Goal: Task Accomplishment & Management: Manage account settings

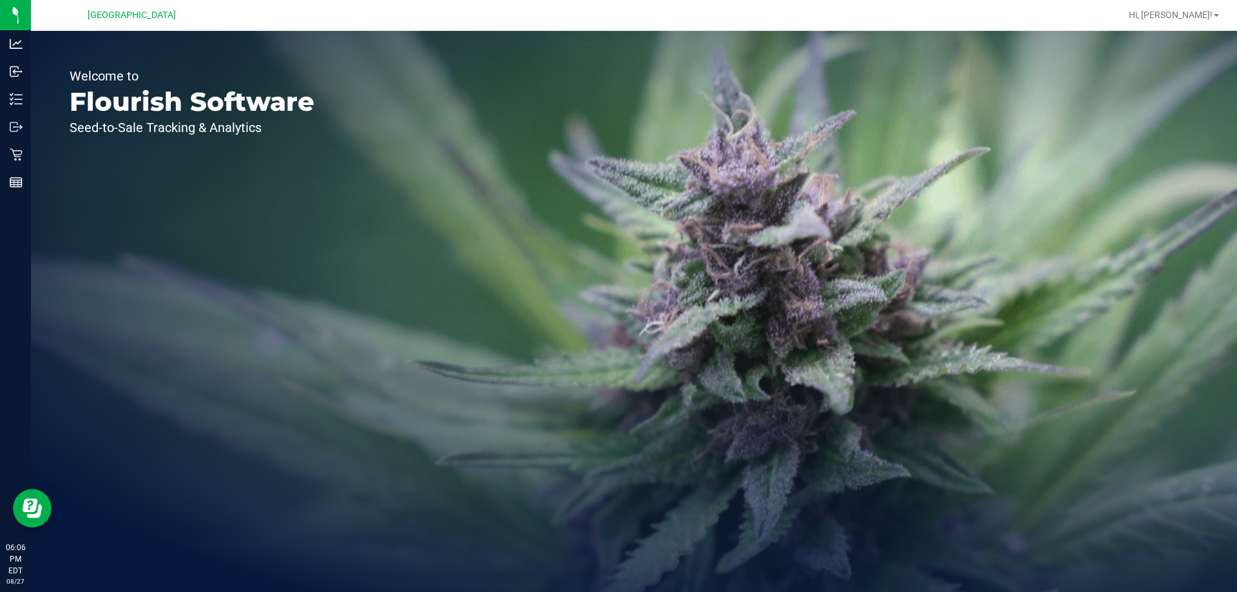
click at [458, 453] on div "Welcome to Flourish Software Seed-to-Sale Tracking & Analytics" at bounding box center [634, 311] width 1206 height 561
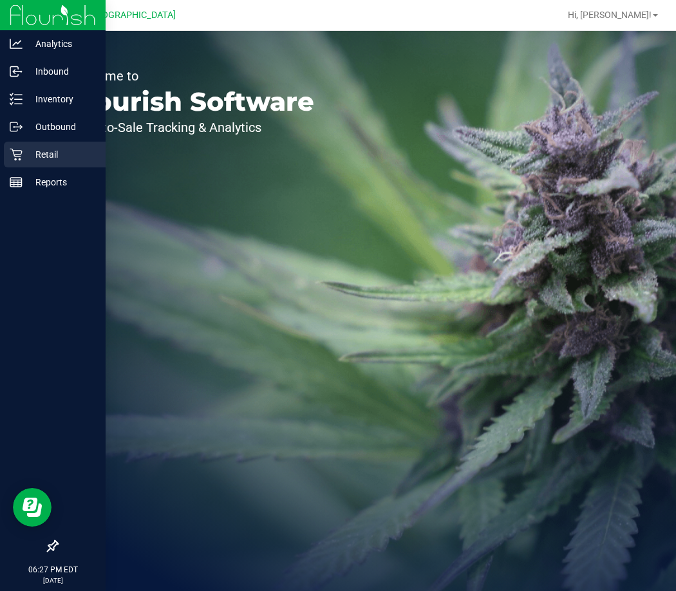
click at [17, 151] on icon at bounding box center [16, 154] width 13 height 13
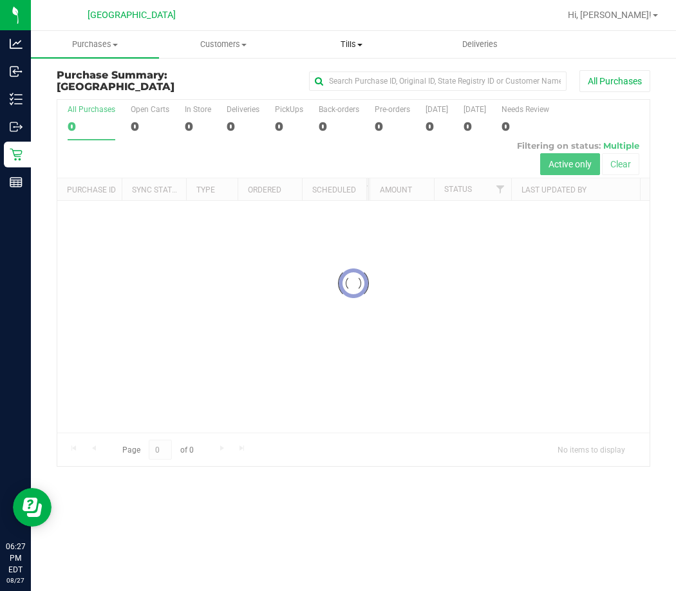
click at [350, 46] on span "Tills" at bounding box center [352, 45] width 127 height 12
click at [350, 75] on span "Manage tills" at bounding box center [331, 77] width 87 height 11
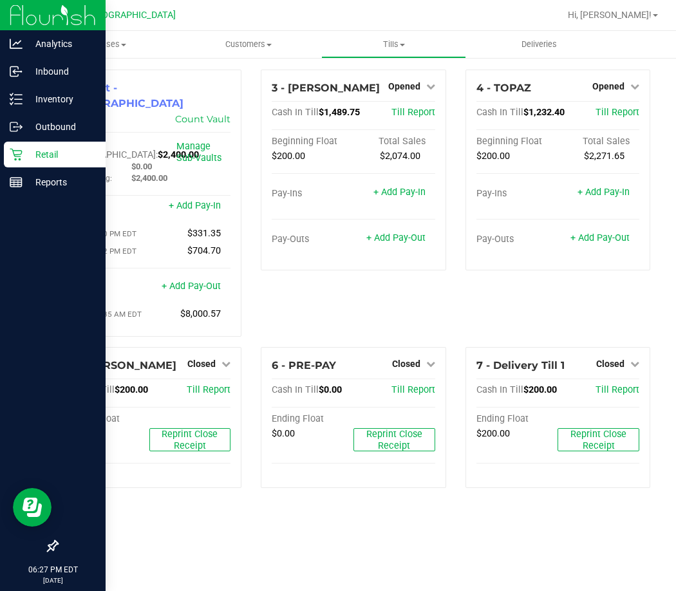
click at [25, 155] on p "Retail" at bounding box center [61, 154] width 77 height 15
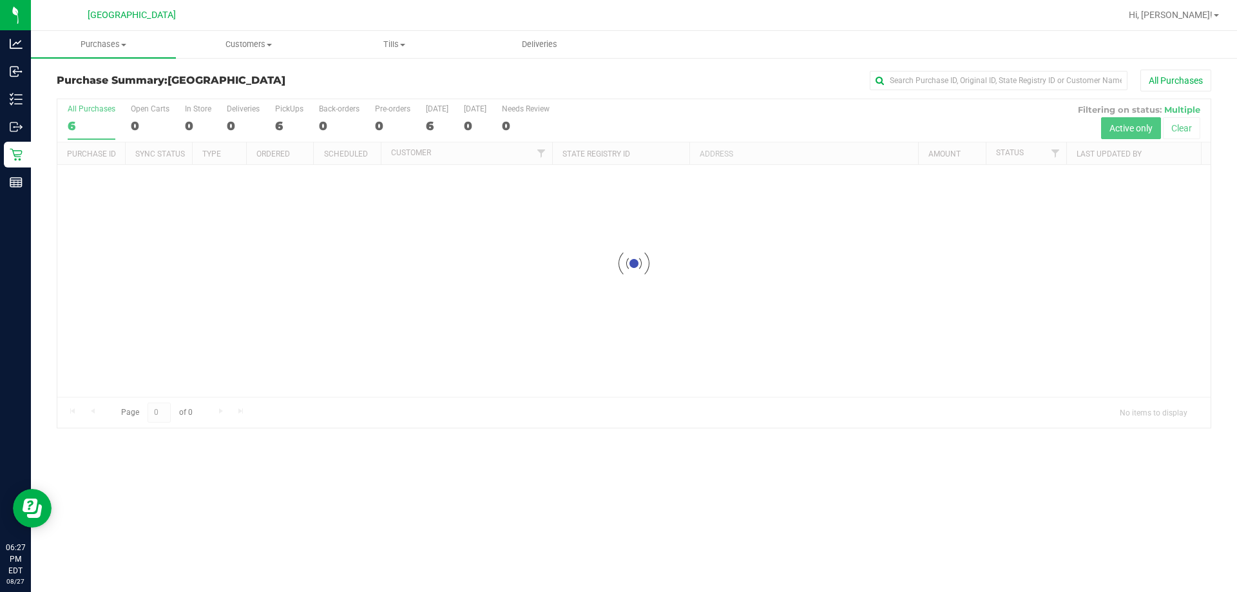
click at [984, 285] on div at bounding box center [633, 263] width 1153 height 329
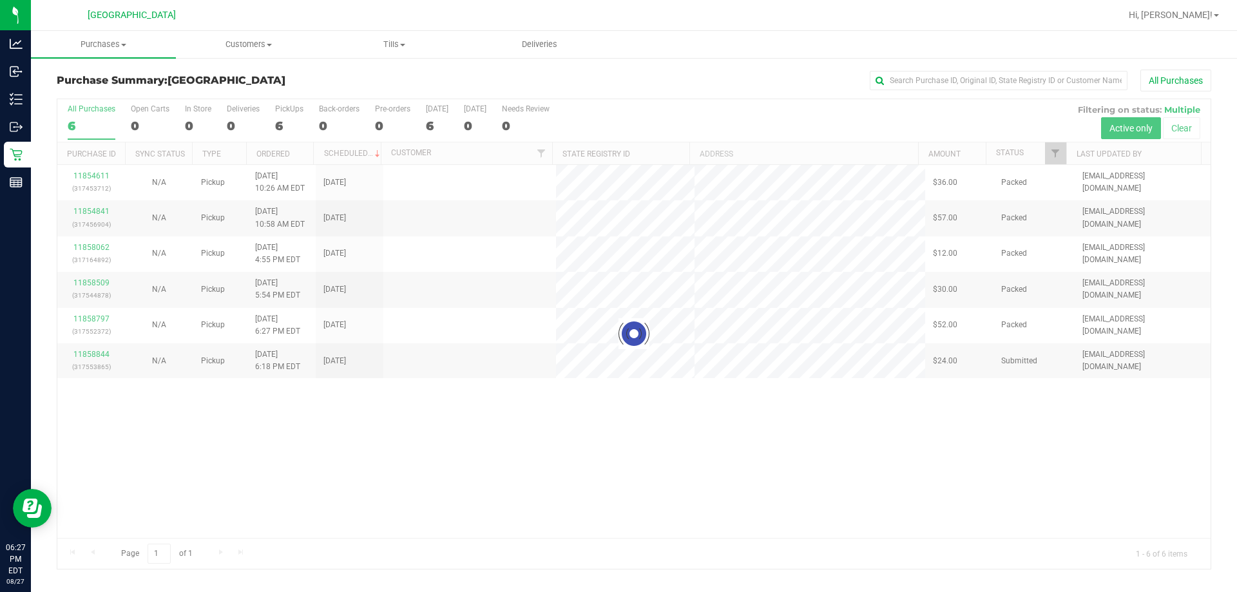
click at [932, 361] on div at bounding box center [633, 334] width 1153 height 470
click at [878, 356] on div at bounding box center [633, 334] width 1153 height 470
click at [874, 334] on div at bounding box center [633, 334] width 1153 height 470
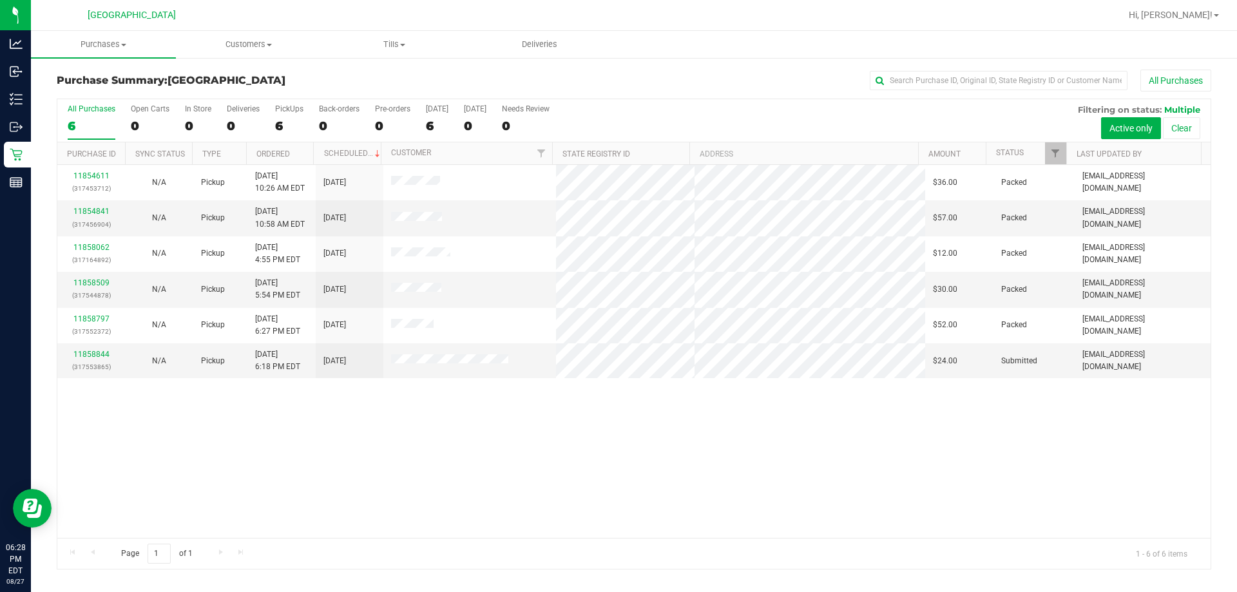
click at [890, 472] on div "11854611 (317453712) N/A Pickup [DATE] 10:26 AM EDT 8/27/2025 $36.00 Packed [EM…" at bounding box center [633, 351] width 1153 height 373
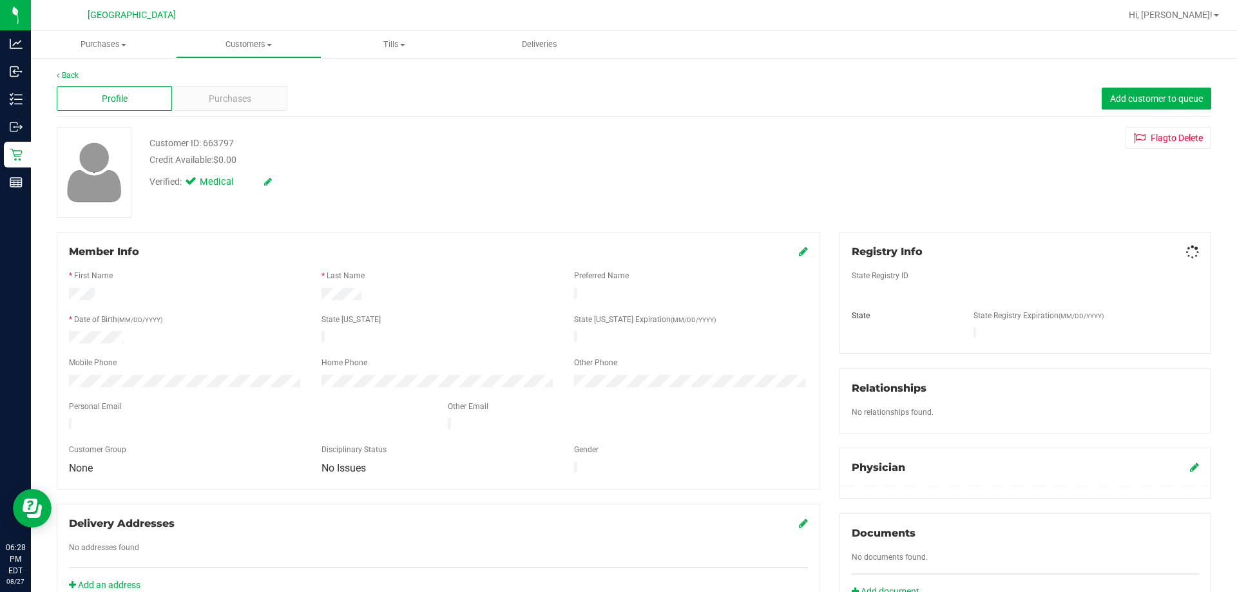
click at [239, 110] on div "Purchases" at bounding box center [229, 98] width 115 height 24
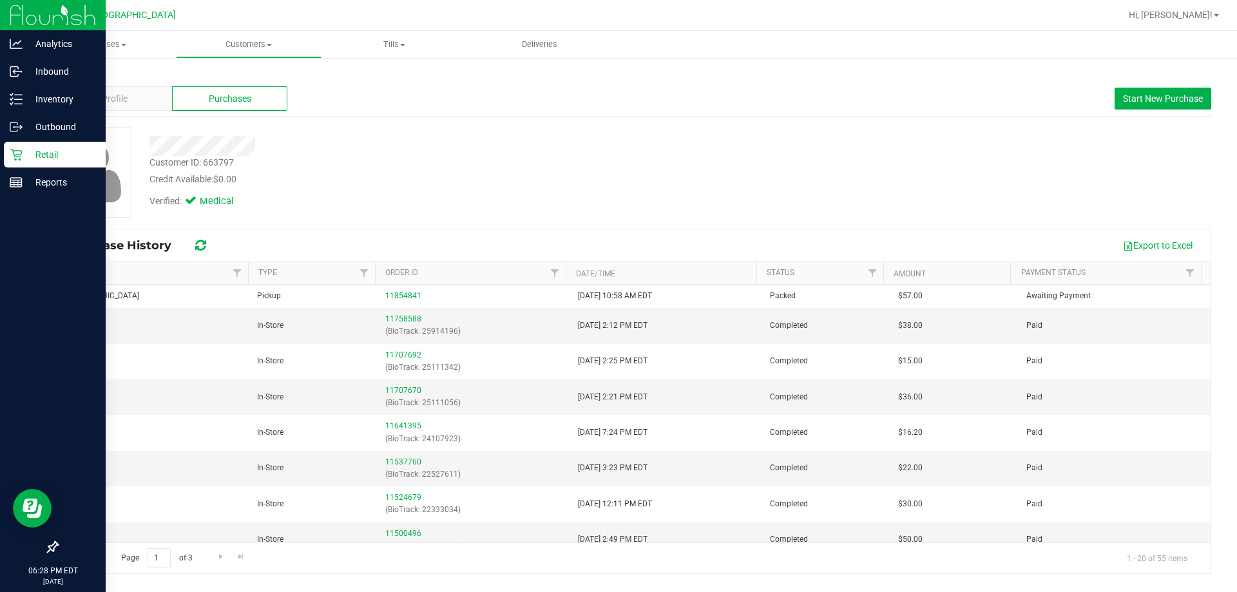
click at [22, 155] on icon at bounding box center [16, 154] width 13 height 13
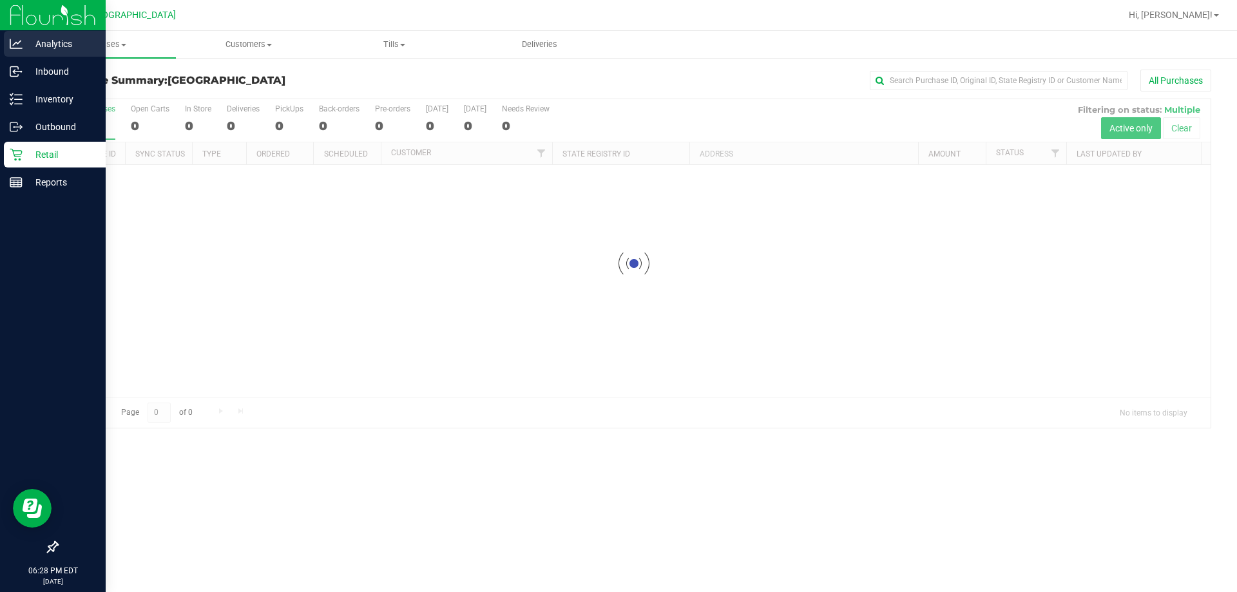
click at [57, 46] on p "Analytics" at bounding box center [61, 43] width 77 height 15
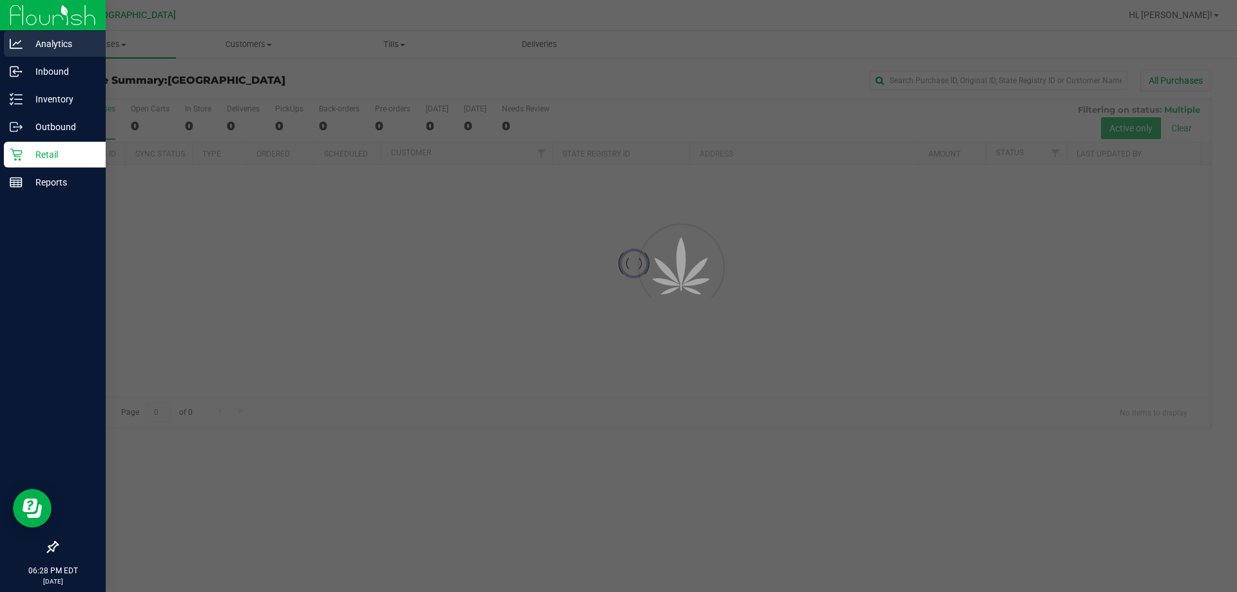
click at [55, 78] on p "Inbound" at bounding box center [61, 71] width 77 height 15
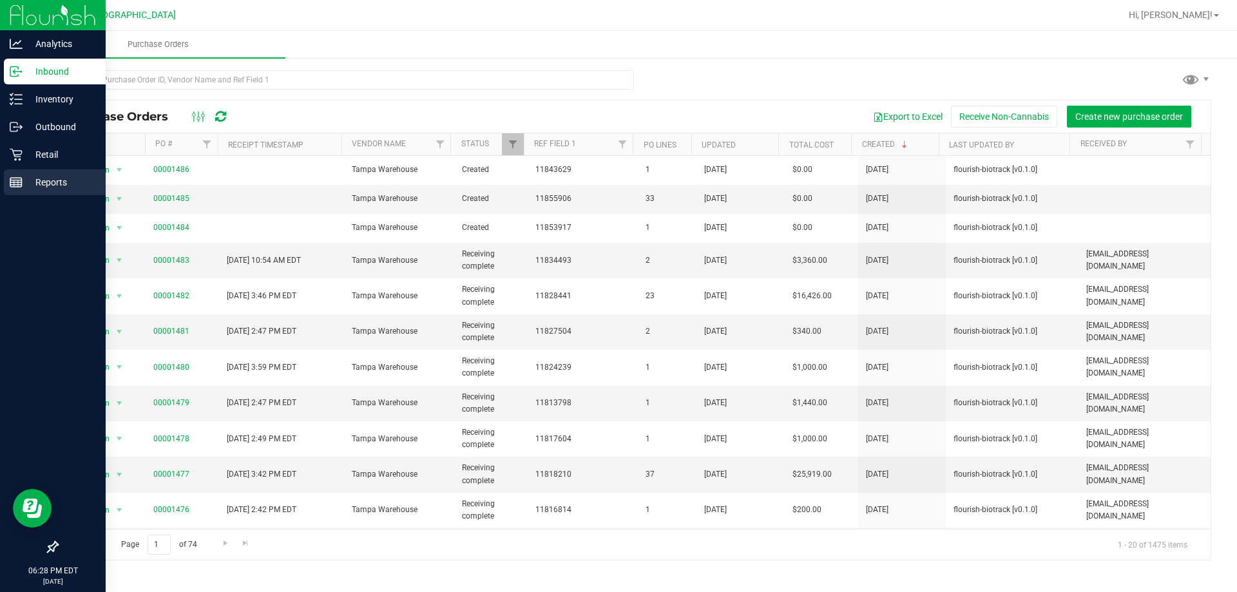
click at [35, 182] on p "Reports" at bounding box center [61, 182] width 77 height 15
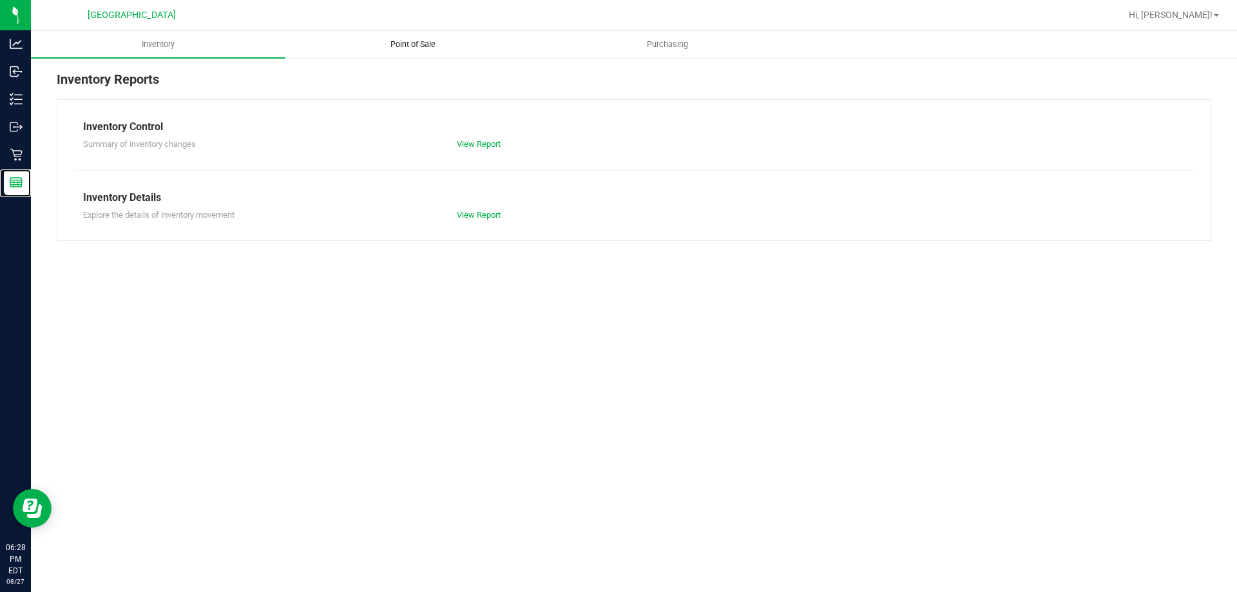
click at [377, 44] on span "Point of Sale" at bounding box center [413, 45] width 80 height 12
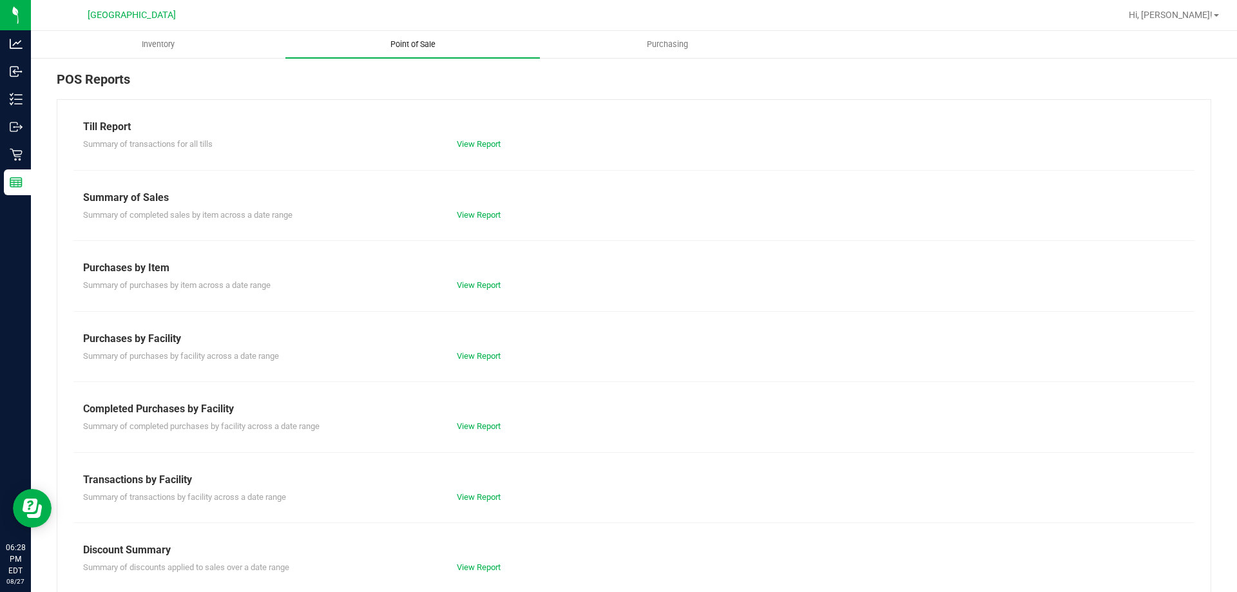
click at [470, 423] on link "View Report" at bounding box center [479, 426] width 44 height 10
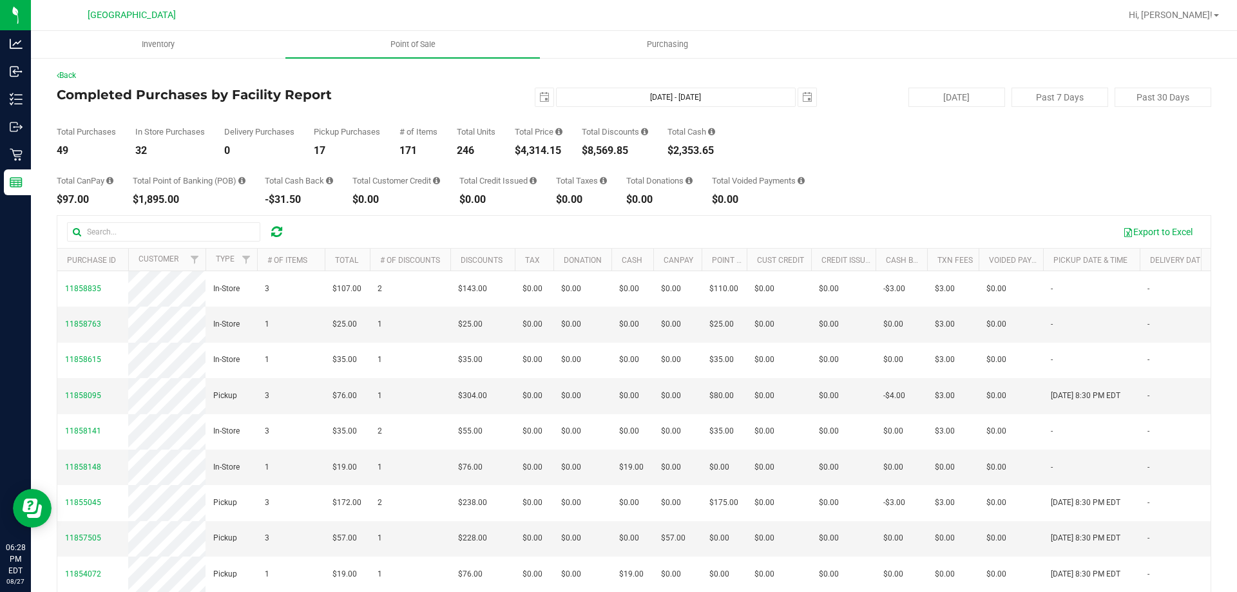
click at [420, 113] on div "Total Purchases 49 In Store Purchases 32 Delivery Purchases 0 Pickup Purchases …" at bounding box center [634, 131] width 1154 height 49
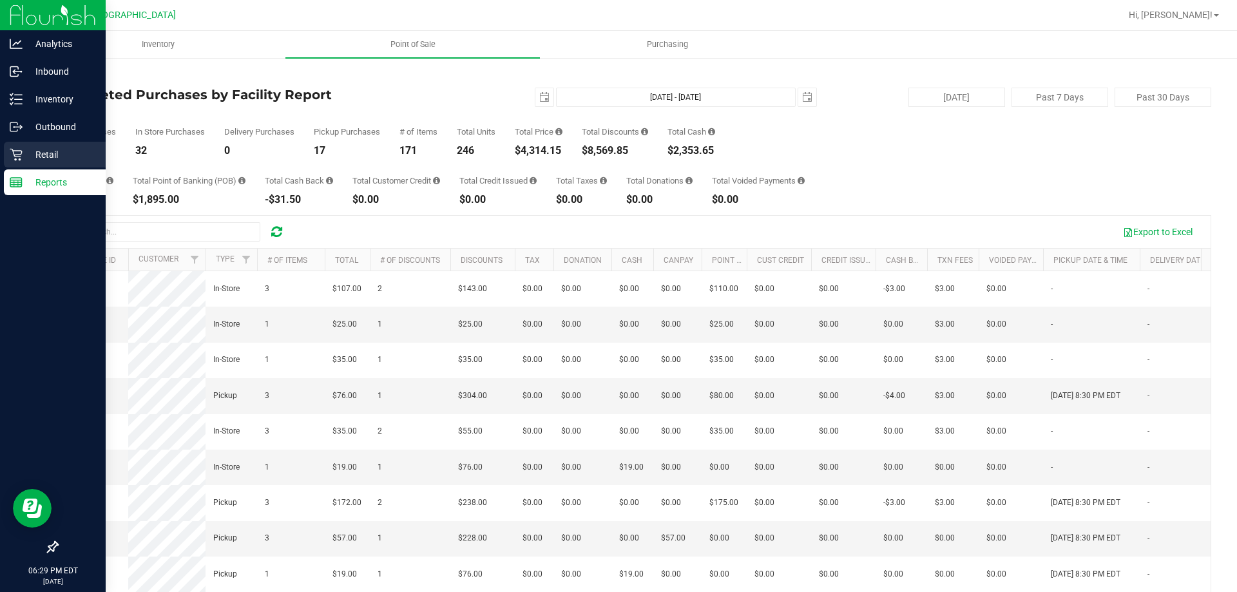
click at [6, 152] on div "Retail" at bounding box center [55, 155] width 102 height 26
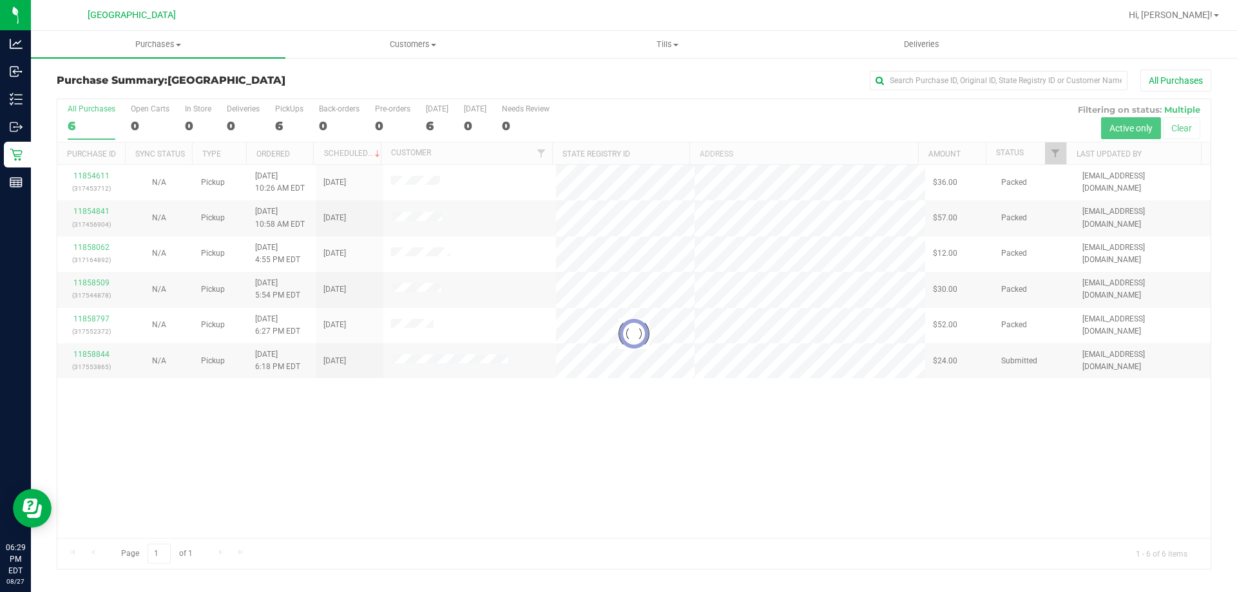
click at [841, 379] on div at bounding box center [633, 334] width 1153 height 470
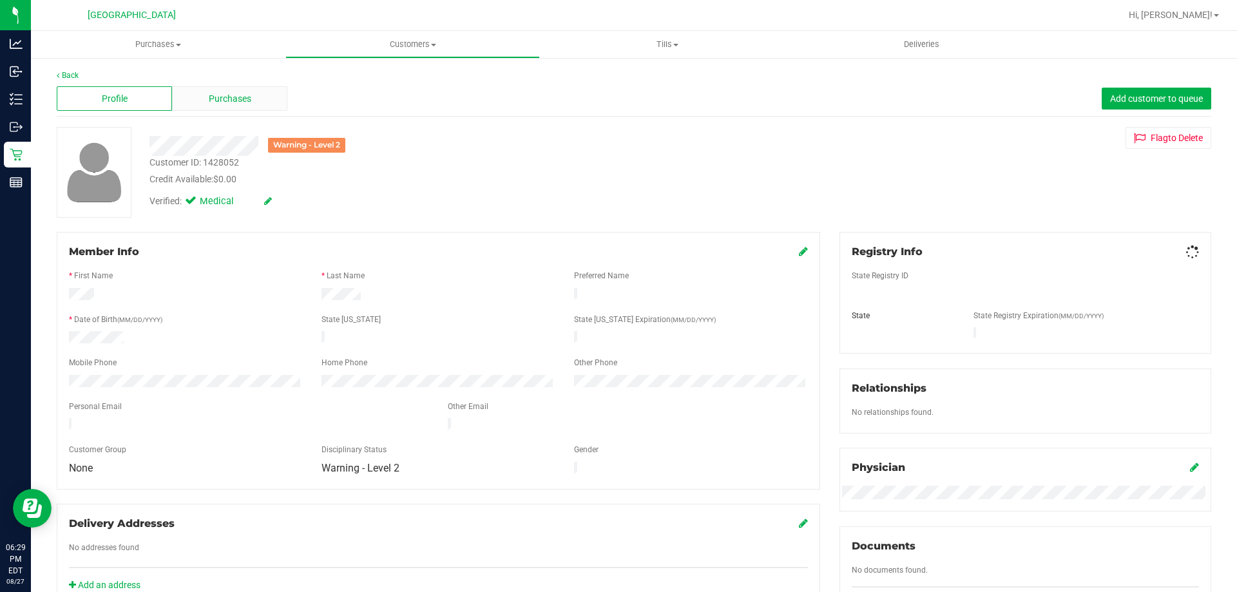
click at [224, 106] on div "Purchases" at bounding box center [229, 98] width 115 height 24
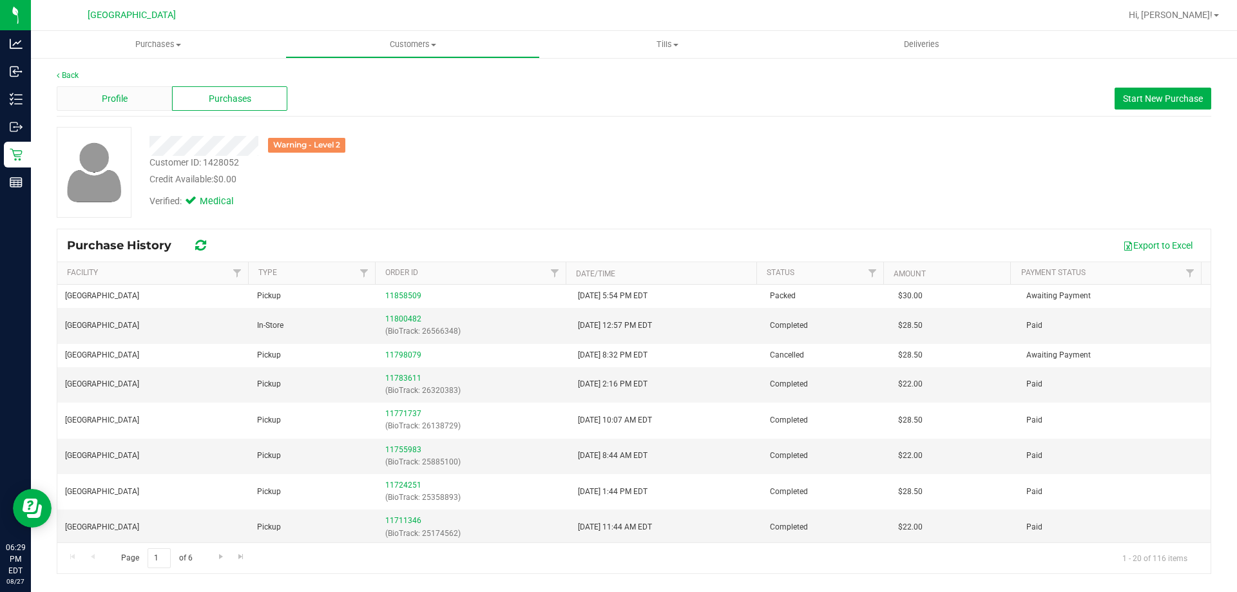
click at [139, 108] on div "Profile" at bounding box center [114, 98] width 115 height 24
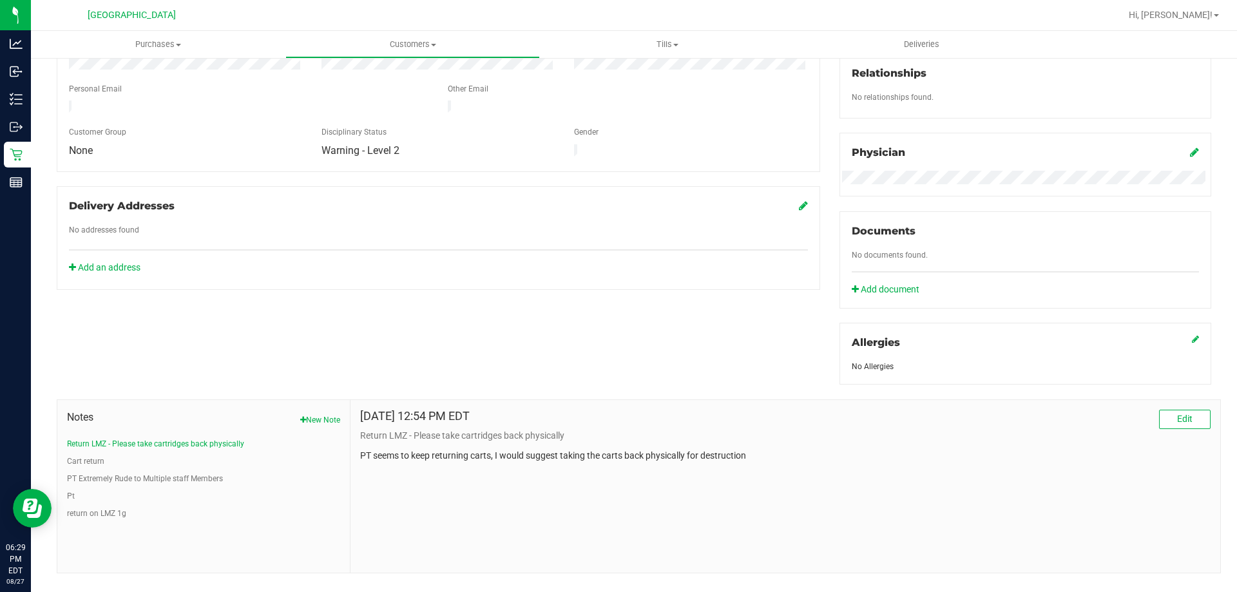
scroll to position [339, 0]
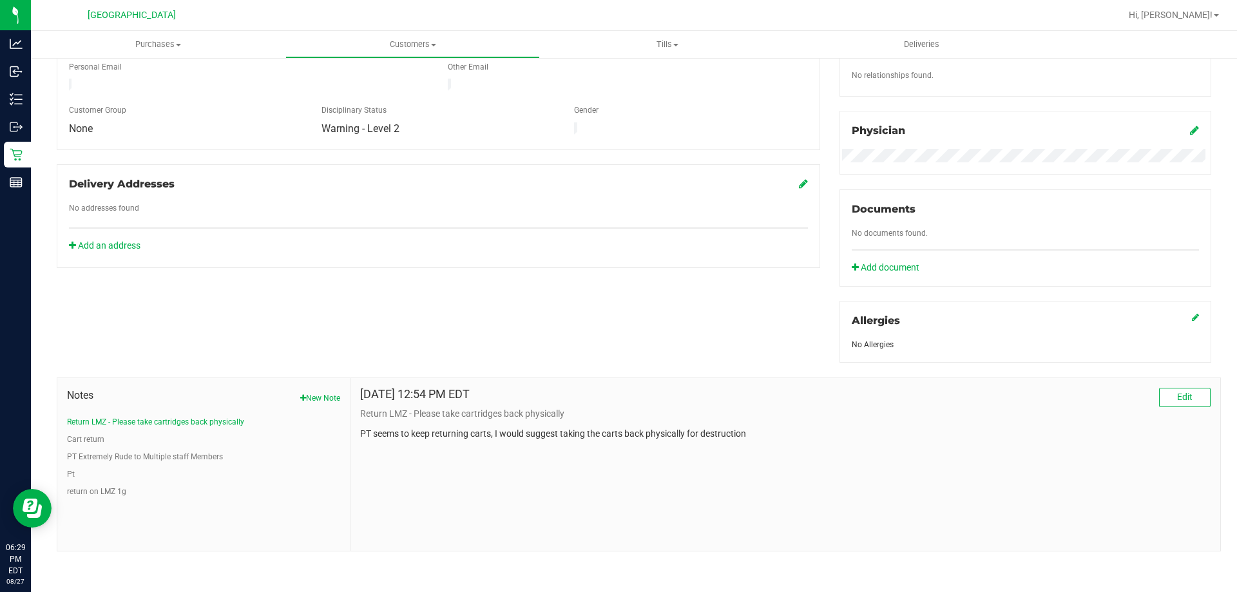
click at [394, 499] on div "[DATE] 12:54 PM EDT Edit Return LMZ - Please take cartridges back physically PT…" at bounding box center [785, 464] width 870 height 173
click at [105, 435] on li "Cart return" at bounding box center [203, 440] width 273 height 12
click at [93, 438] on button "Cart return" at bounding box center [85, 440] width 37 height 12
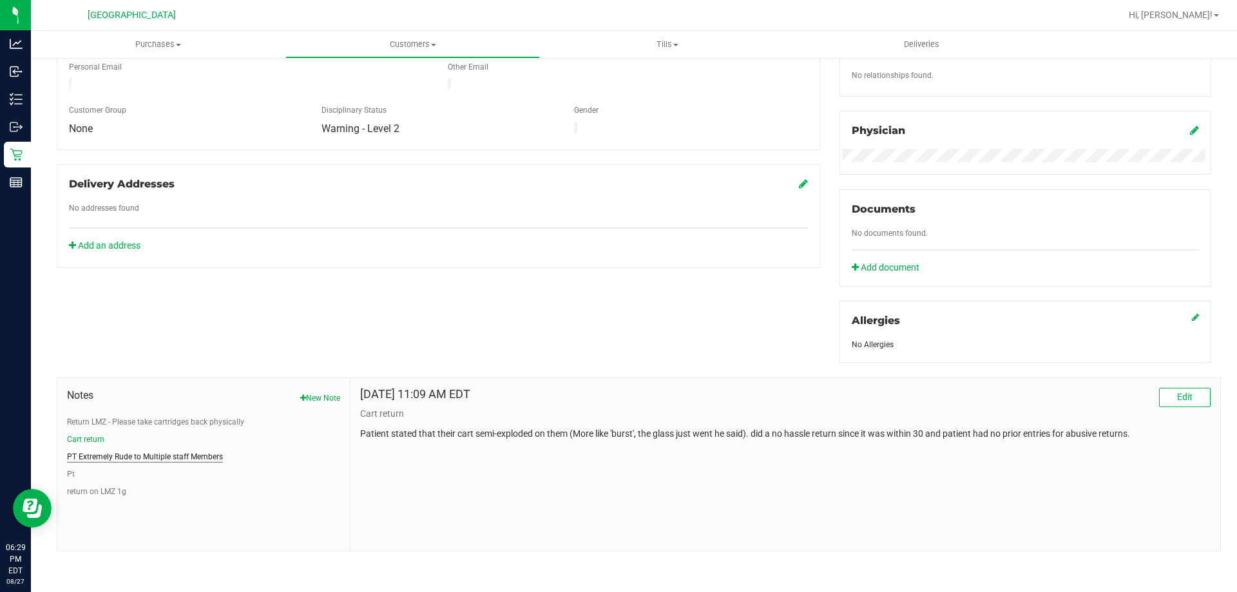
click at [125, 457] on button "PT Extremely Rude to Multiple staff Members" at bounding box center [145, 457] width 156 height 12
click at [69, 474] on button "Pt" at bounding box center [71, 474] width 8 height 12
click at [71, 488] on button "return on LMZ 1g" at bounding box center [96, 492] width 59 height 12
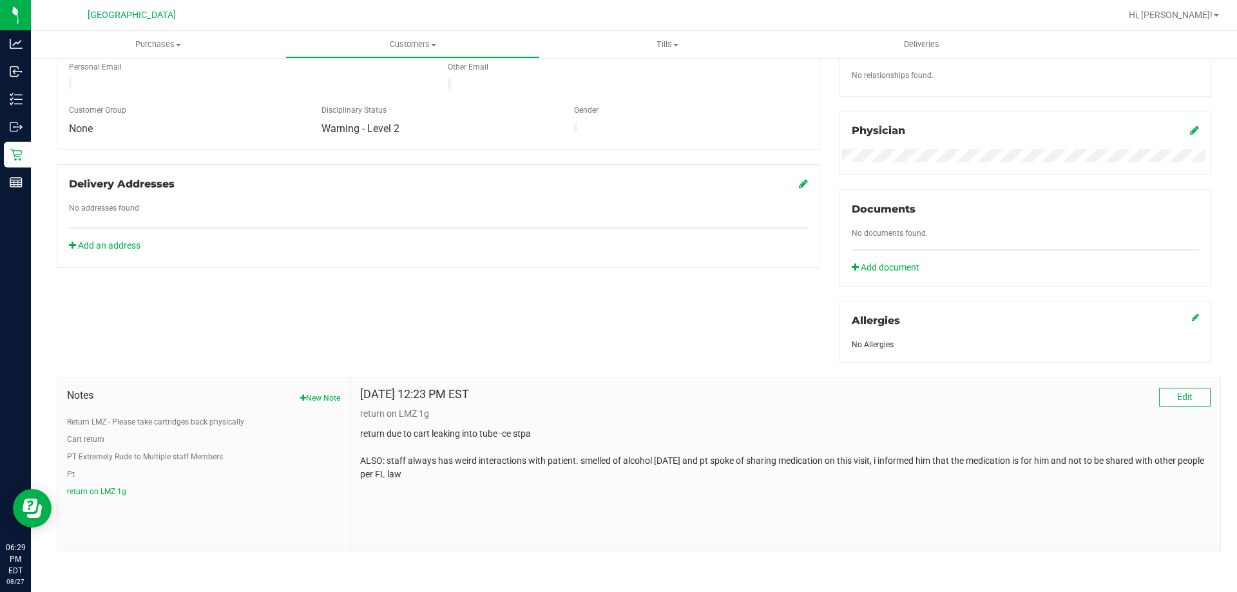
click at [75, 472] on li "Pt" at bounding box center [203, 474] width 273 height 12
click at [70, 472] on button "Pt" at bounding box center [71, 474] width 8 height 12
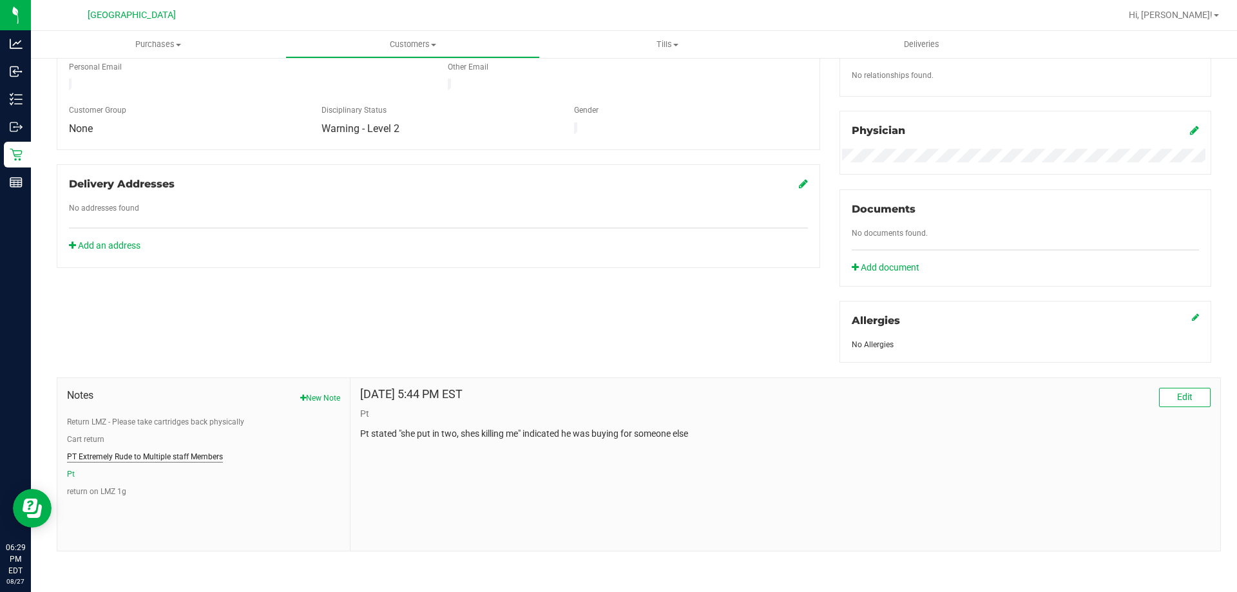
click at [88, 451] on button "PT Extremely Rude to Multiple staff Members" at bounding box center [145, 457] width 156 height 12
click at [93, 439] on button "Cart return" at bounding box center [85, 440] width 37 height 12
click at [124, 426] on ul "Return LMZ - Please take cartridges back physically Cart return PT Extremely Ru…" at bounding box center [203, 456] width 273 height 81
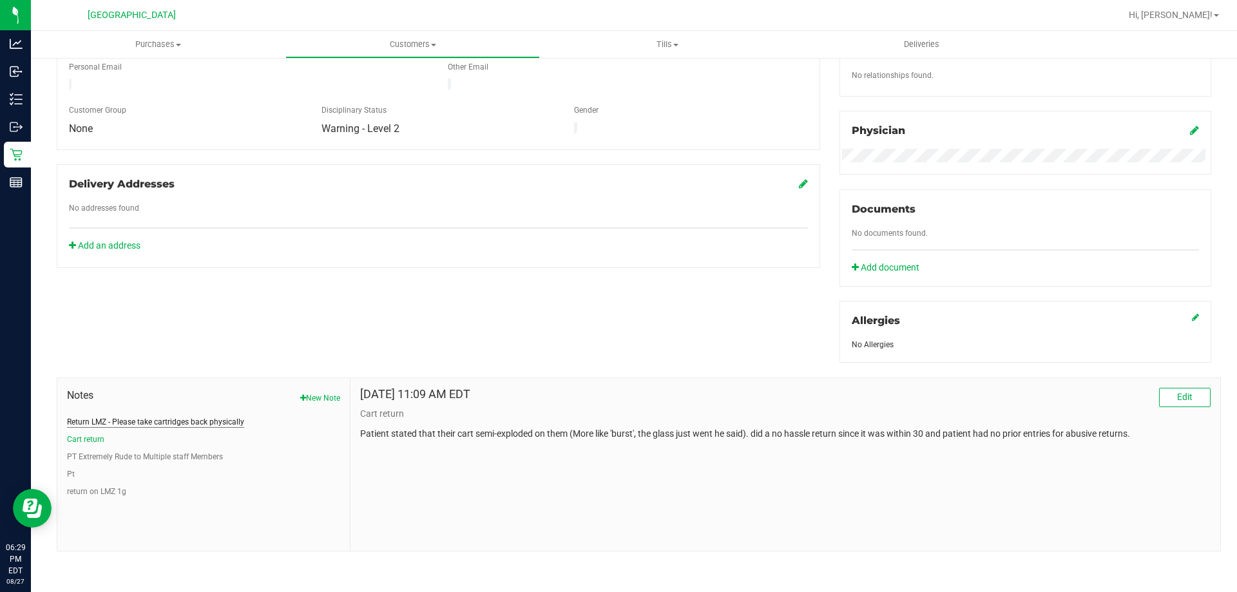
click at [143, 420] on button "Return LMZ - Please take cartridges back physically" at bounding box center [155, 422] width 177 height 12
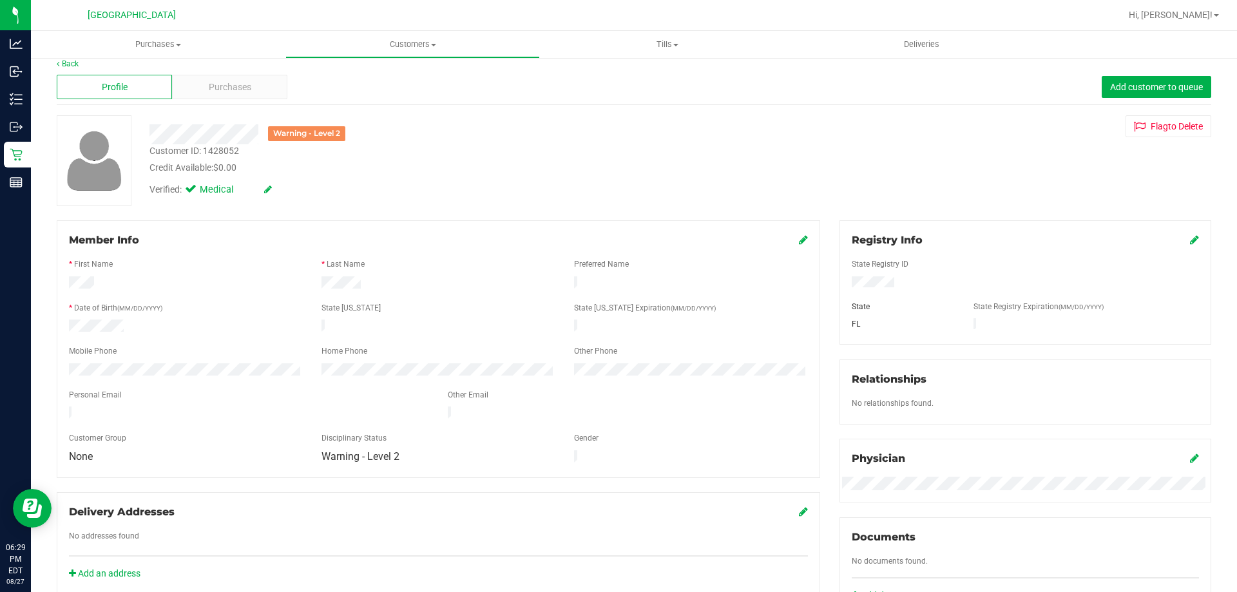
scroll to position [0, 0]
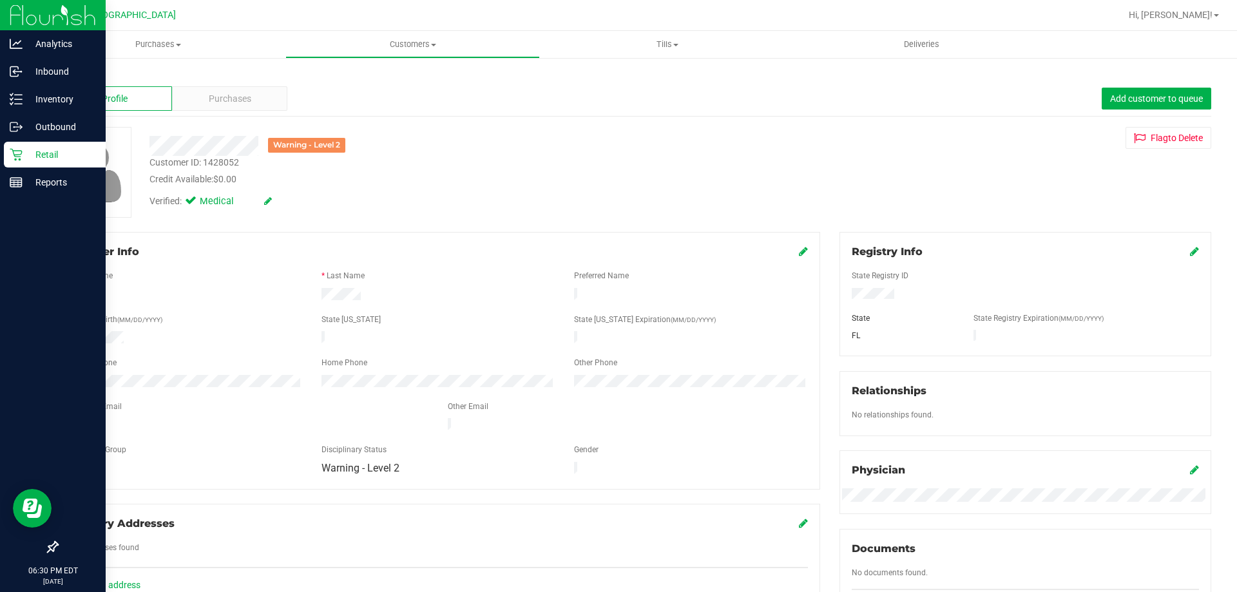
click at [33, 155] on p "Retail" at bounding box center [61, 154] width 77 height 15
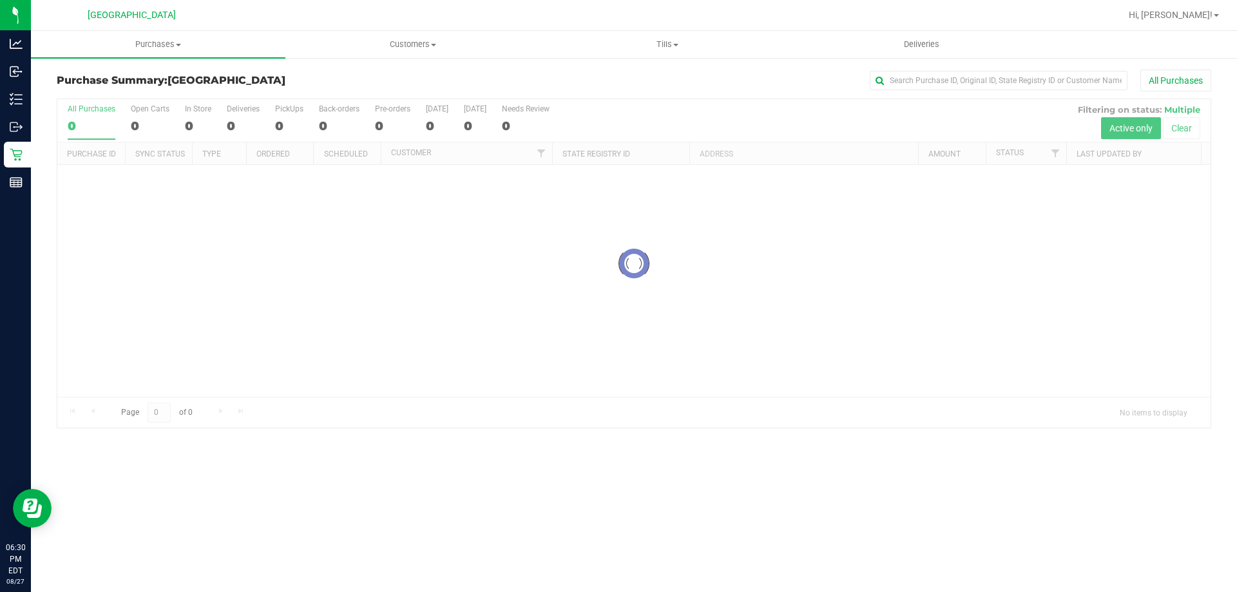
click at [405, 86] on h3 "Purchase Summary: [GEOGRAPHIC_DATA]" at bounding box center [249, 81] width 385 height 12
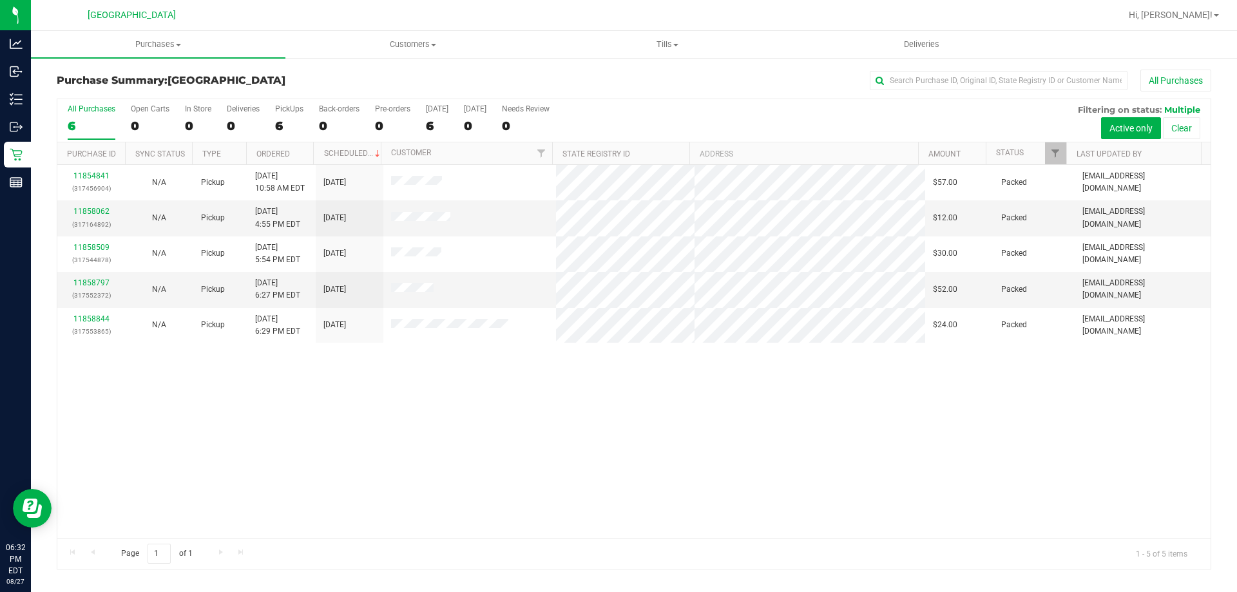
click at [406, 432] on div "11854841 (317456904) N/A Pickup [DATE] 10:58 AM EDT 8/27/2025 $57.00 Packed [EM…" at bounding box center [633, 351] width 1153 height 373
click at [944, 432] on div "11854841 (317456904) N/A Pickup [DATE] 10:58 AM EDT 8/27/2025 $57.00 Packed [EM…" at bounding box center [633, 351] width 1153 height 373
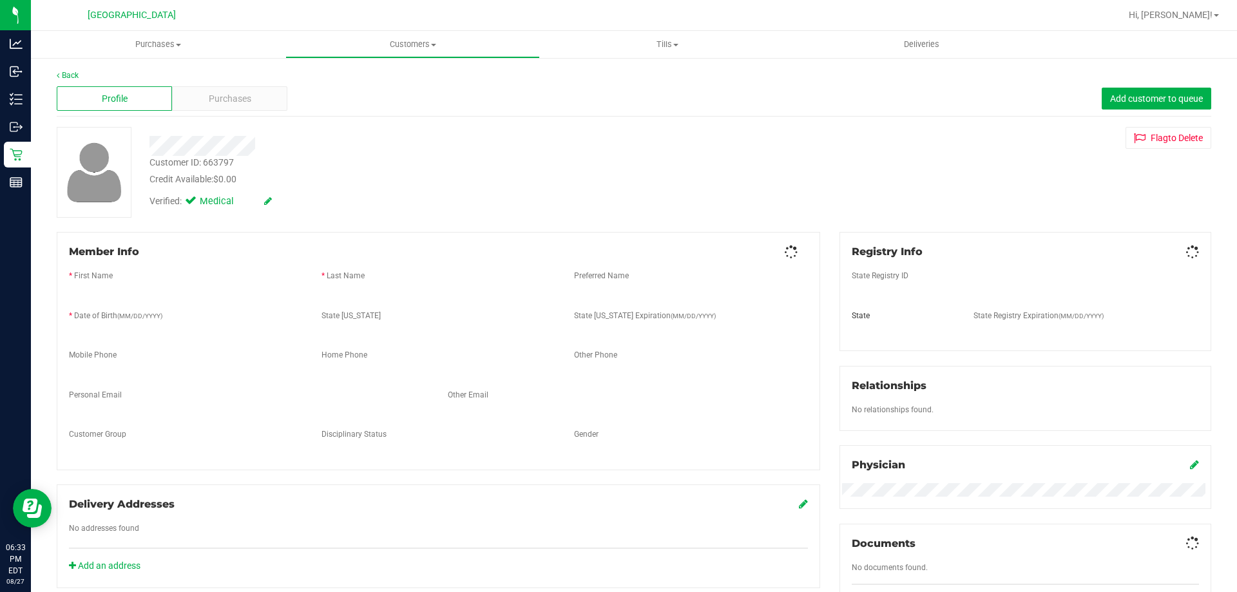
click at [222, 135] on div at bounding box center [433, 141] width 587 height 29
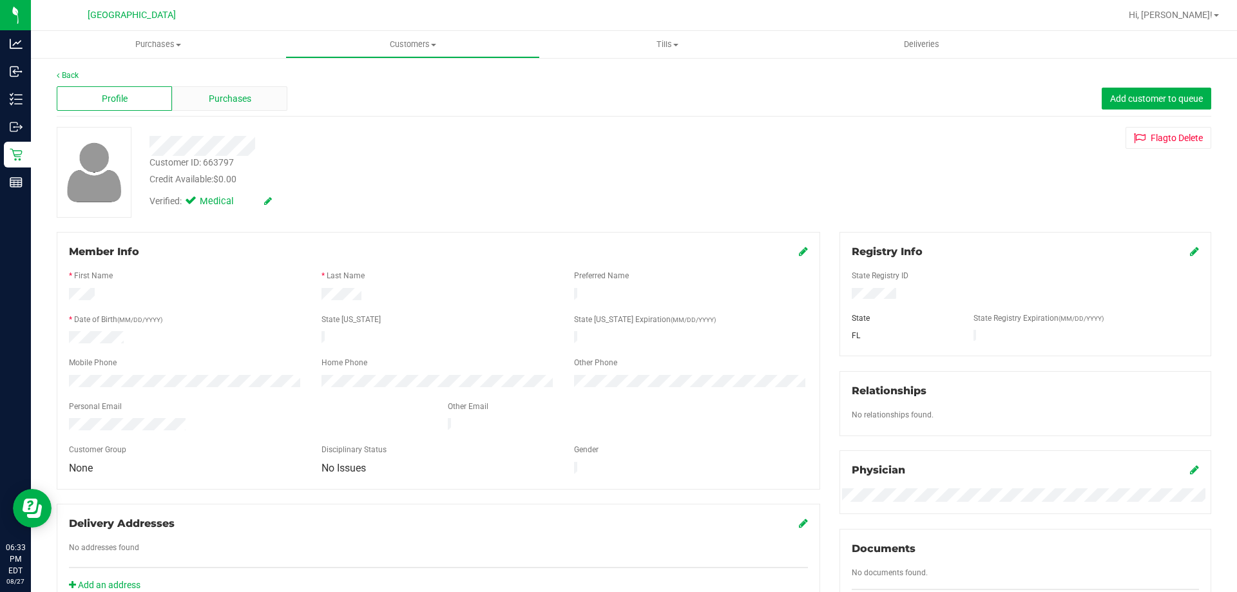
click at [217, 102] on span "Purchases" at bounding box center [230, 99] width 43 height 14
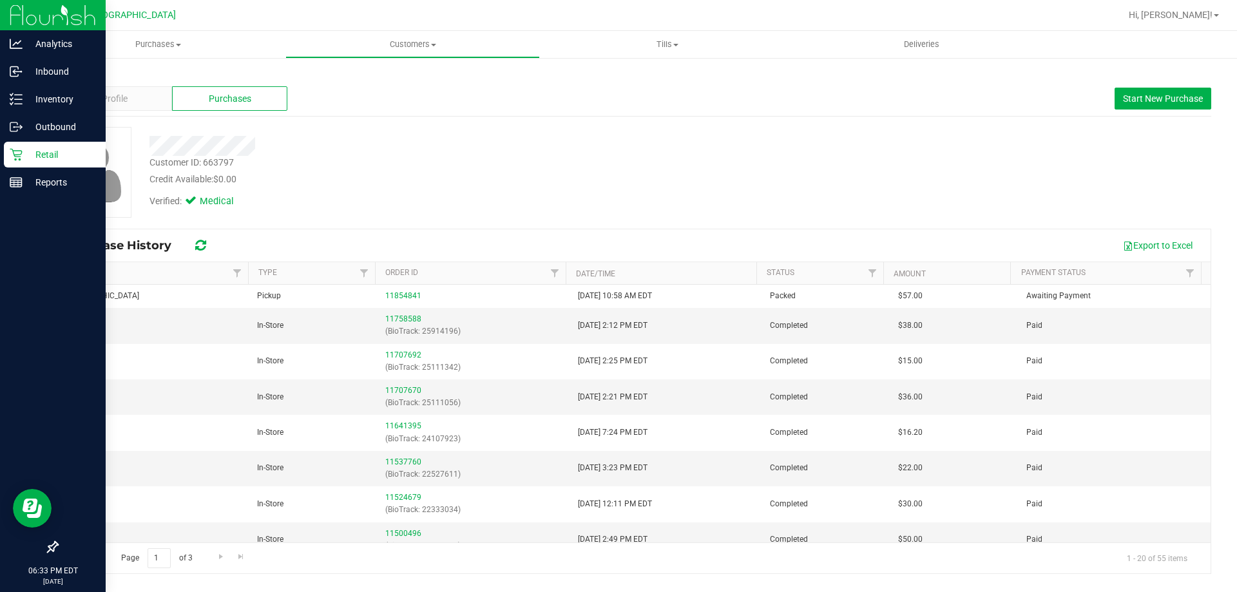
click at [21, 162] on div "Retail" at bounding box center [55, 155] width 102 height 26
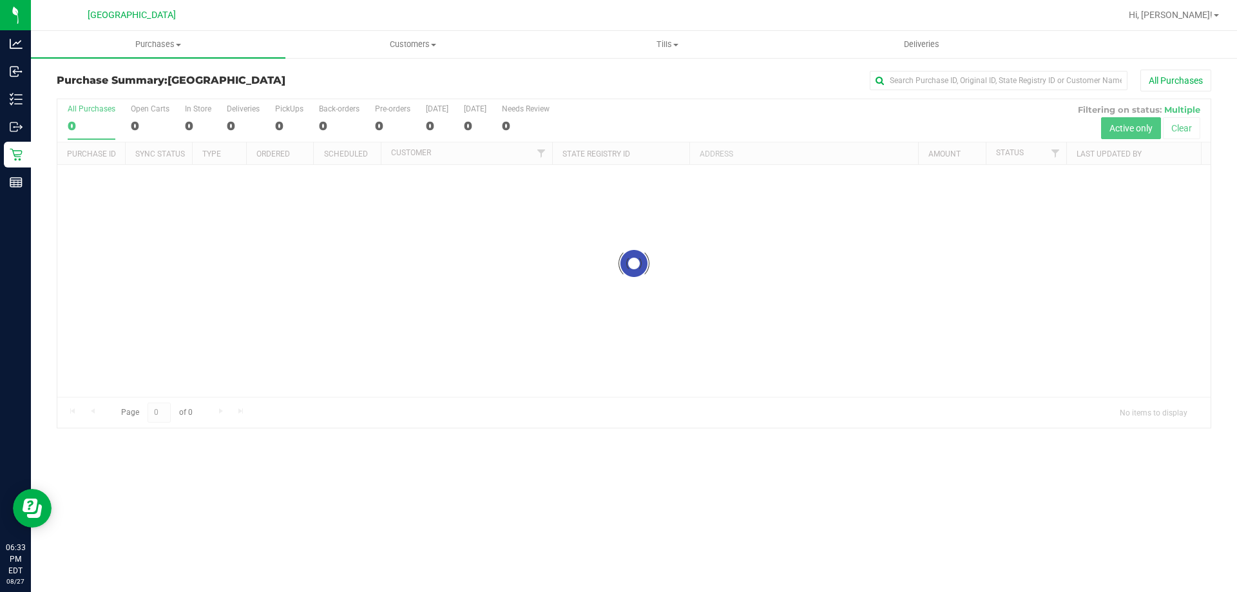
click at [196, 328] on div at bounding box center [633, 263] width 1153 height 329
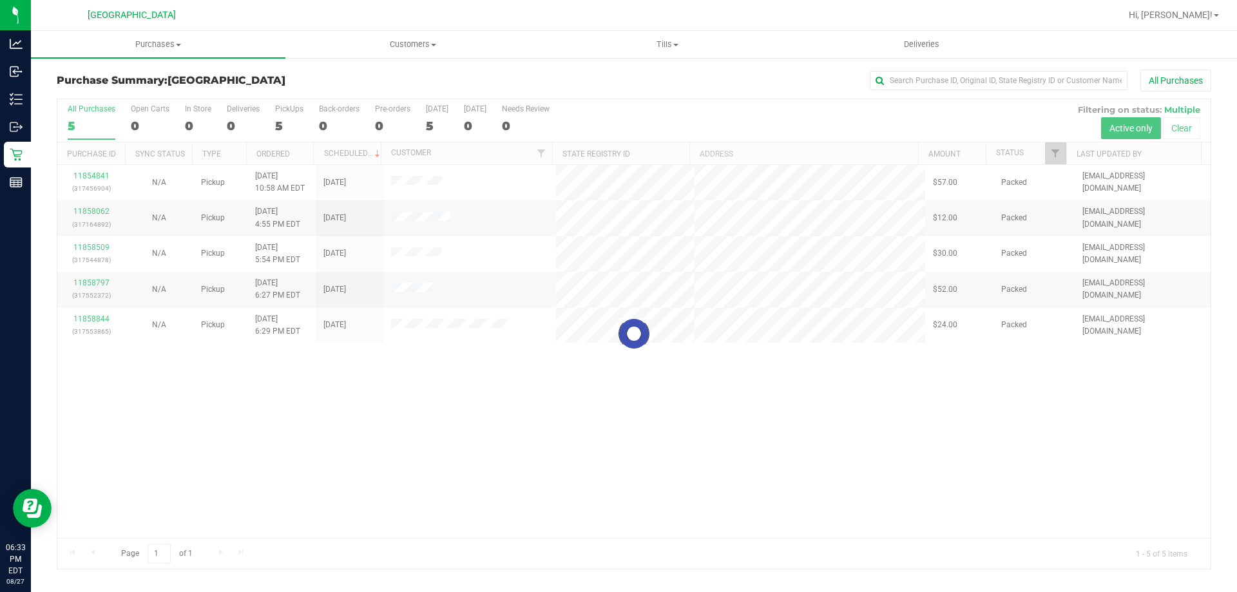
click at [130, 334] on div at bounding box center [633, 334] width 1153 height 470
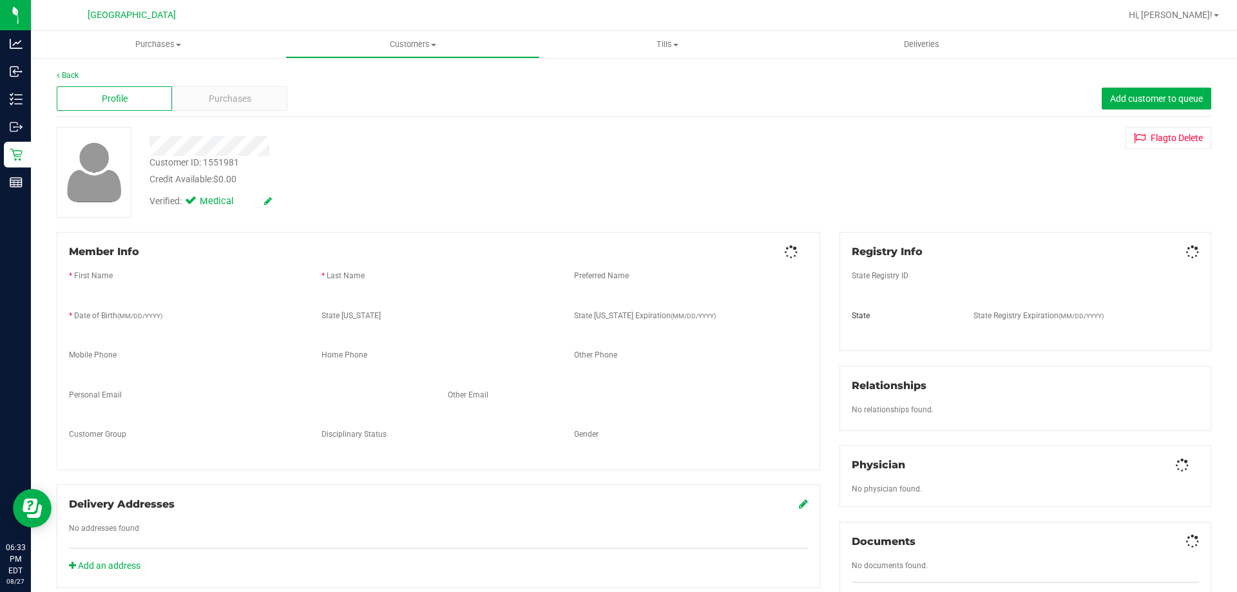
click at [251, 93] on div "Purchases" at bounding box center [229, 98] width 115 height 24
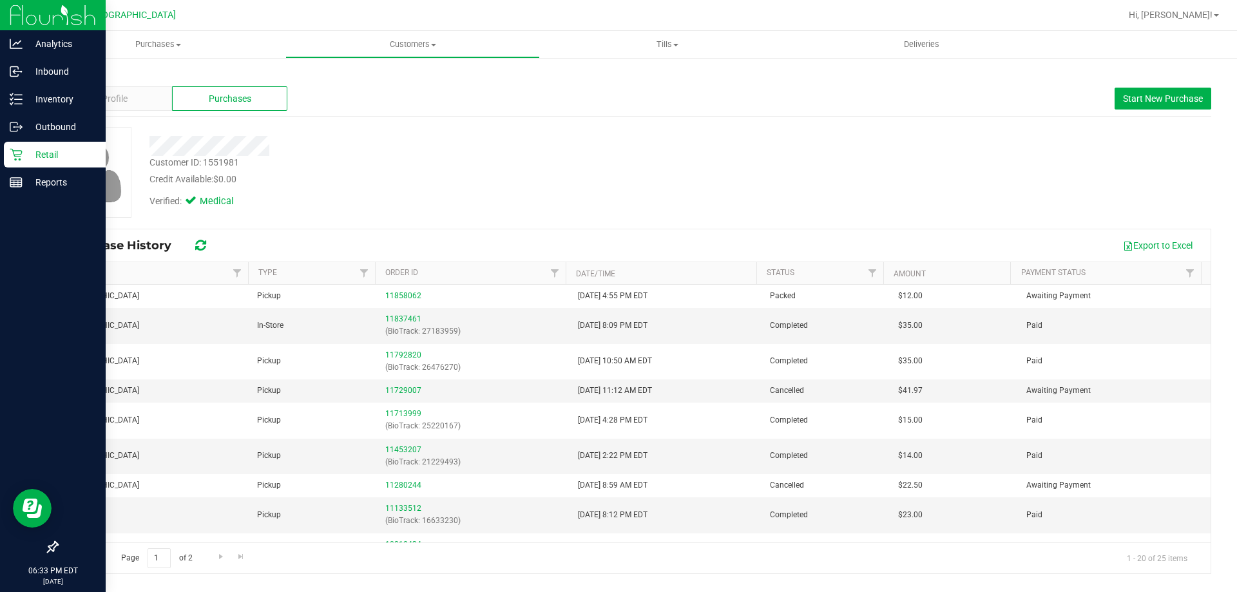
click at [26, 142] on div "Retail" at bounding box center [55, 155] width 102 height 26
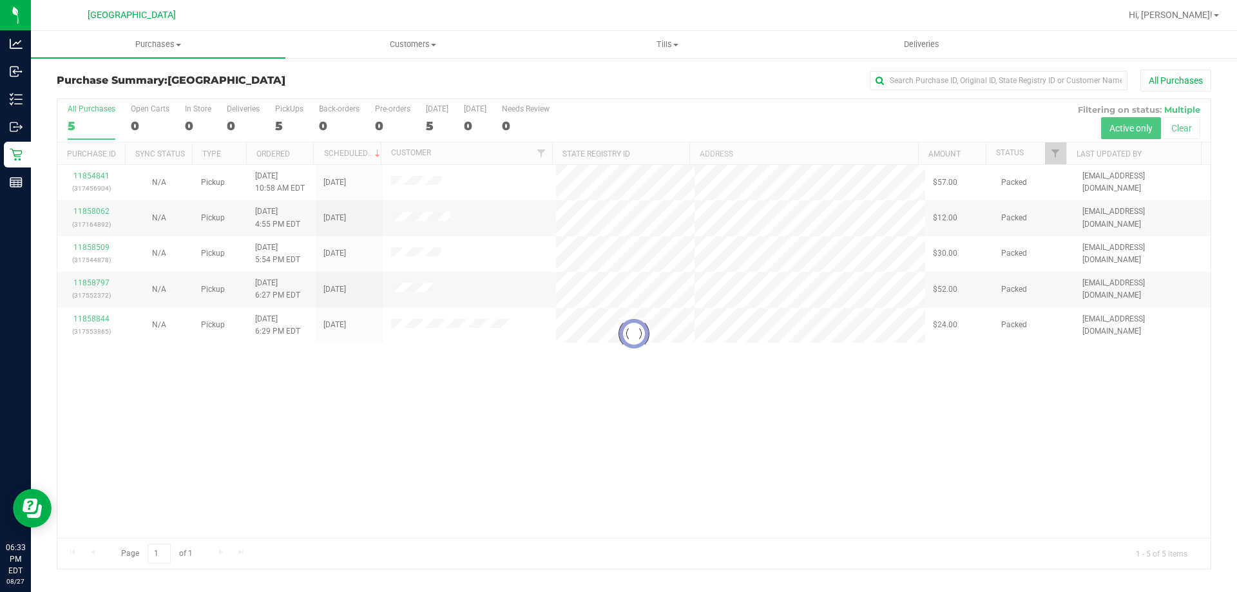
click at [397, 251] on div at bounding box center [633, 334] width 1153 height 470
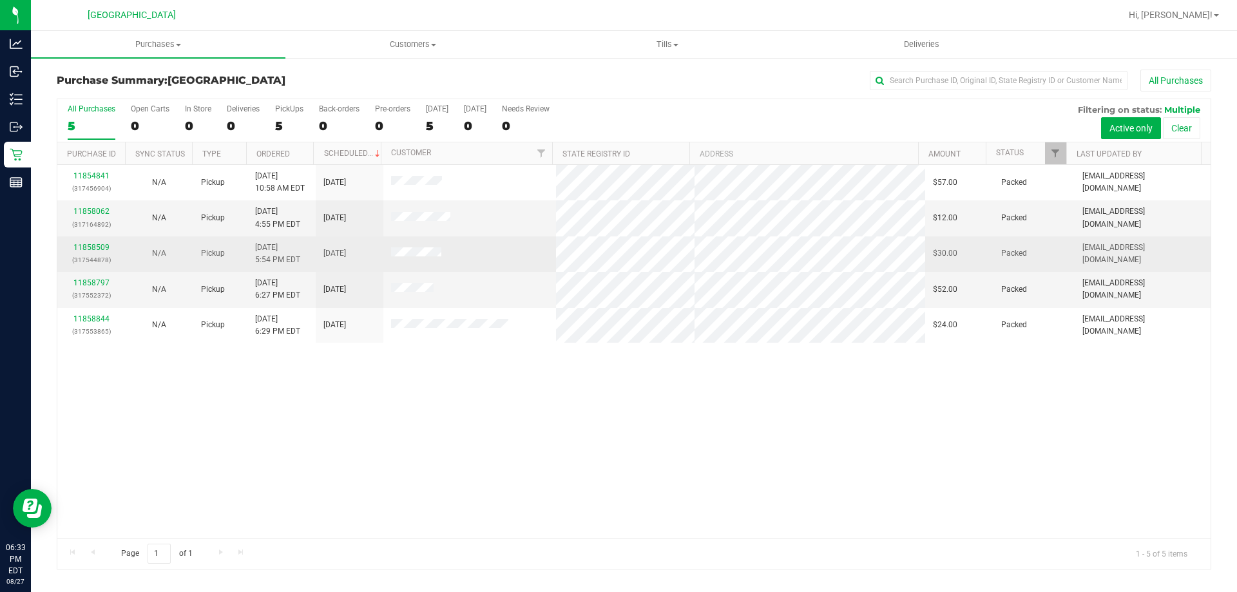
click at [391, 261] on td at bounding box center [469, 253] width 173 height 35
click at [398, 258] on span at bounding box center [416, 253] width 50 height 13
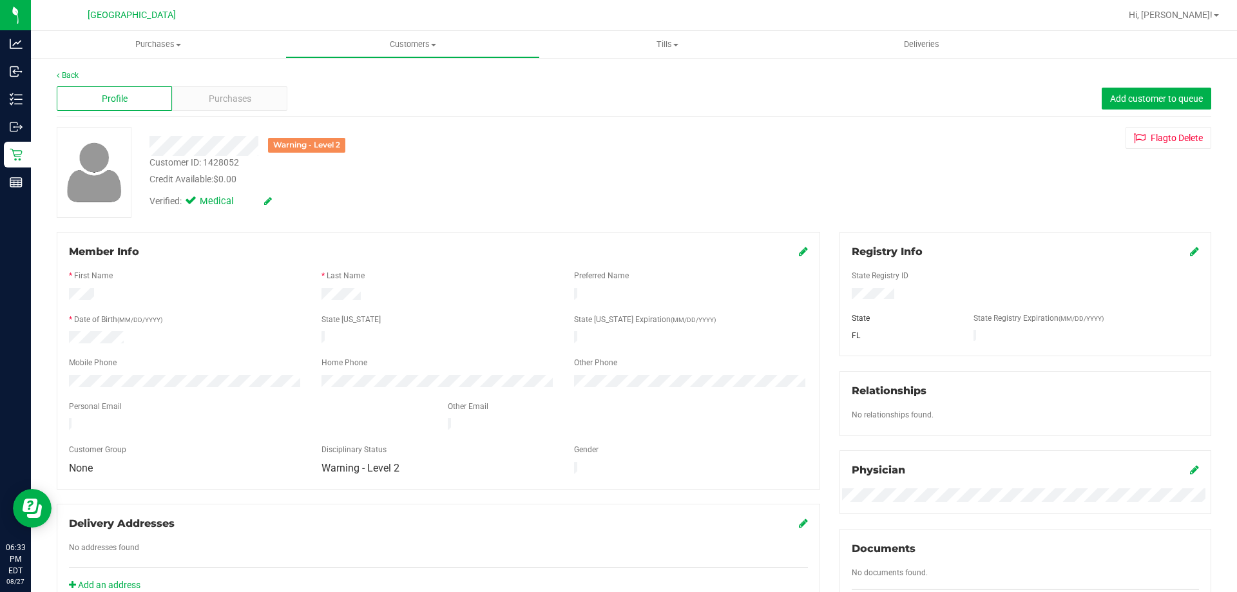
click at [234, 111] on div "Profile Purchases Add customer to queue" at bounding box center [634, 98] width 1154 height 35
click at [234, 109] on div "Purchases" at bounding box center [229, 98] width 115 height 24
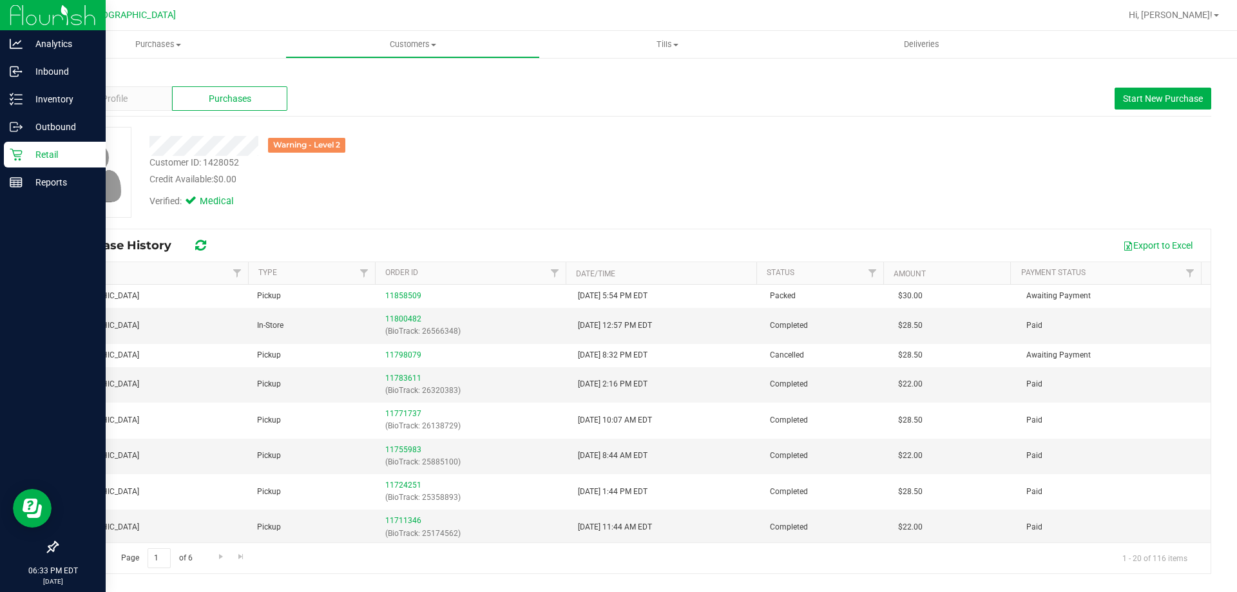
click at [23, 150] on p "Retail" at bounding box center [61, 154] width 77 height 15
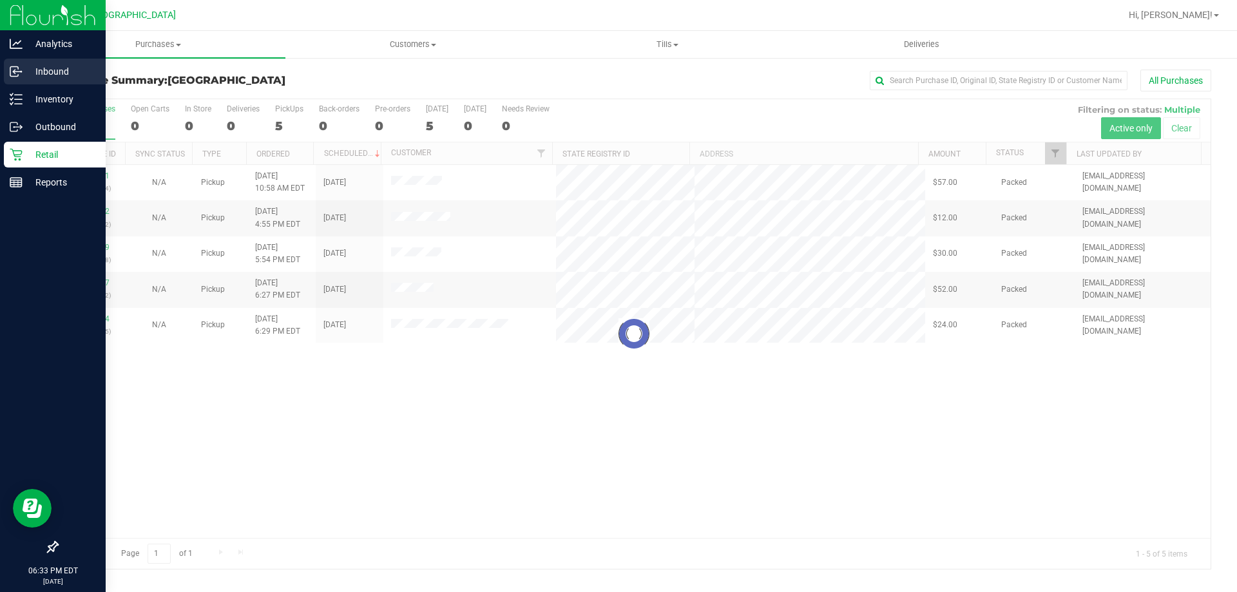
click at [10, 68] on icon at bounding box center [16, 71] width 13 height 13
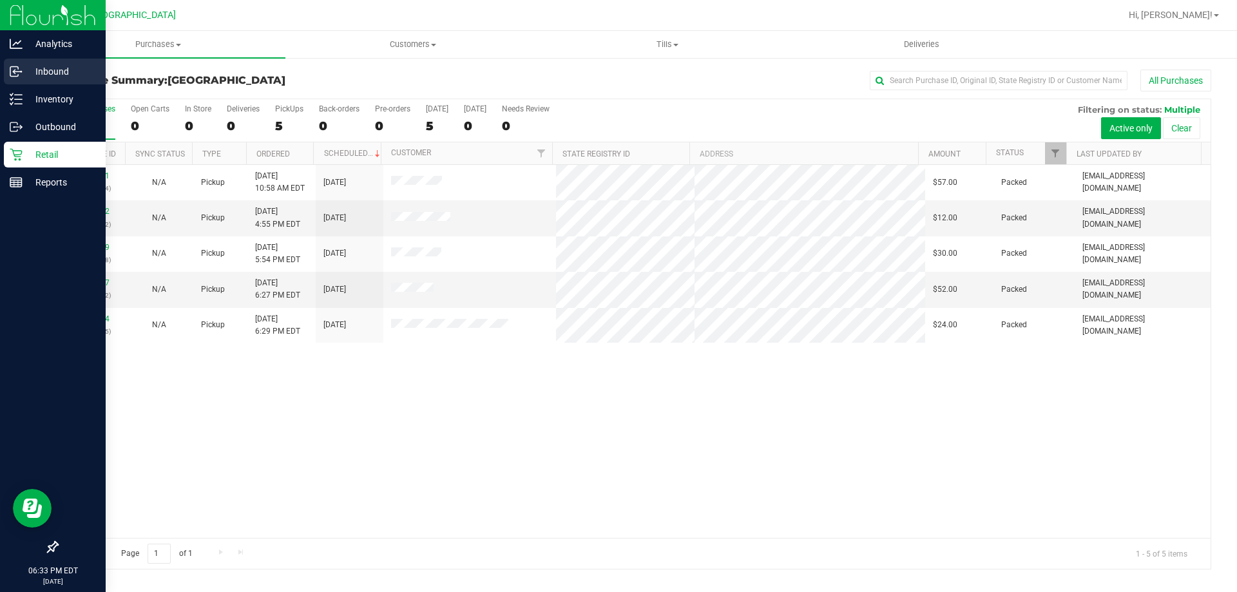
click at [0, 74] on link "Inbound" at bounding box center [53, 73] width 106 height 28
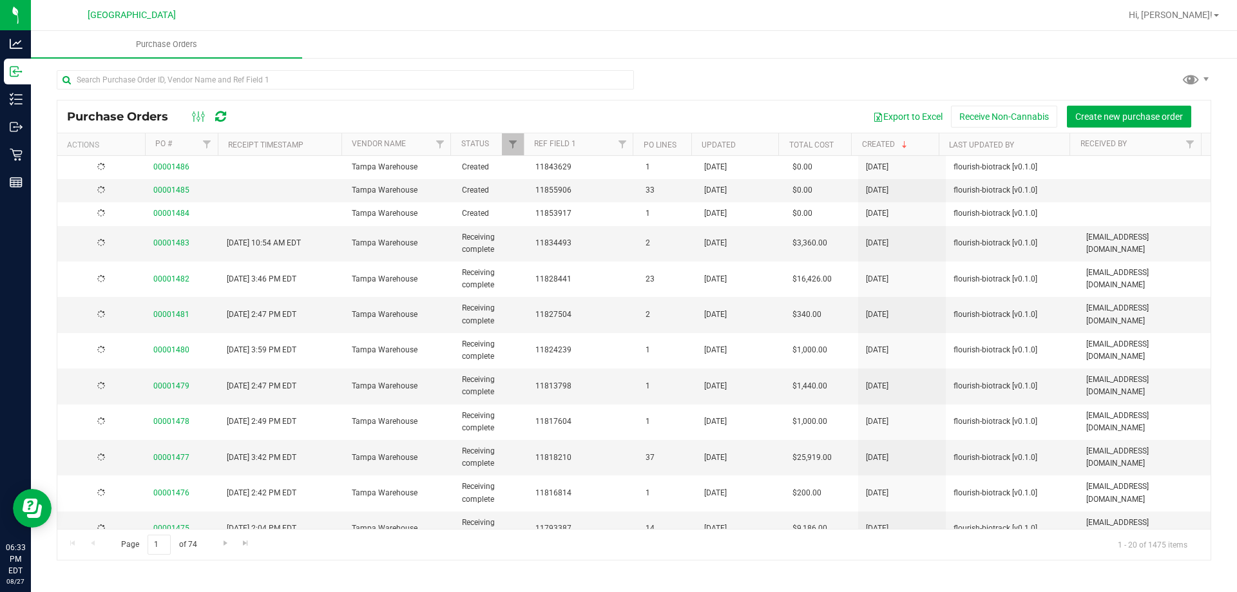
click at [516, 103] on div "Purchase Orders Export to Excel Receive Non-Cannabis Create new purchase order" at bounding box center [633, 116] width 1153 height 32
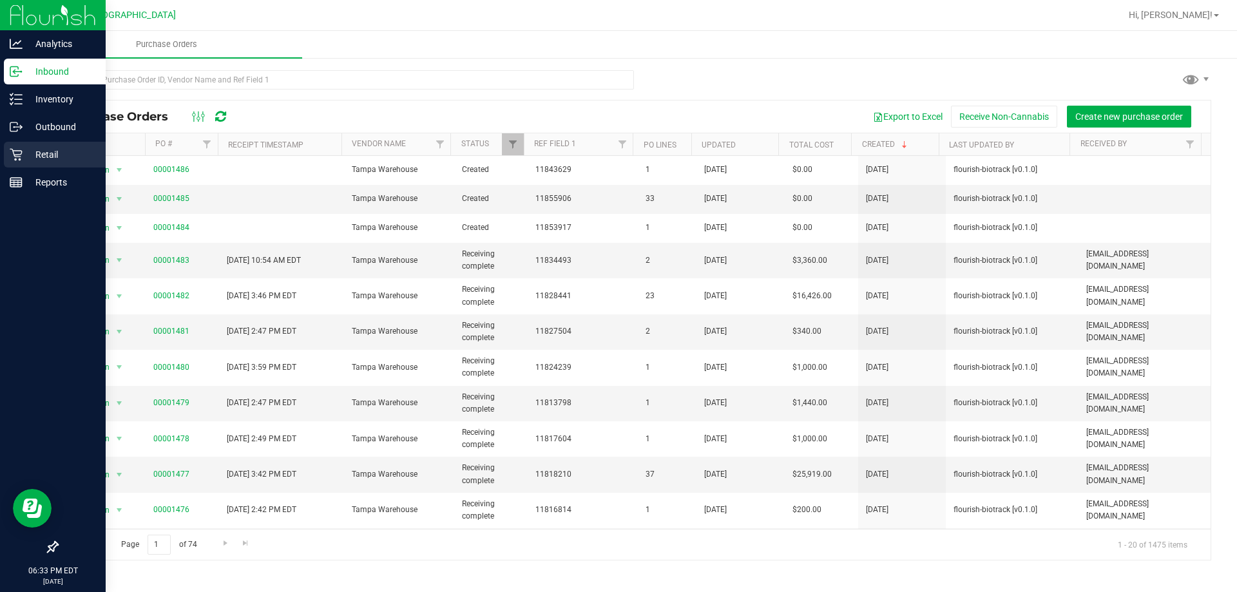
click at [88, 150] on p "Retail" at bounding box center [61, 154] width 77 height 15
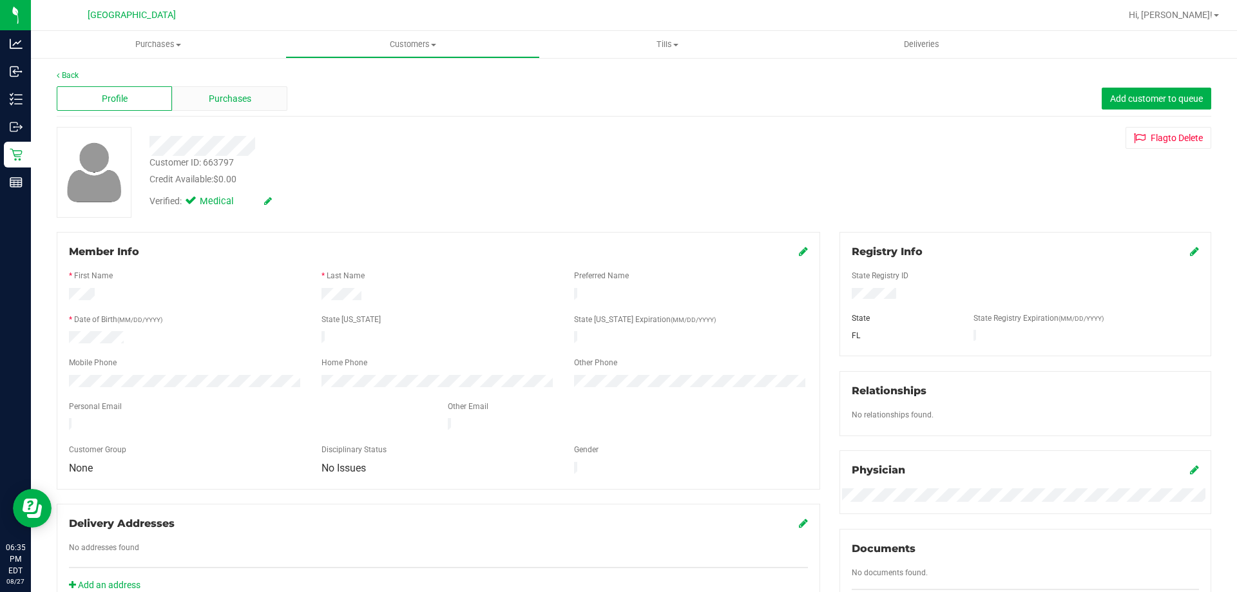
click at [234, 99] on span "Purchases" at bounding box center [230, 99] width 43 height 14
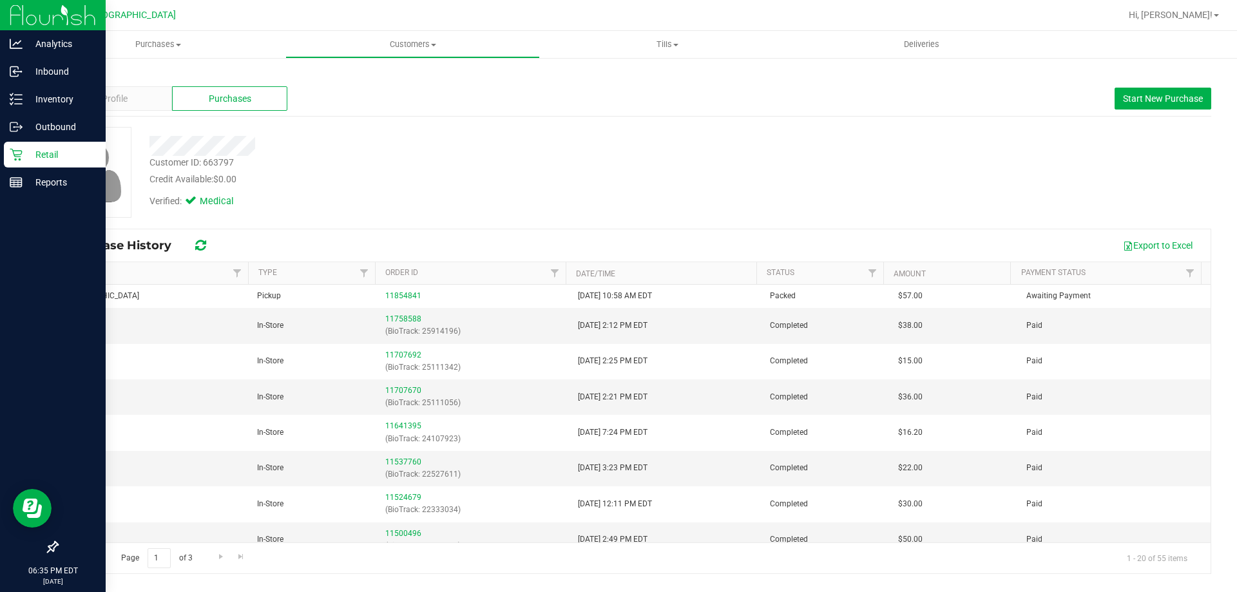
click at [30, 158] on p "Retail" at bounding box center [61, 154] width 77 height 15
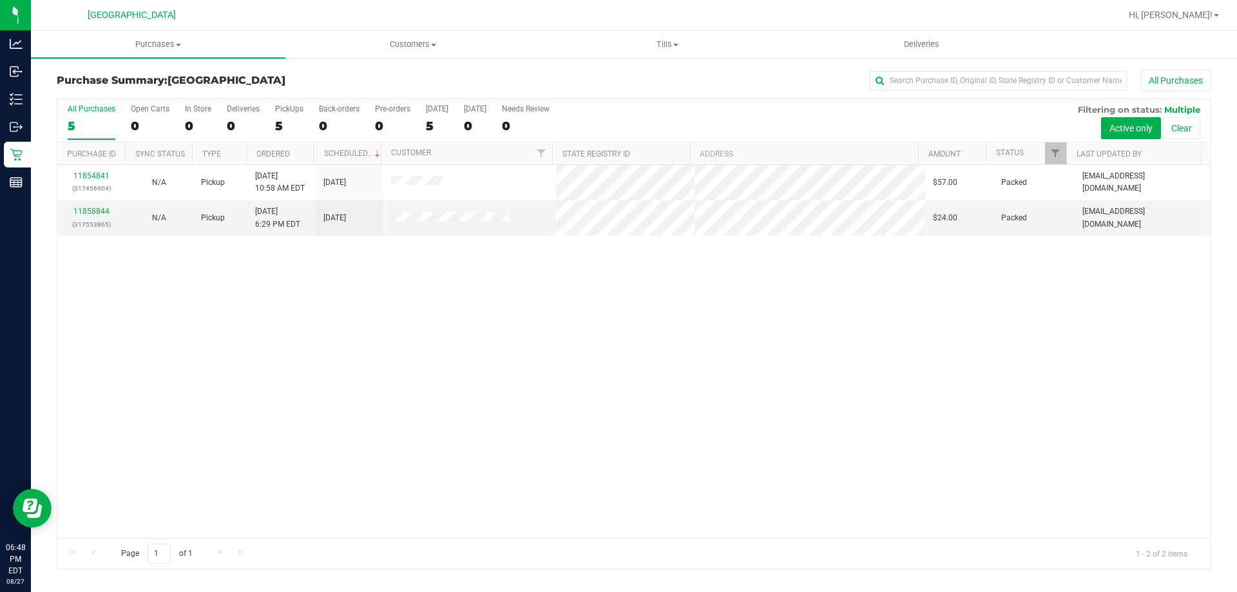
click at [720, 318] on div "11854841 (317456904) N/A Pickup [DATE] 10:58 AM EDT 8/27/2025 $57.00 Packed [EM…" at bounding box center [633, 351] width 1153 height 373
click at [183, 48] on span "Purchases" at bounding box center [158, 45] width 254 height 12
click at [184, 71] on li "Summary of purchases" at bounding box center [158, 77] width 254 height 15
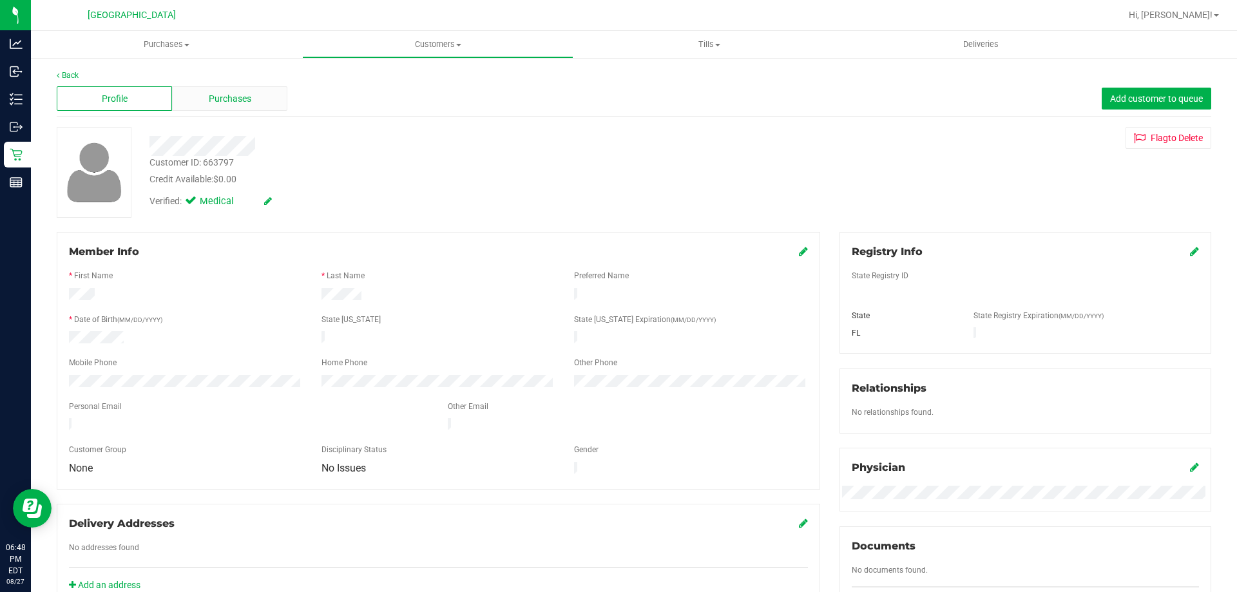
click at [274, 100] on div "Purchases" at bounding box center [229, 98] width 115 height 24
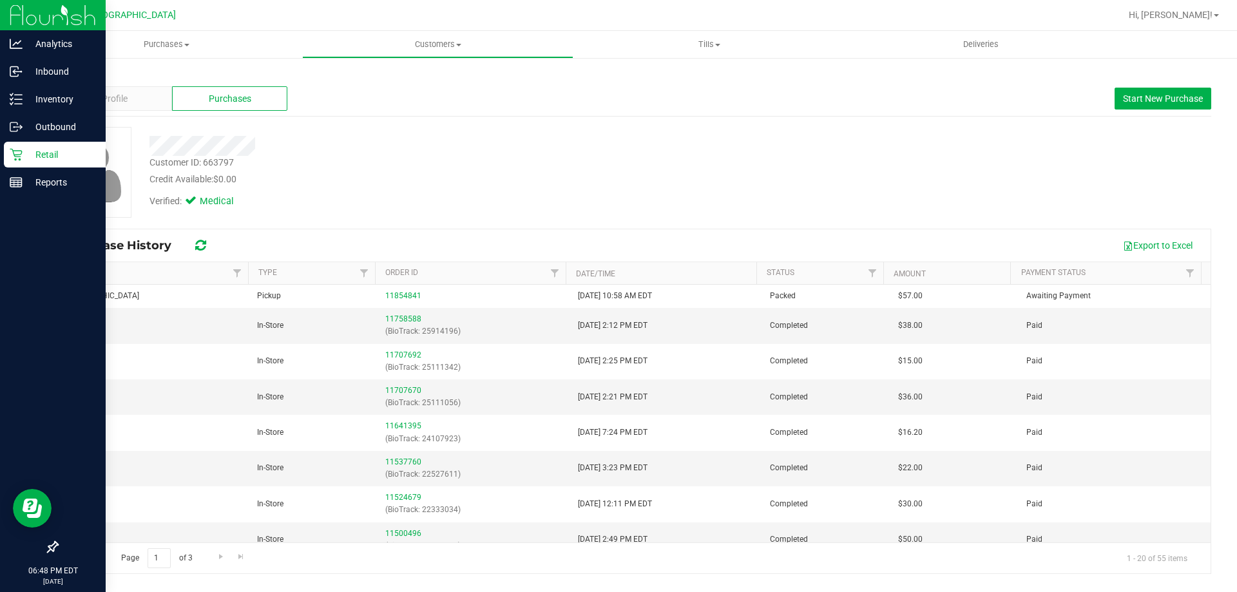
click at [12, 158] on icon at bounding box center [16, 154] width 13 height 13
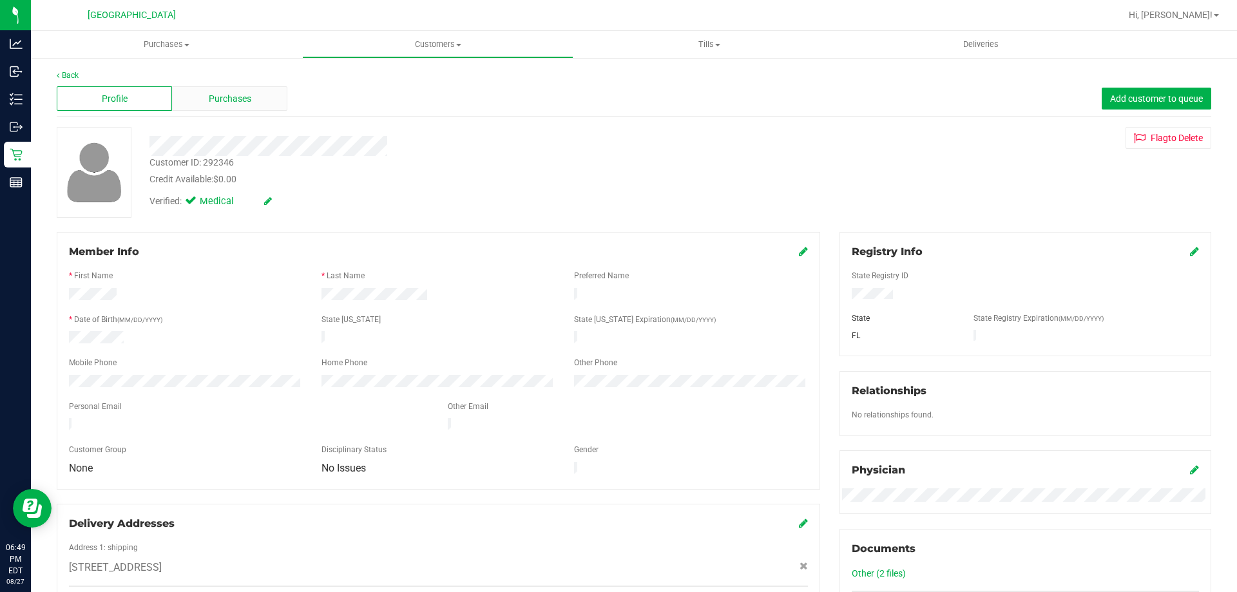
click at [210, 88] on div "Purchases" at bounding box center [229, 98] width 115 height 24
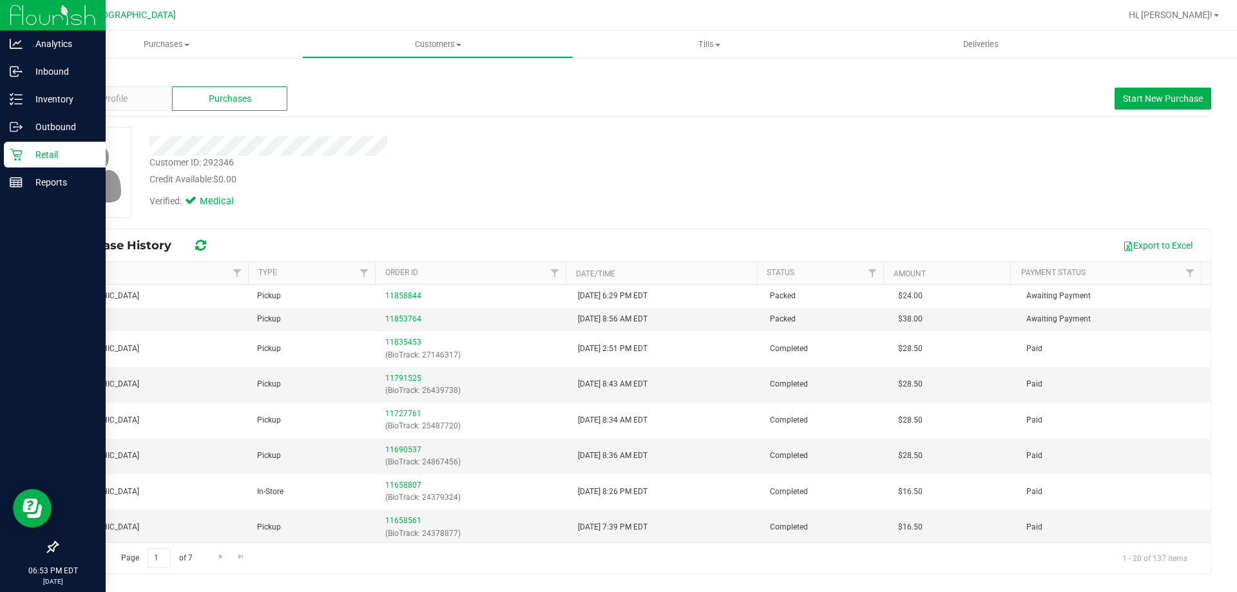
click at [21, 158] on icon at bounding box center [16, 154] width 13 height 13
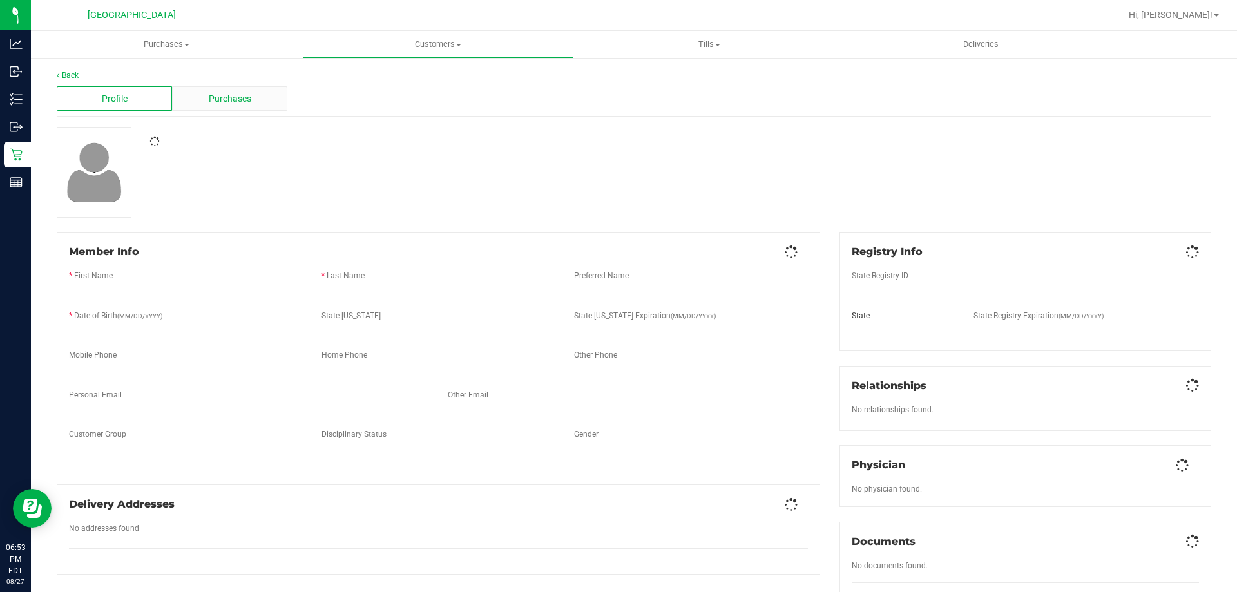
click at [265, 106] on div "Purchases" at bounding box center [229, 98] width 115 height 24
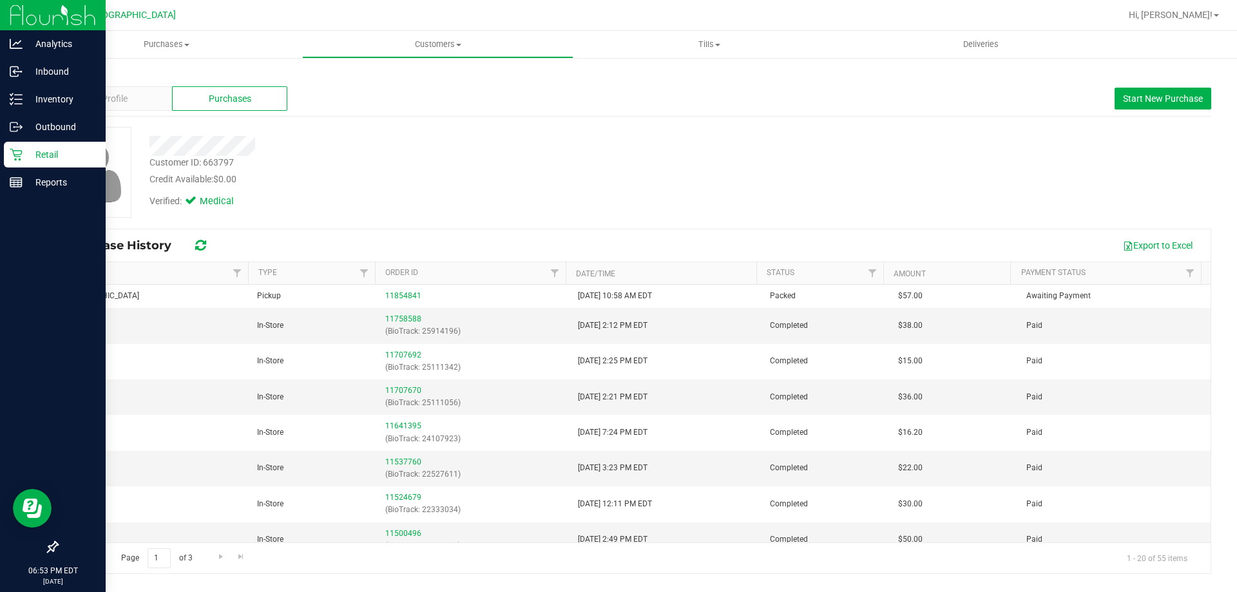
click at [18, 153] on icon at bounding box center [16, 154] width 13 height 13
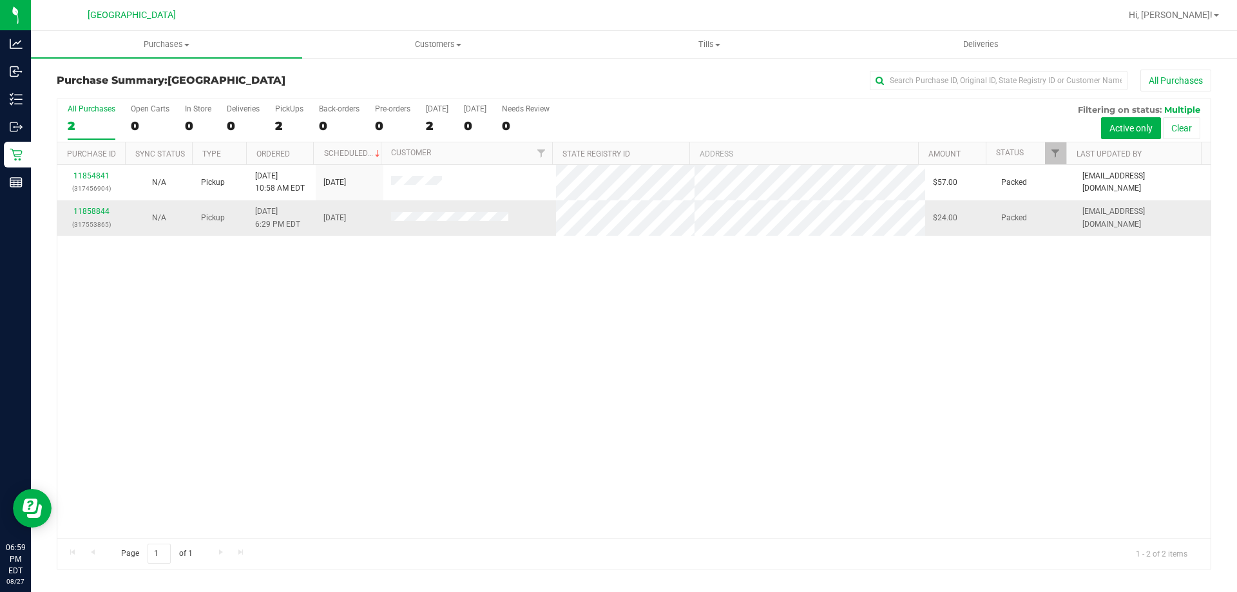
click at [410, 200] on td at bounding box center [469, 217] width 173 height 35
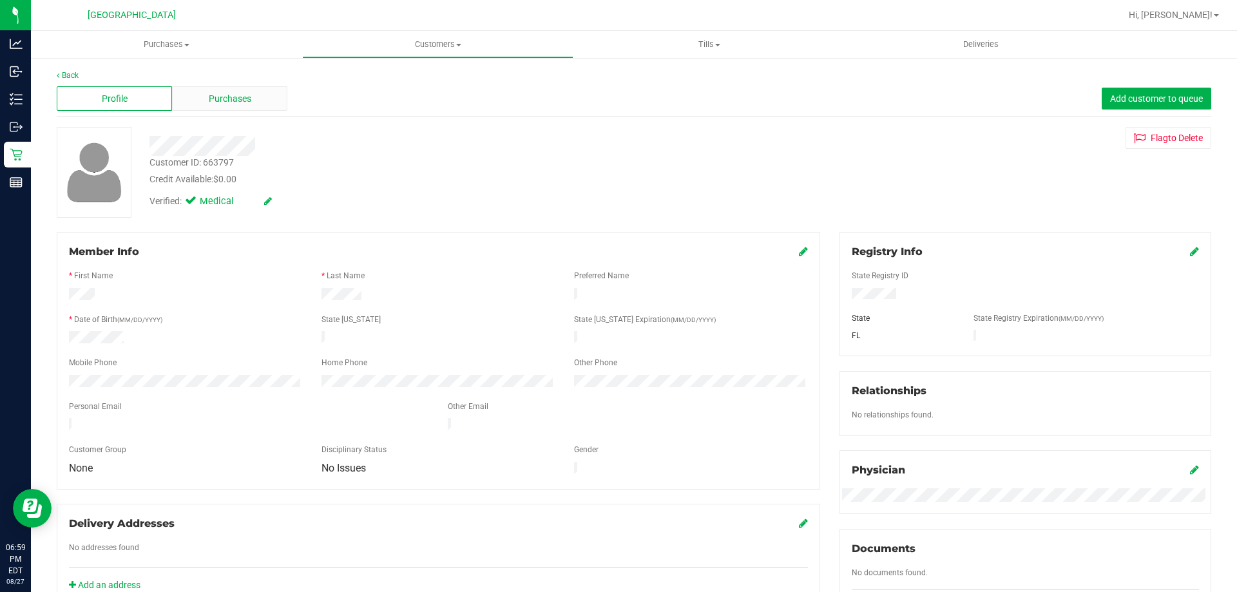
click at [247, 109] on div "Purchases" at bounding box center [229, 98] width 115 height 24
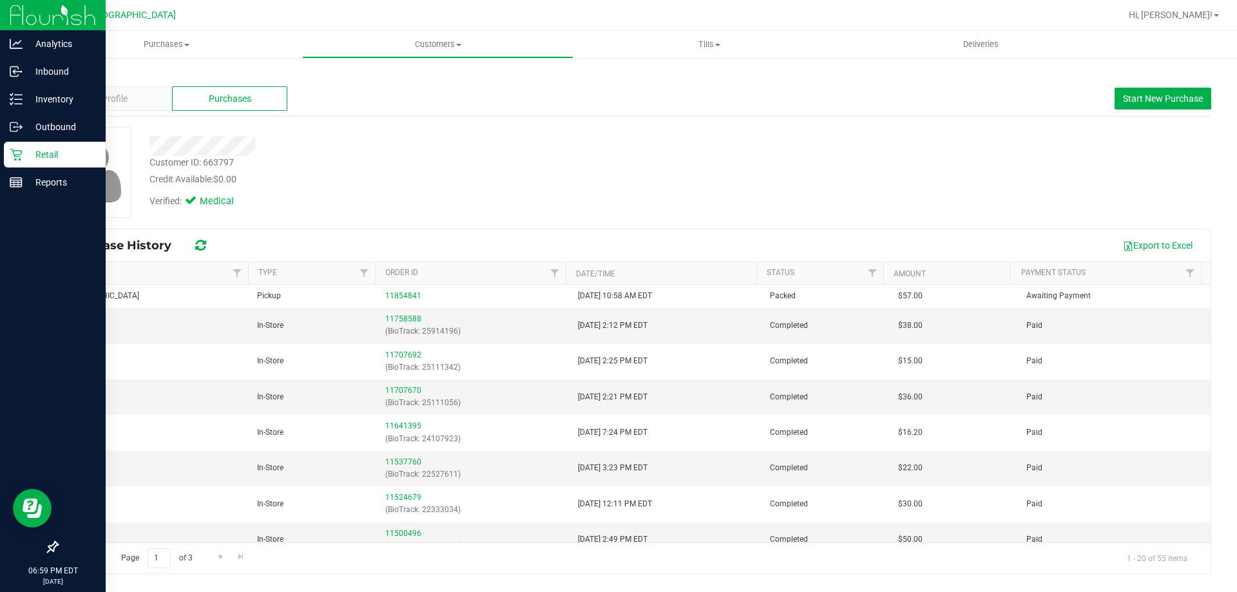
click at [19, 163] on div "Retail" at bounding box center [55, 155] width 102 height 26
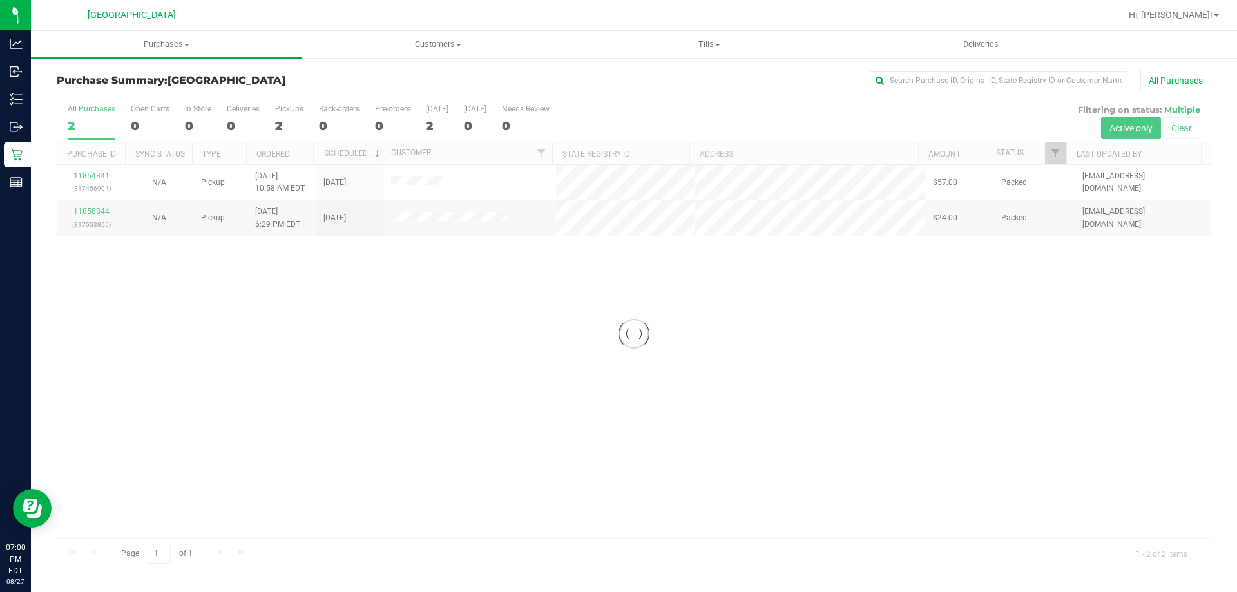
click at [454, 223] on div at bounding box center [633, 334] width 1153 height 470
click at [479, 224] on div at bounding box center [633, 334] width 1153 height 470
click at [478, 213] on div at bounding box center [633, 334] width 1153 height 470
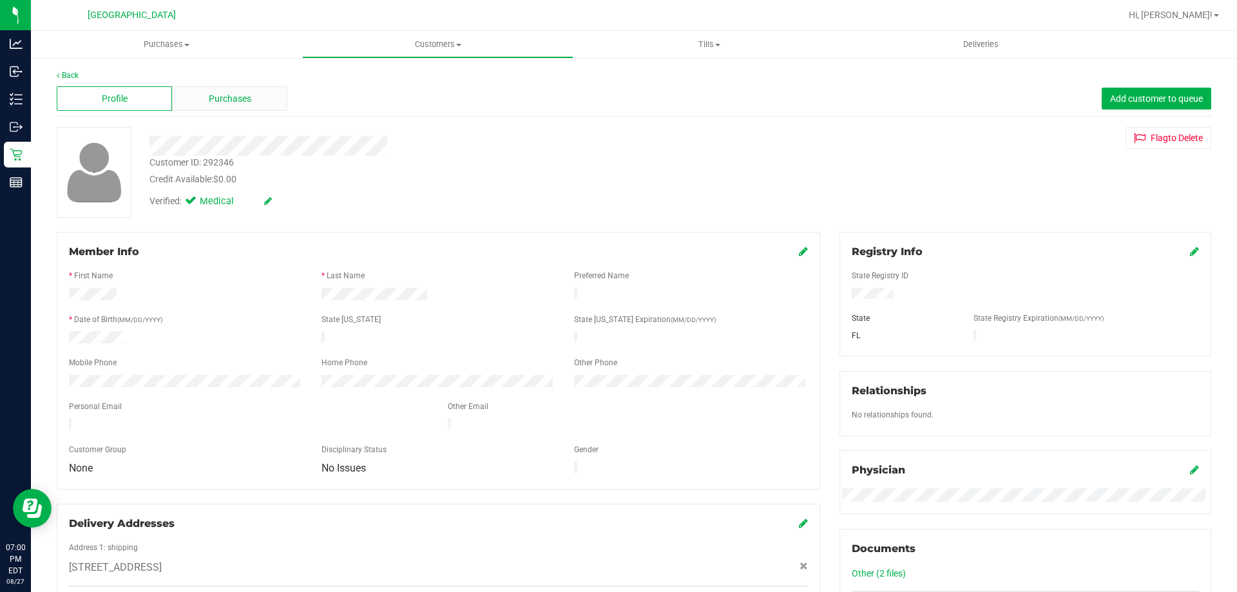
click at [259, 109] on div "Purchases" at bounding box center [229, 98] width 115 height 24
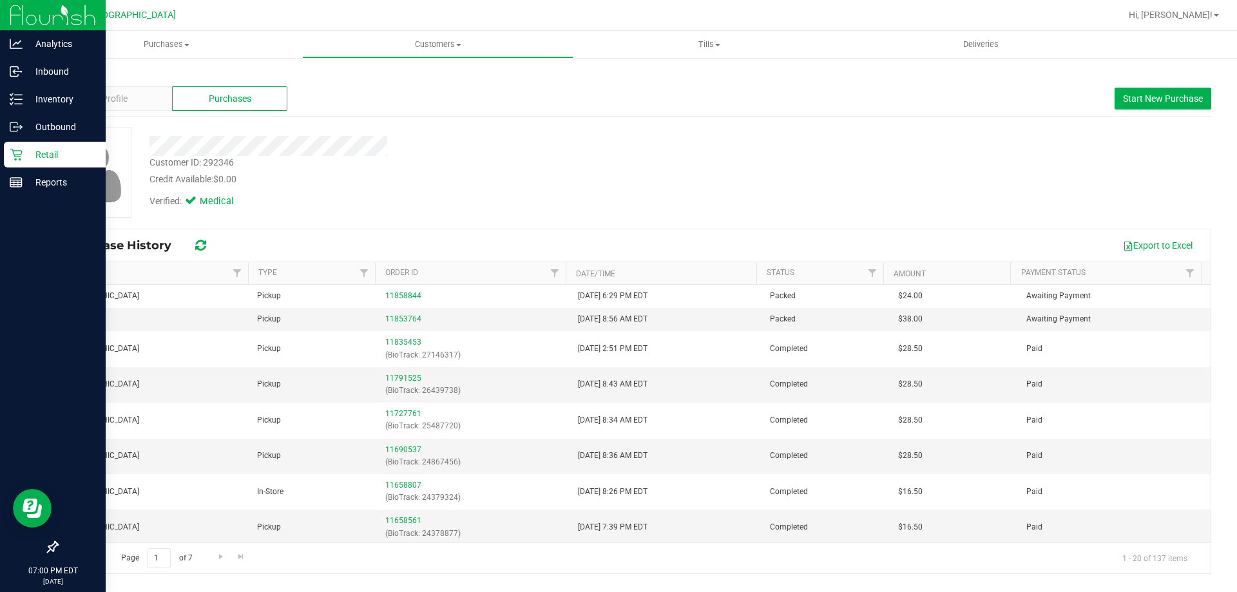
click at [16, 154] on icon at bounding box center [16, 154] width 13 height 13
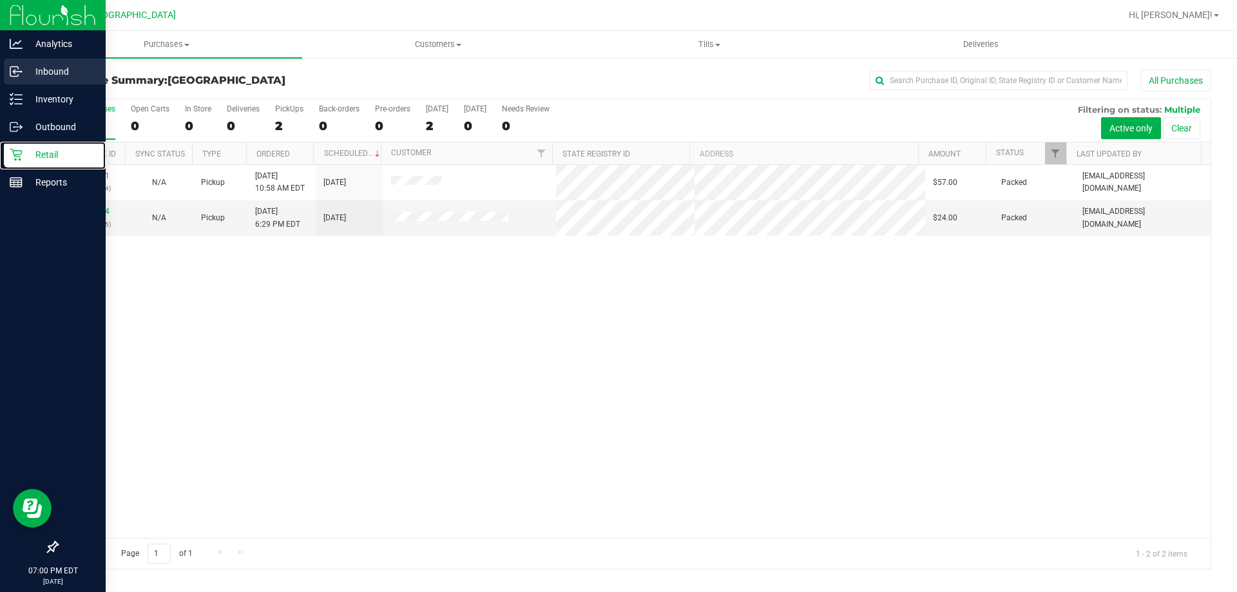
click at [29, 79] on p "Inbound" at bounding box center [61, 71] width 77 height 15
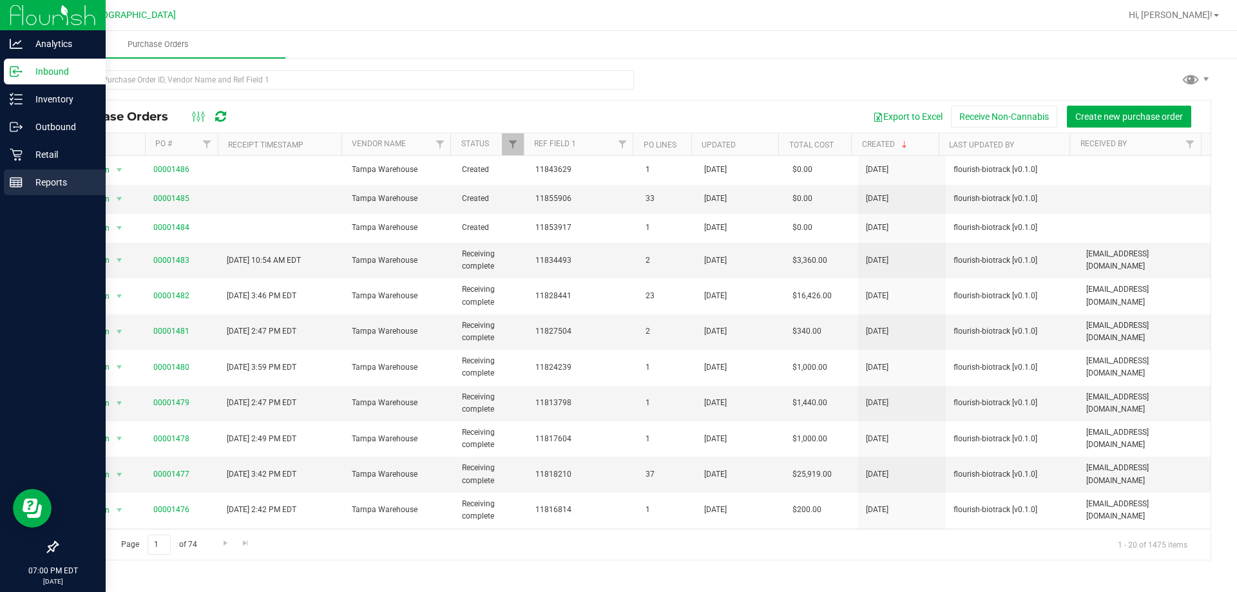
click at [29, 193] on div "Reports" at bounding box center [55, 182] width 102 height 26
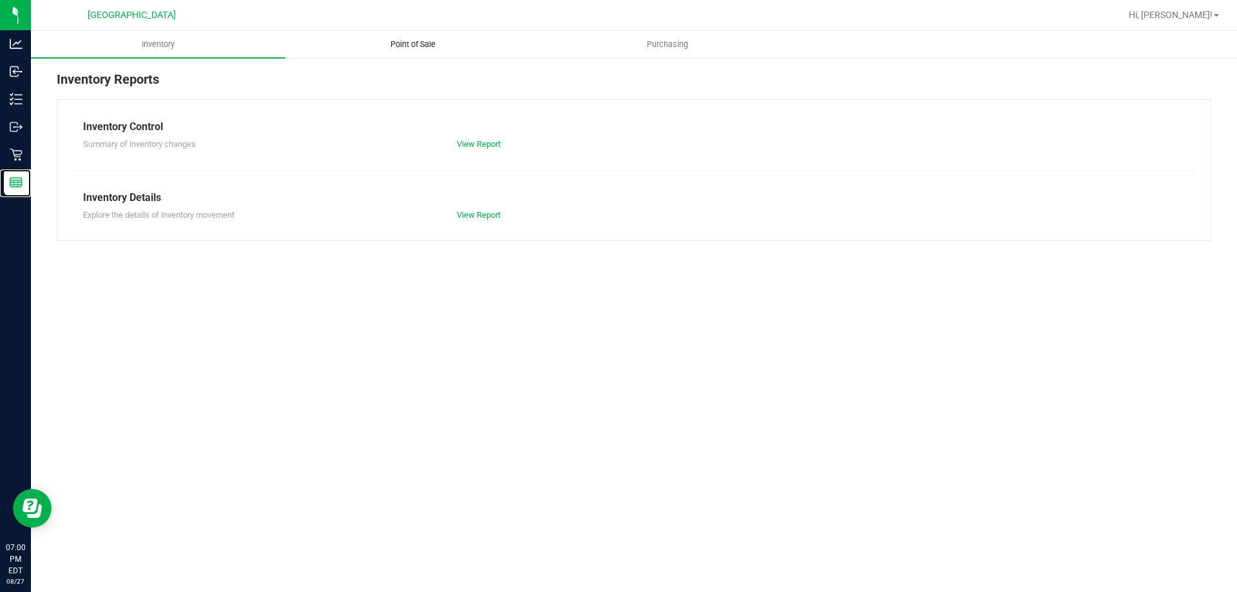
click at [356, 44] on uib-tab-heading "Point of Sale" at bounding box center [412, 45] width 253 height 26
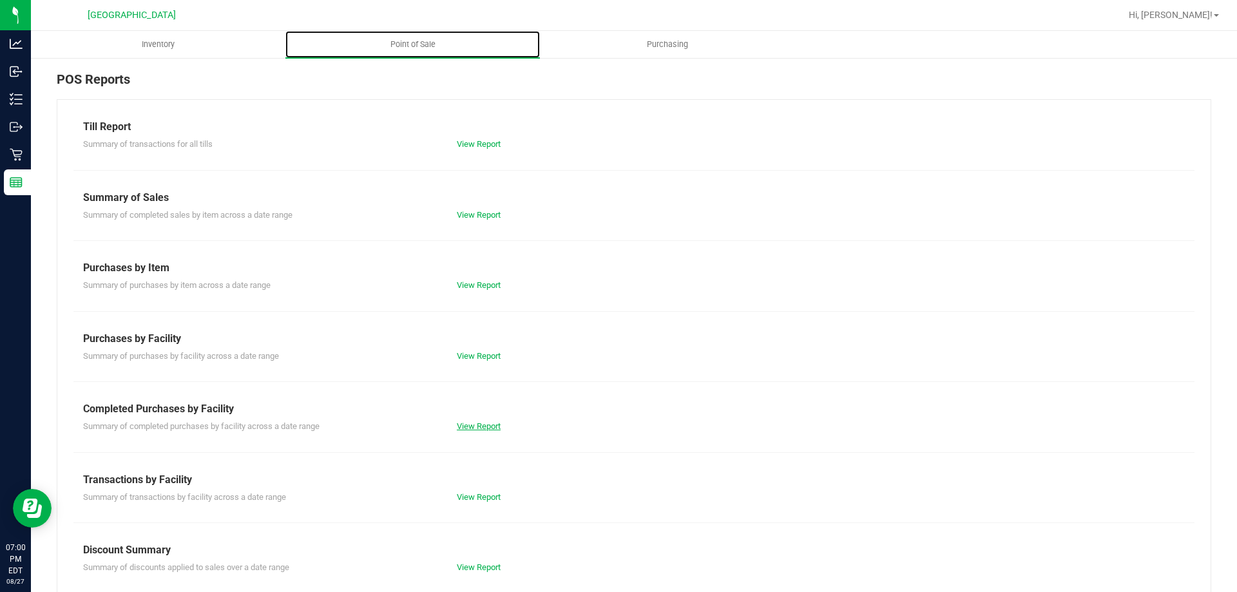
click at [470, 430] on link "View Report" at bounding box center [479, 426] width 44 height 10
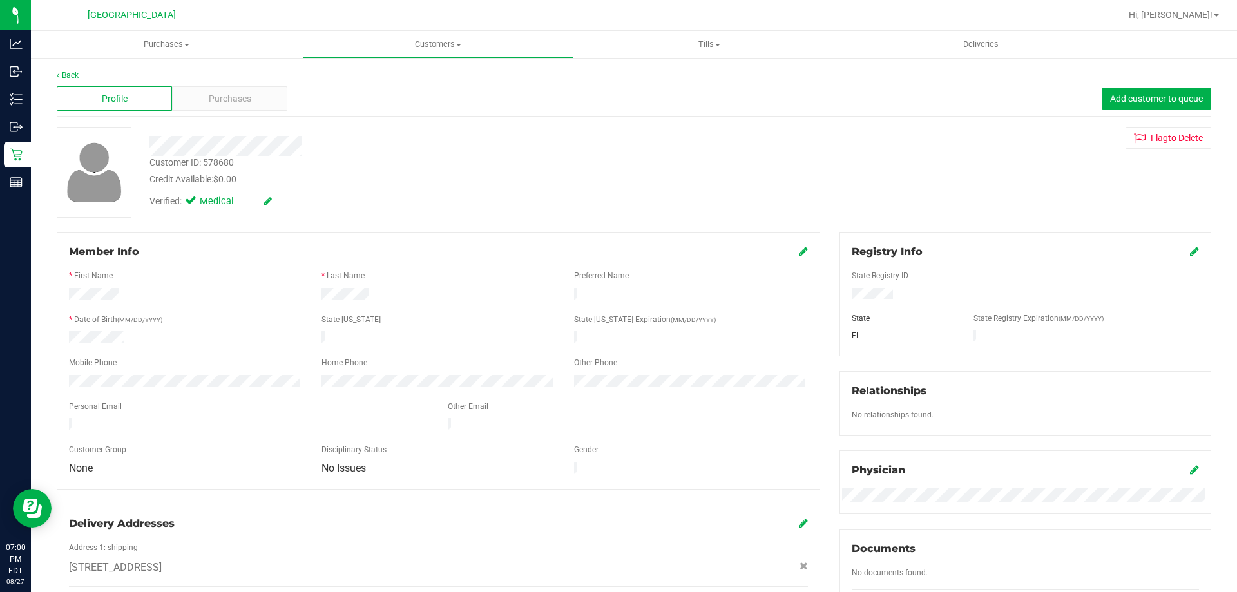
scroll to position [3, 0]
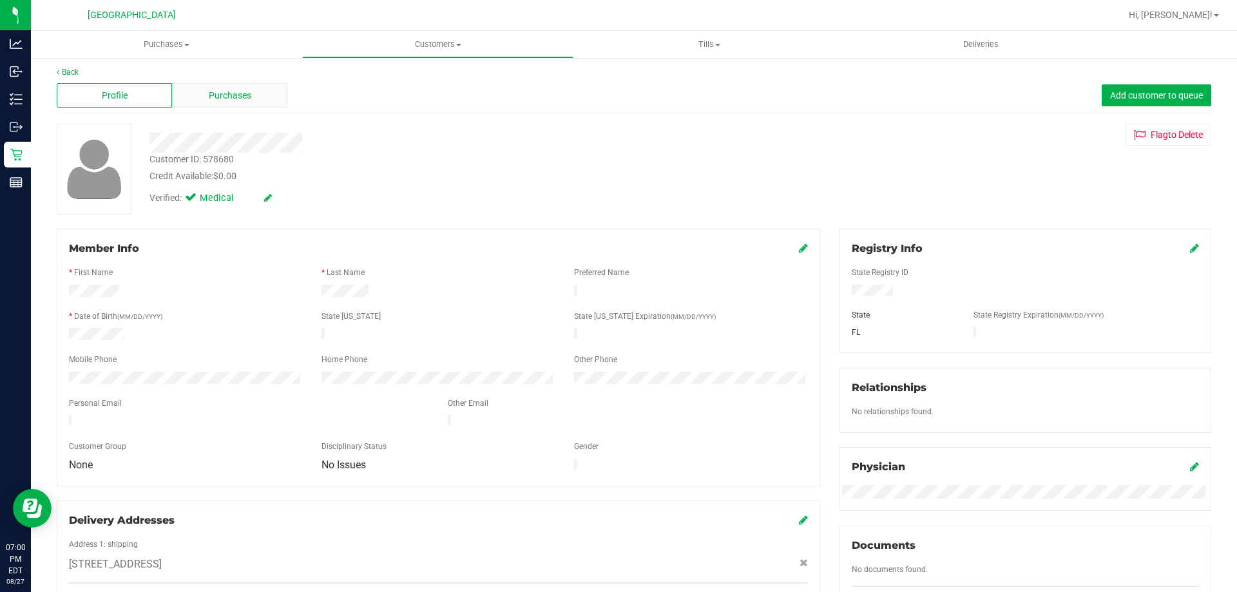
click at [199, 88] on div "Purchases" at bounding box center [229, 95] width 115 height 24
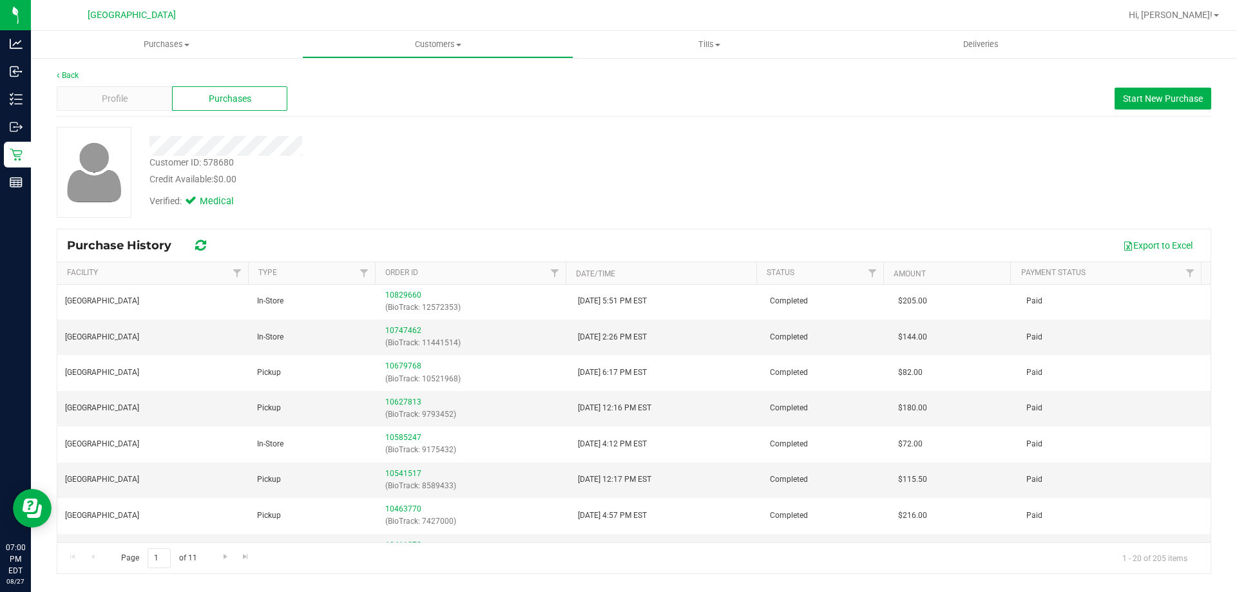
scroll to position [443, 0]
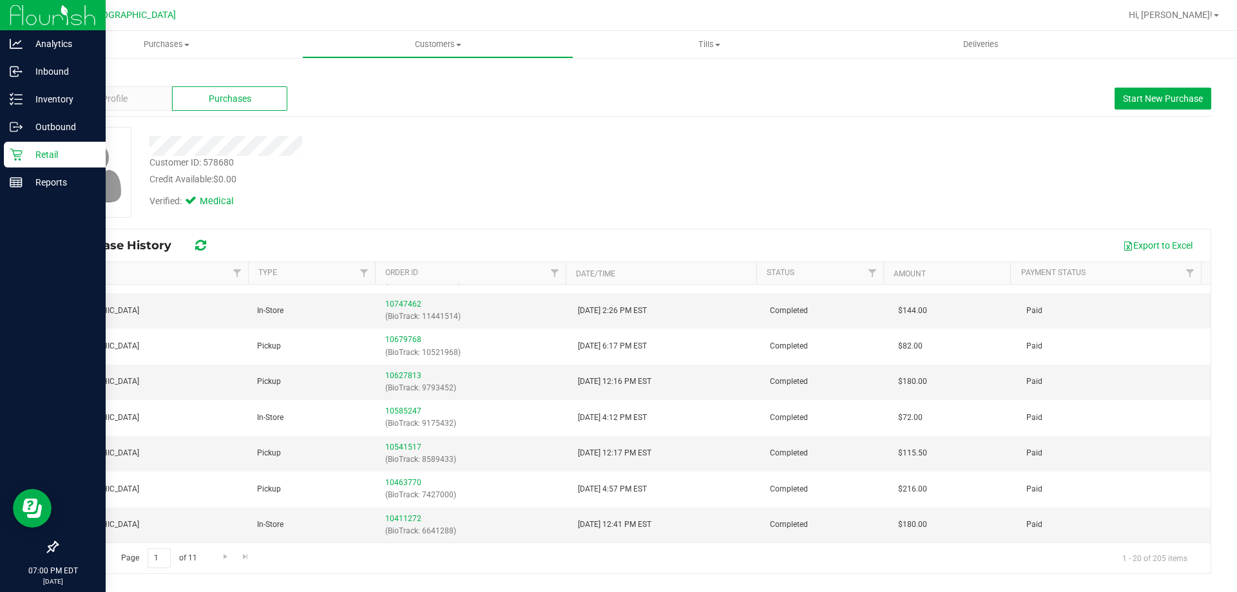
click at [5, 151] on div "Retail" at bounding box center [55, 155] width 102 height 26
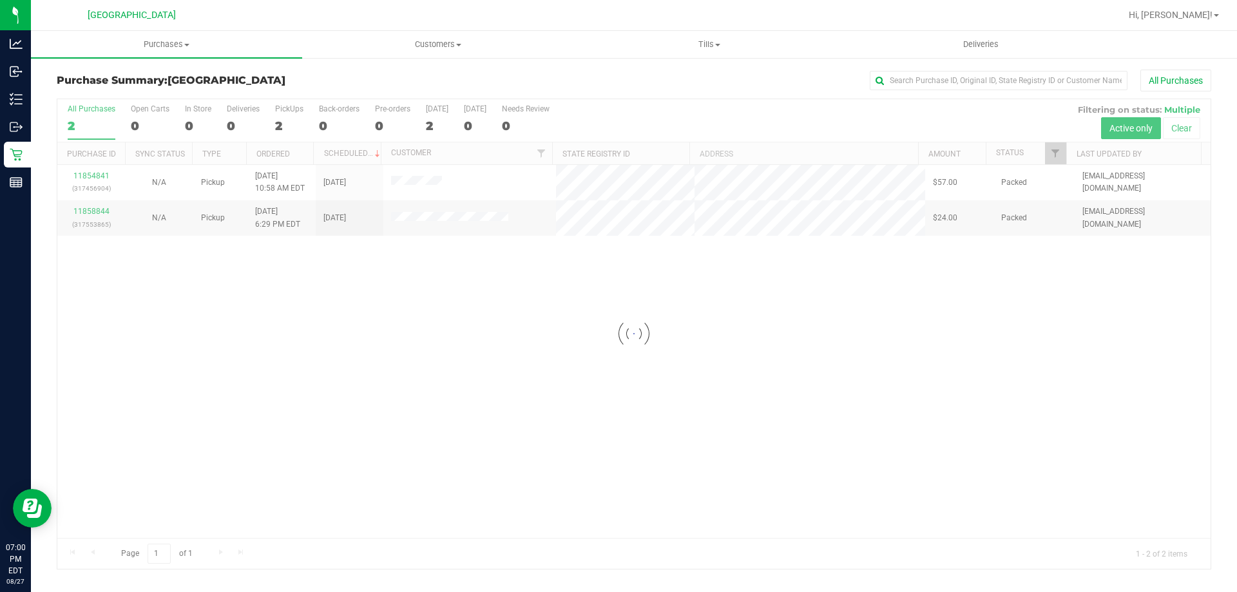
click at [187, 374] on div at bounding box center [633, 334] width 1153 height 470
click at [180, 44] on span "Purchases" at bounding box center [166, 45] width 271 height 12
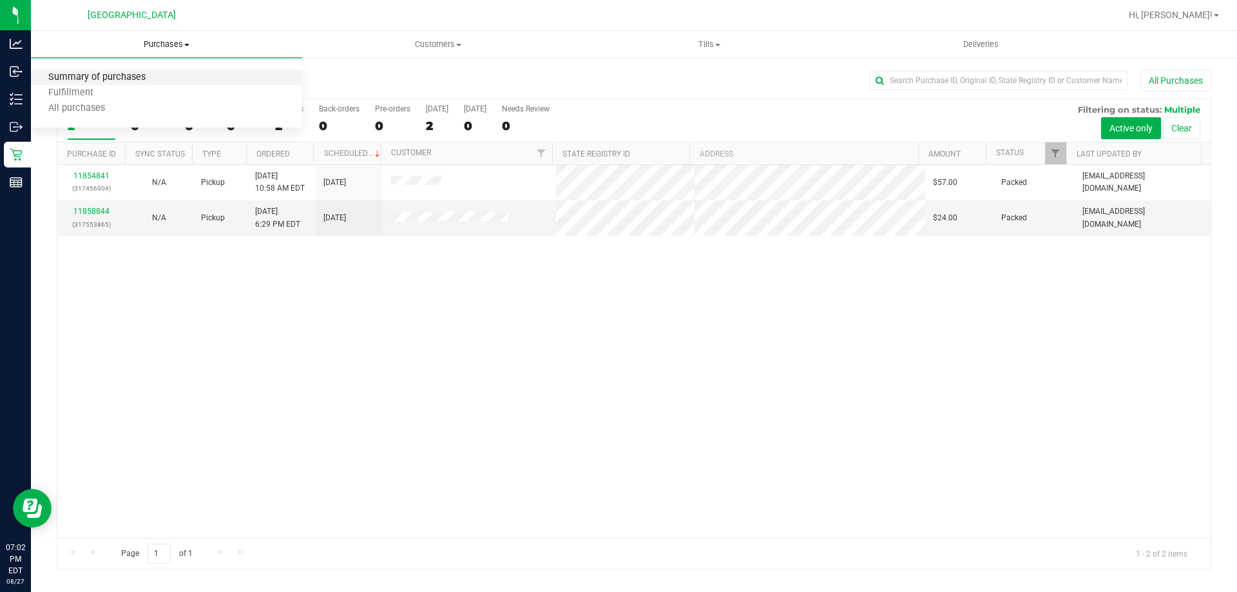
click at [143, 75] on span "Summary of purchases" at bounding box center [97, 77] width 132 height 11
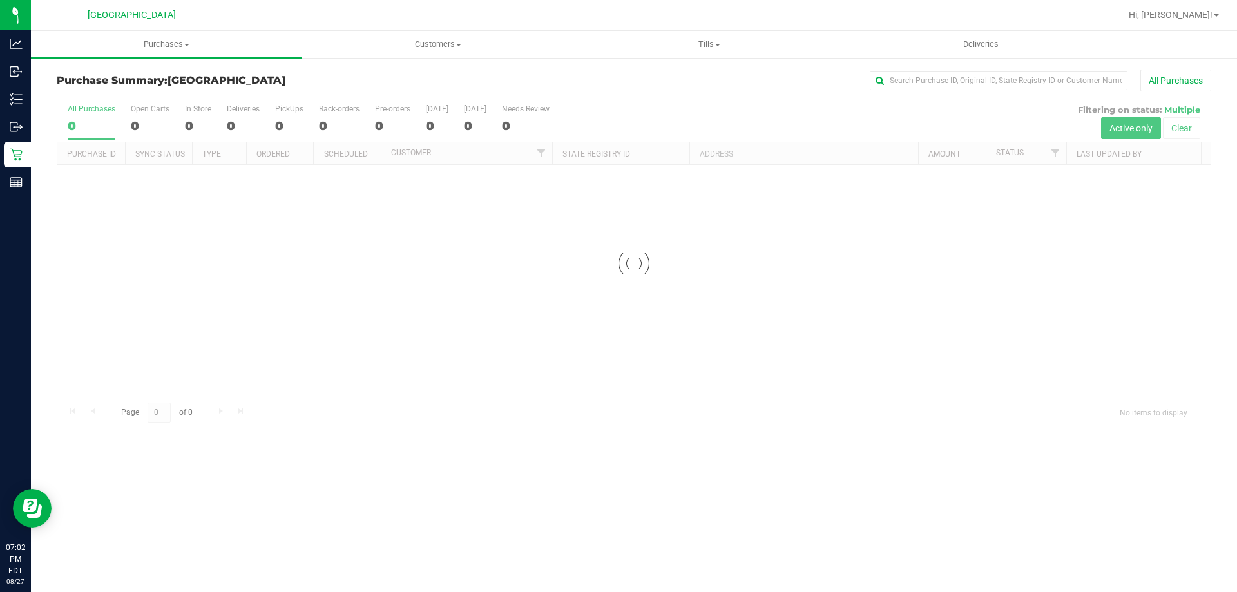
click at [353, 374] on div at bounding box center [633, 263] width 1153 height 329
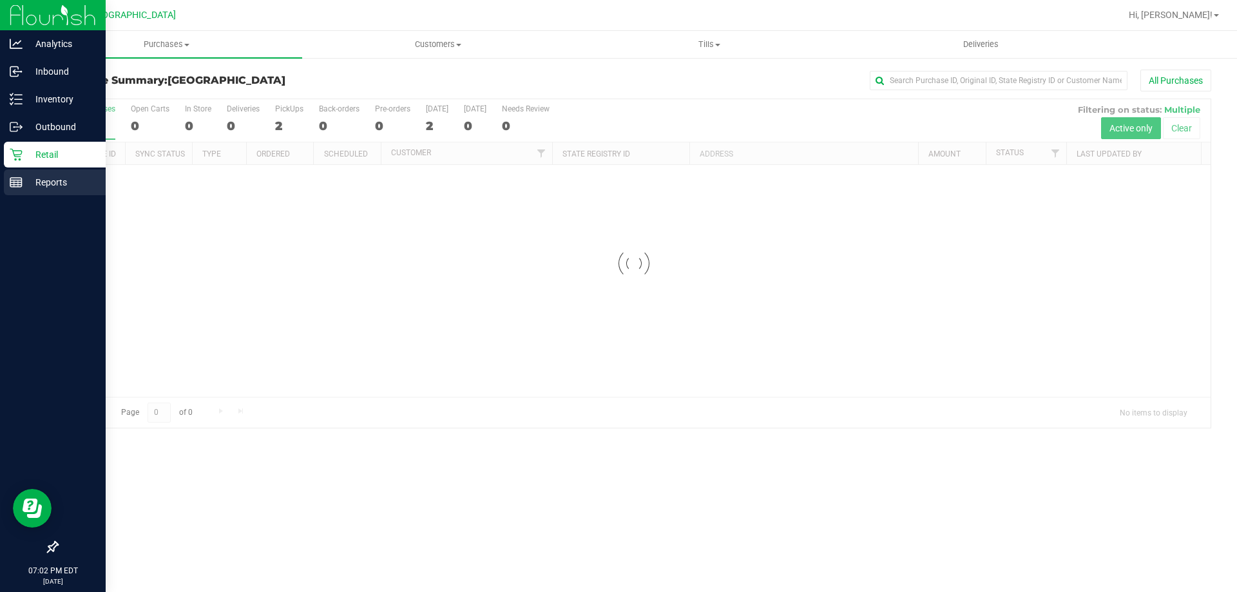
click at [4, 187] on div "Reports" at bounding box center [55, 182] width 102 height 26
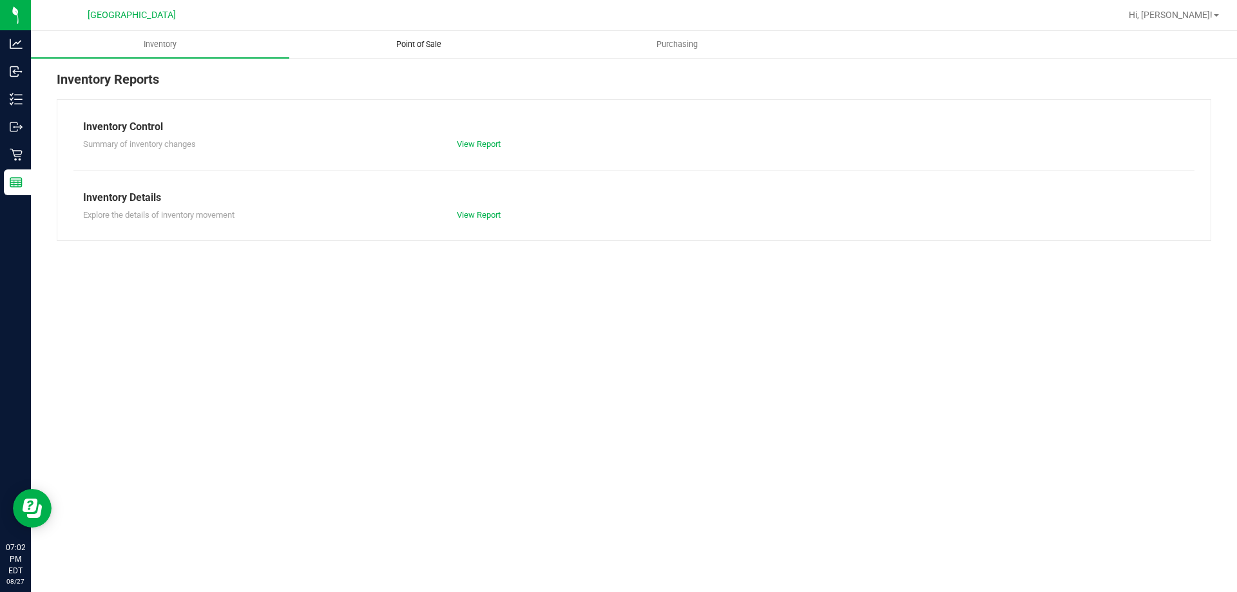
click at [401, 48] on span "Point of Sale" at bounding box center [419, 45] width 80 height 12
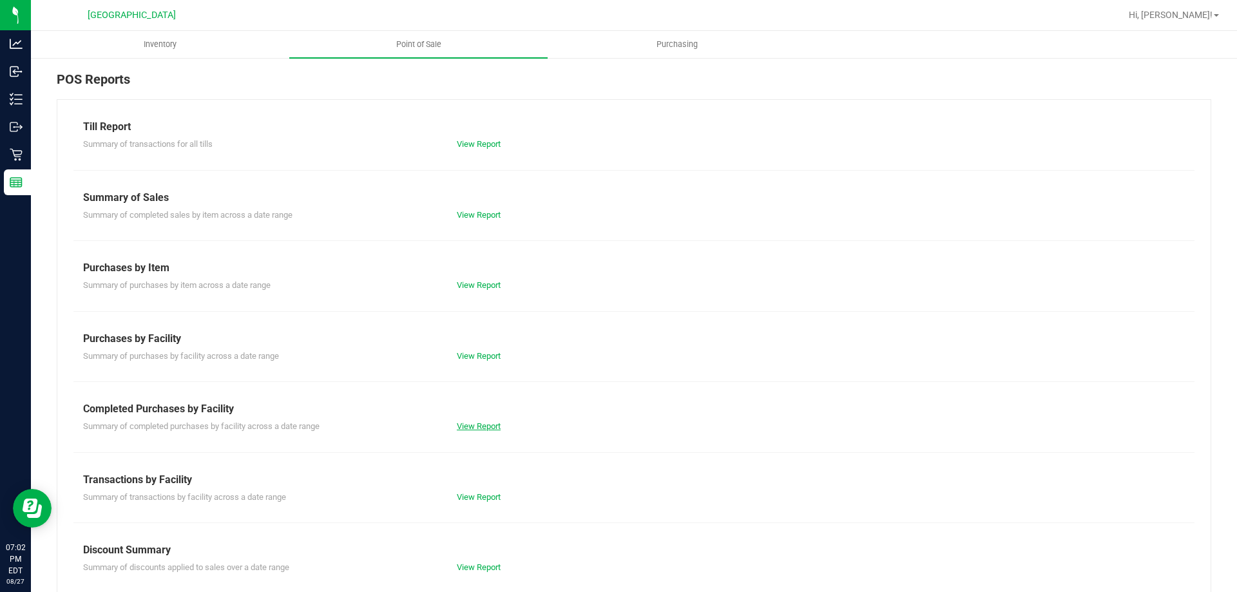
click at [463, 430] on link "View Report" at bounding box center [479, 426] width 44 height 10
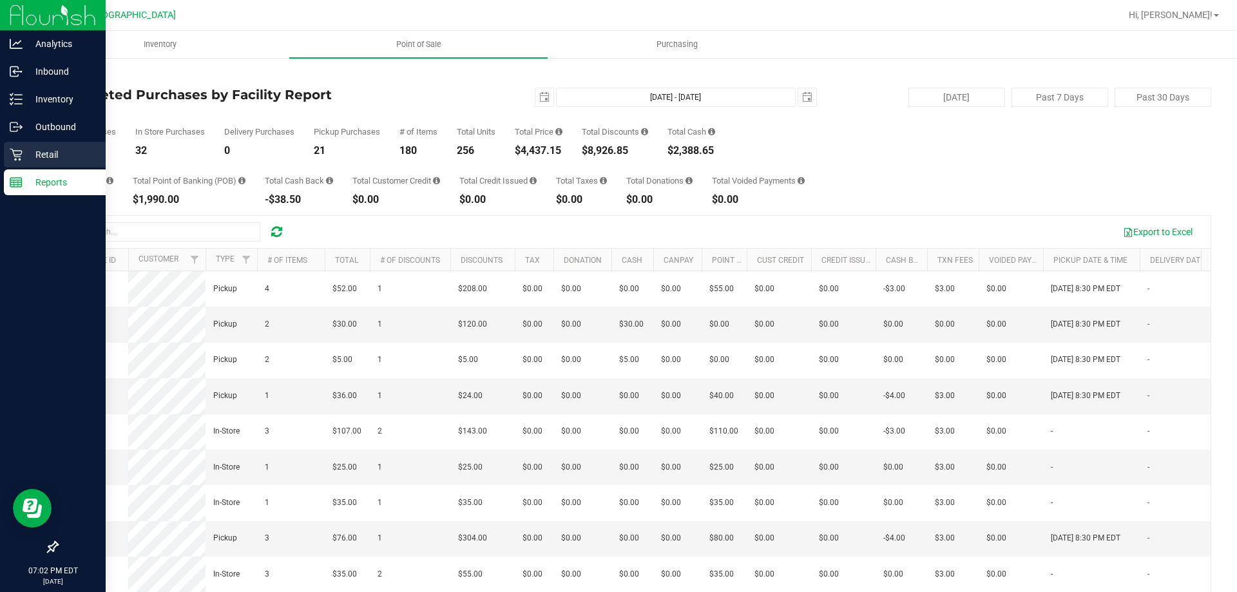
click at [21, 156] on icon at bounding box center [16, 154] width 13 height 13
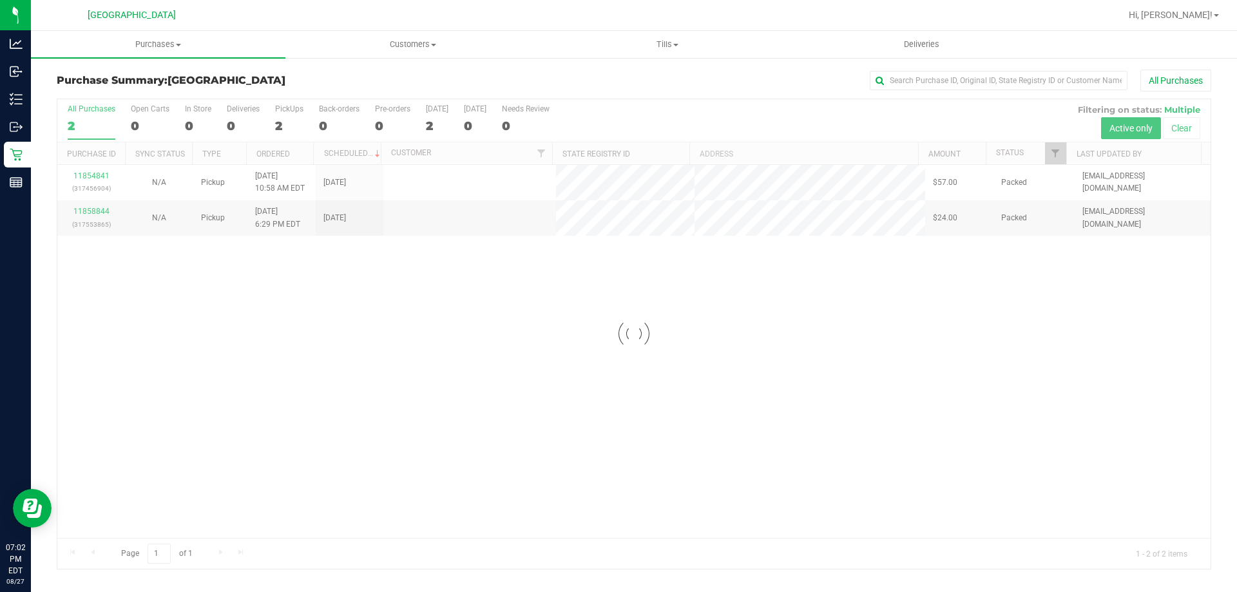
click at [379, 385] on div at bounding box center [633, 334] width 1153 height 470
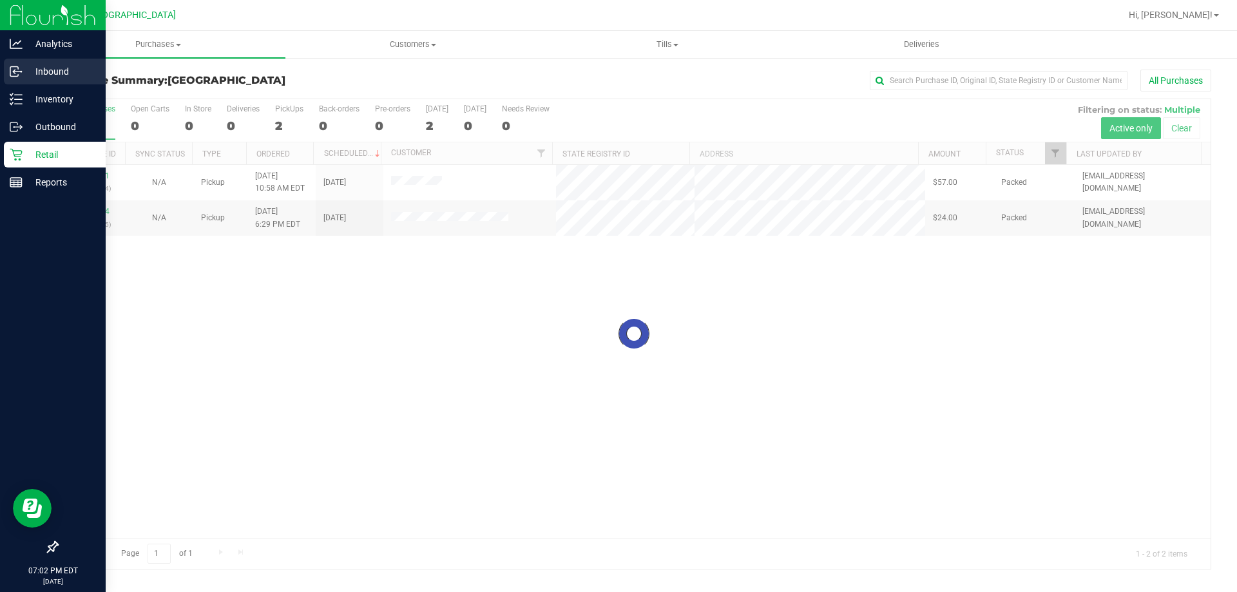
click at [14, 73] on icon at bounding box center [14, 73] width 2 height 2
click at [80, 72] on p "Inbound" at bounding box center [61, 71] width 77 height 15
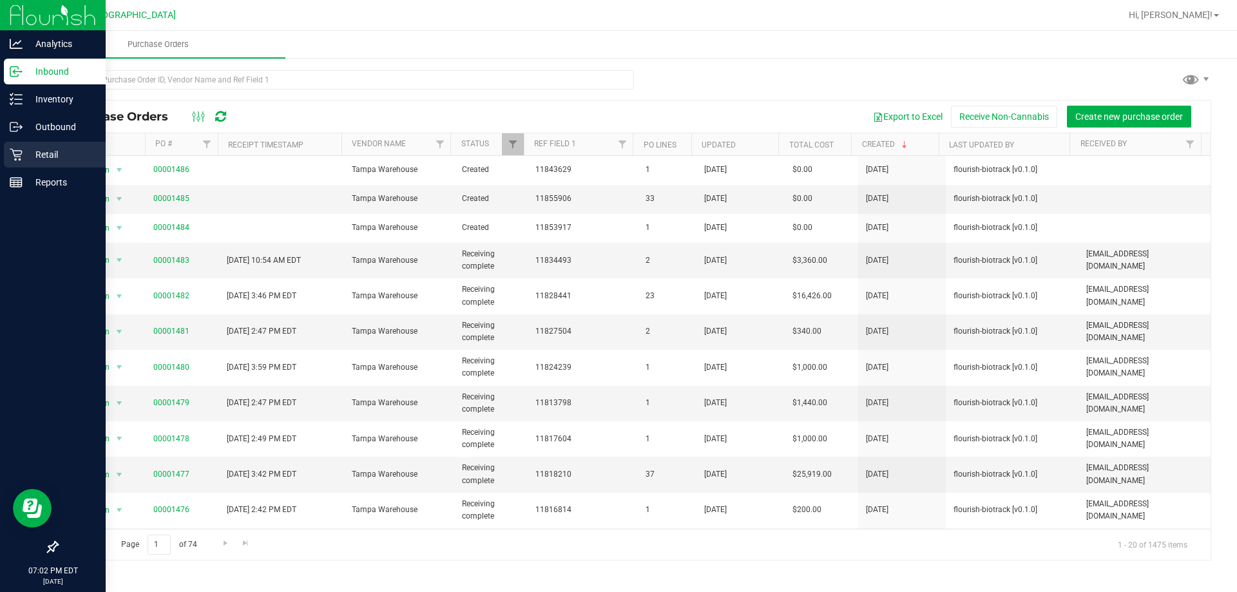
click at [21, 157] on icon at bounding box center [16, 155] width 12 height 12
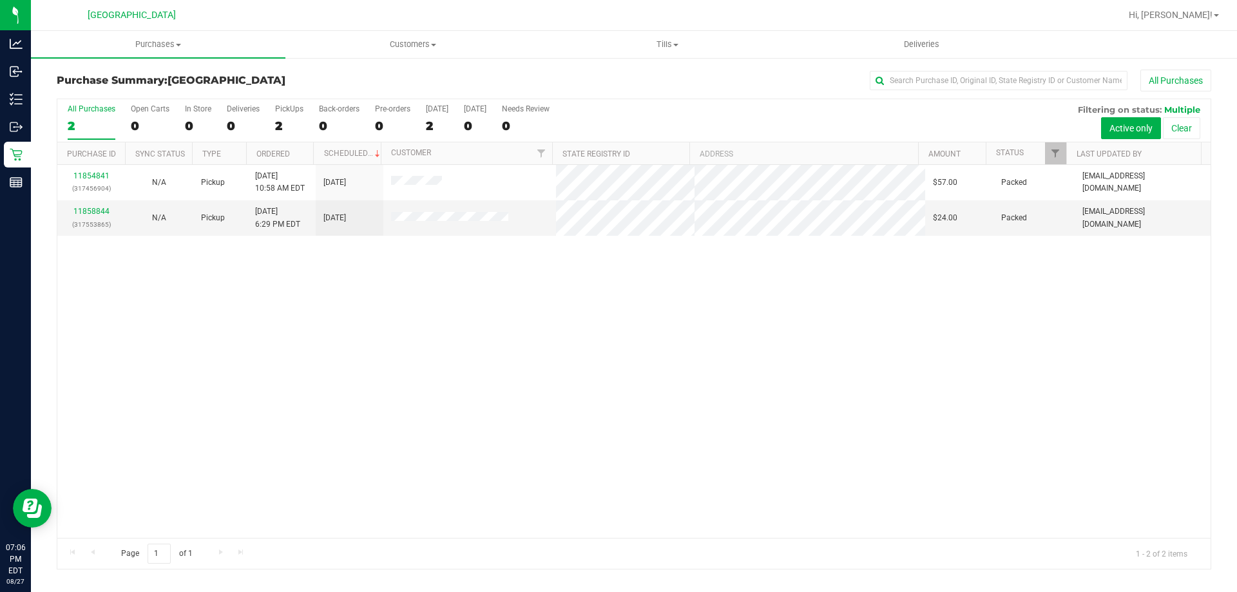
click at [197, 278] on div "11854841 (317456904) N/A Pickup [DATE] 10:58 AM EDT 8/27/2025 $57.00 Packed [EM…" at bounding box center [633, 351] width 1153 height 373
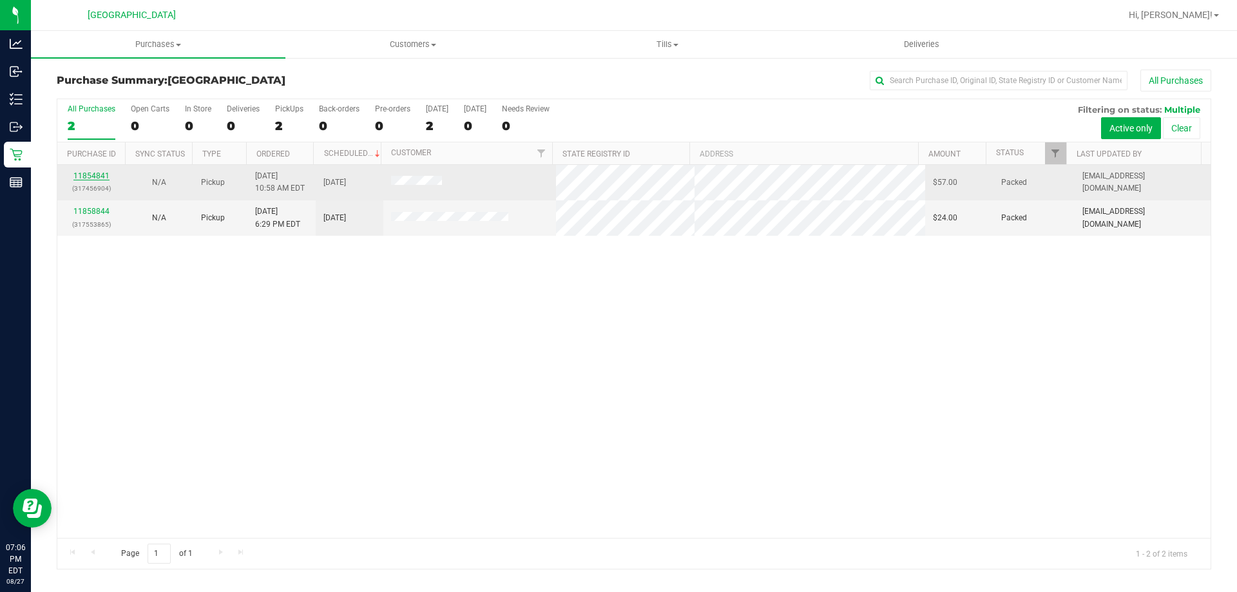
click at [96, 174] on link "11854841" at bounding box center [91, 175] width 36 height 9
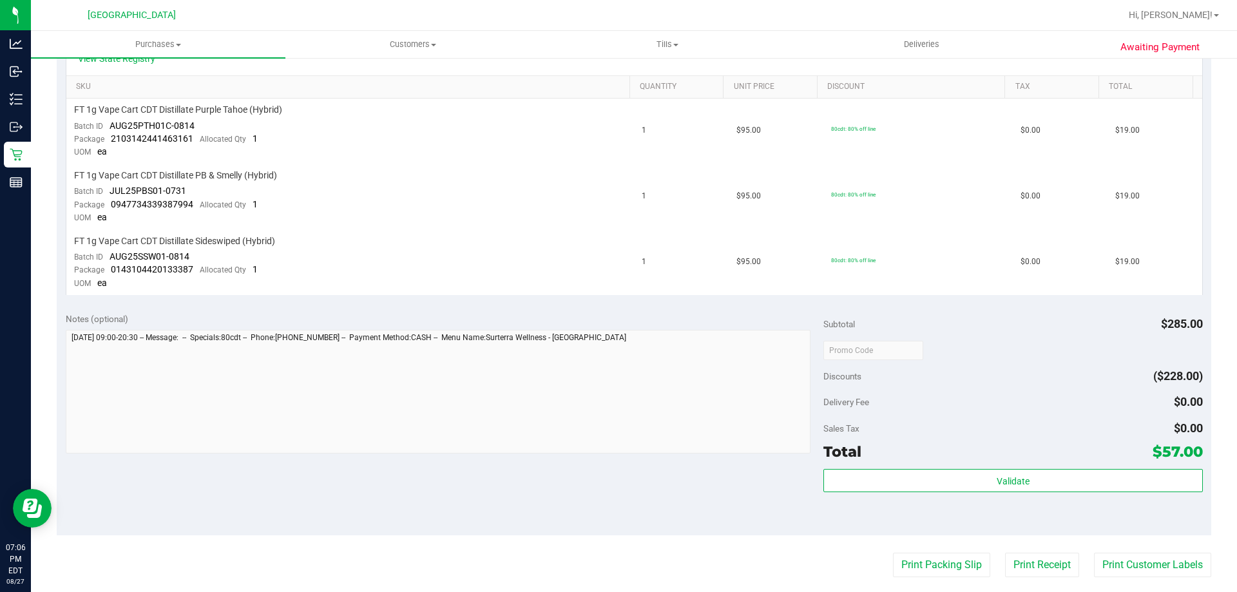
scroll to position [316, 0]
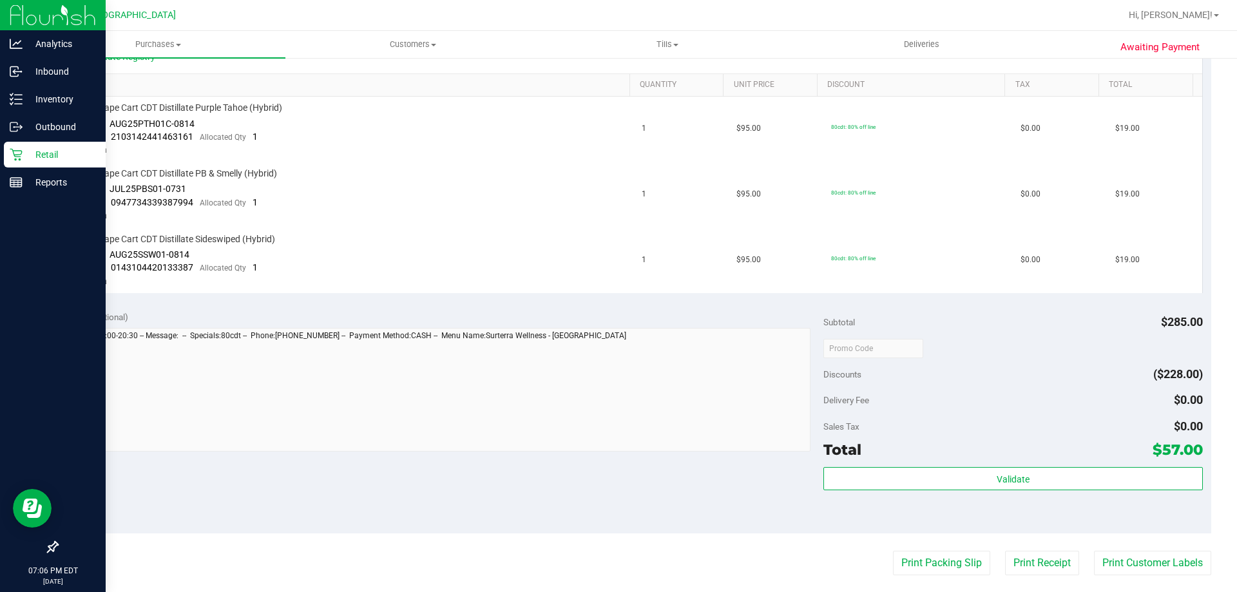
click at [19, 158] on icon at bounding box center [16, 155] width 12 height 12
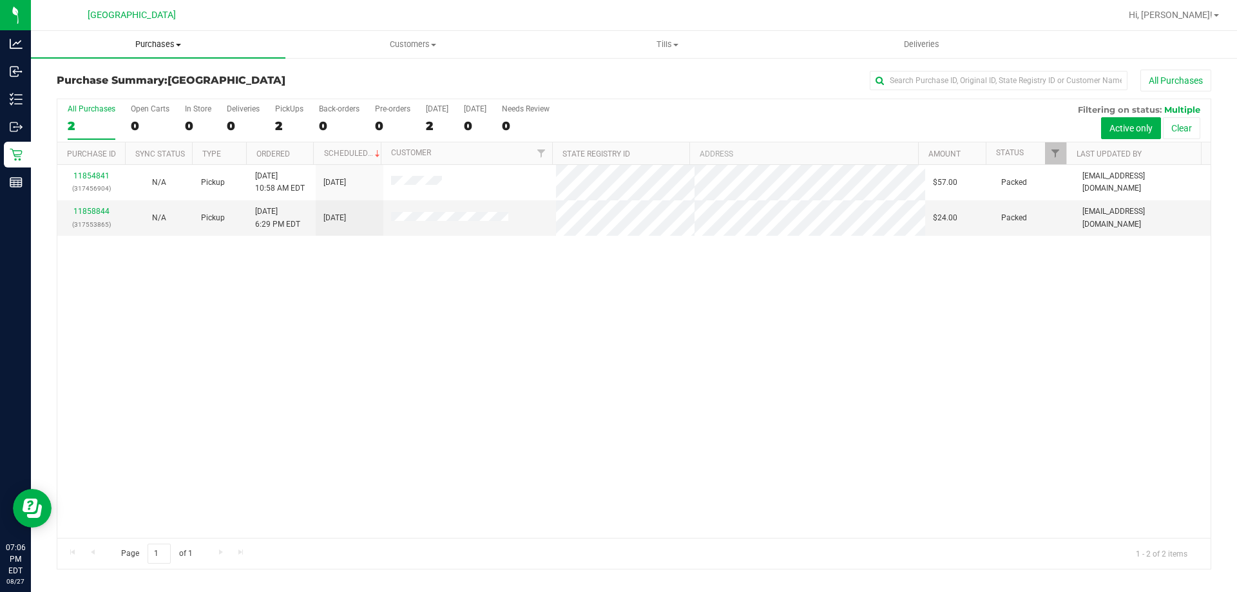
click at [198, 56] on uib-tab-heading "Purchases Summary of purchases Fulfillment All purchases" at bounding box center [158, 44] width 254 height 27
click at [186, 84] on li "Summary of purchases" at bounding box center [158, 77] width 254 height 15
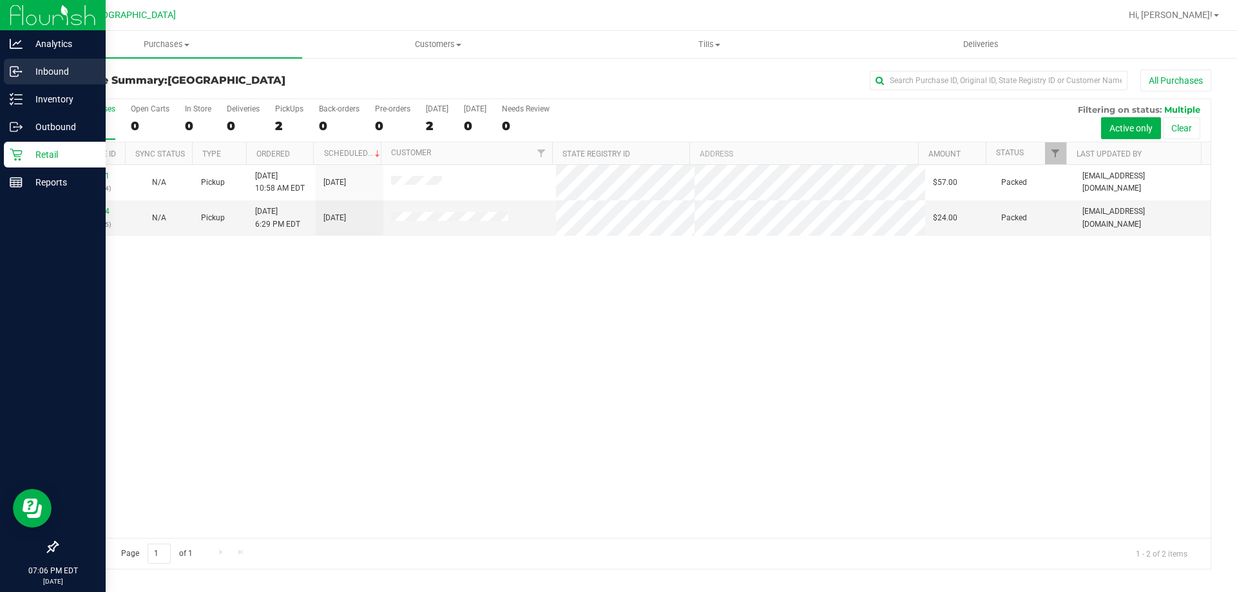
click at [14, 72] on line at bounding box center [17, 72] width 8 height 0
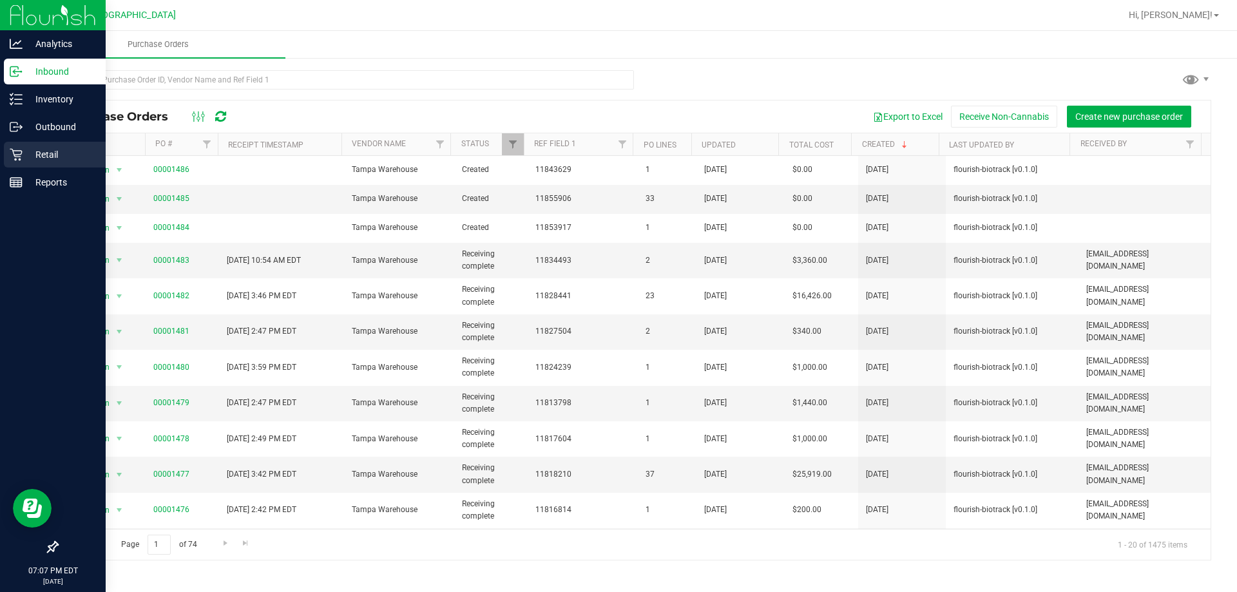
click at [17, 162] on div "Retail" at bounding box center [55, 155] width 102 height 26
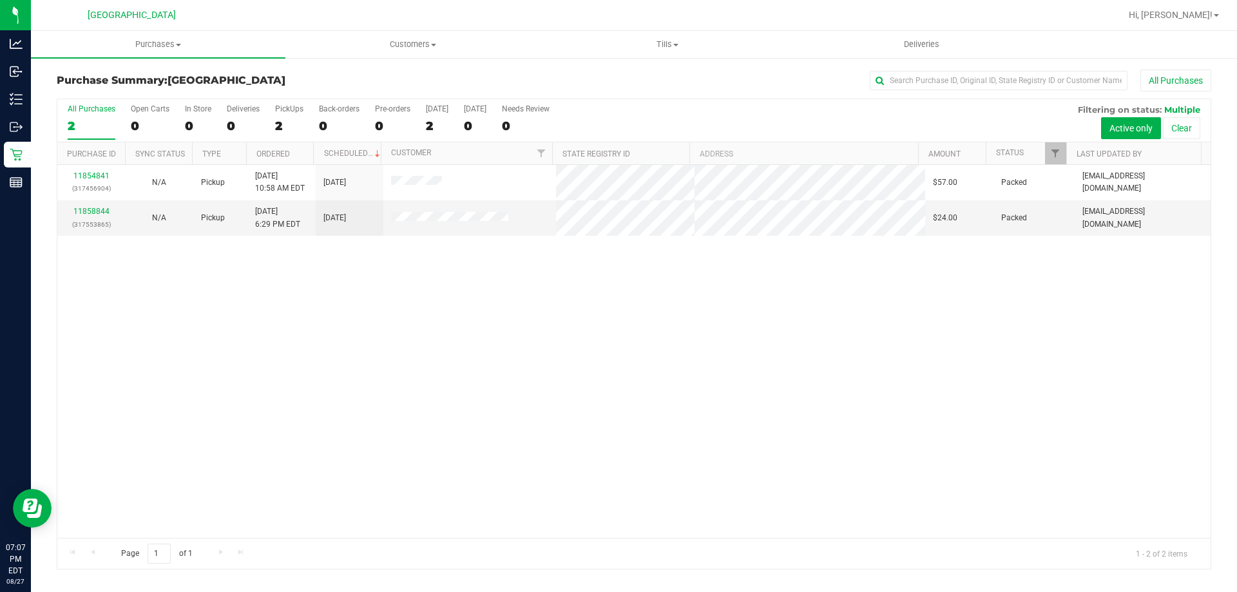
click at [495, 288] on div "11854841 (317456904) N/A Pickup [DATE] 10:58 AM EDT 8/27/2025 $57.00 Packed [EM…" at bounding box center [633, 351] width 1153 height 373
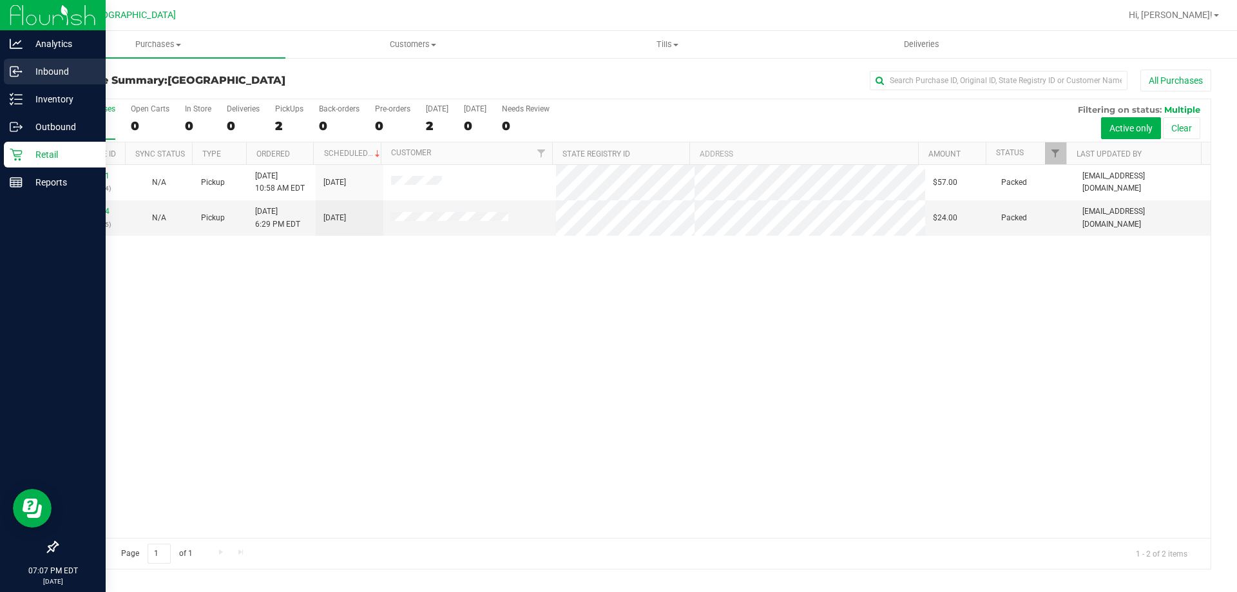
click at [5, 66] on div "Inbound" at bounding box center [55, 72] width 102 height 26
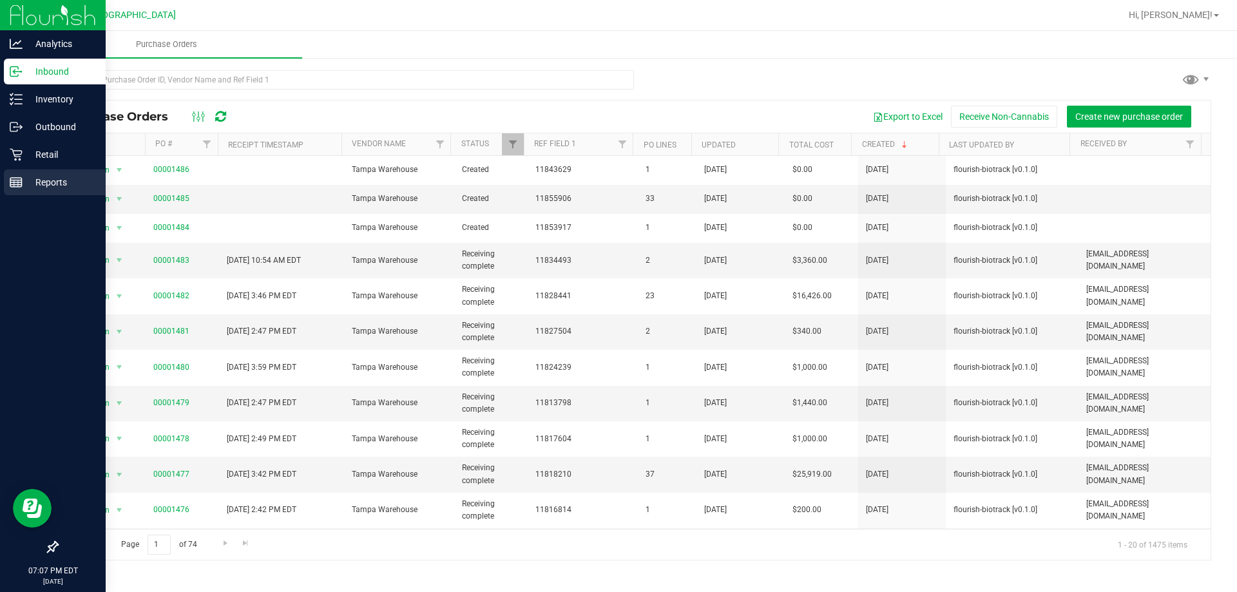
click at [6, 185] on div "Reports" at bounding box center [55, 182] width 102 height 26
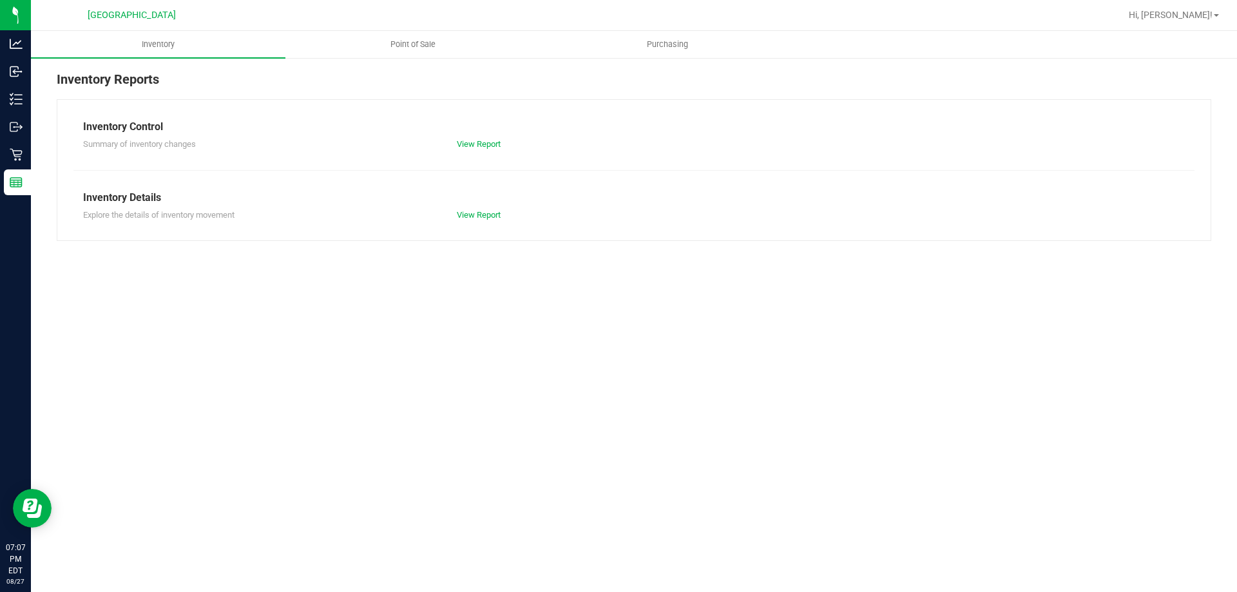
click at [444, 31] on link "Point of Sale" at bounding box center [412, 44] width 254 height 27
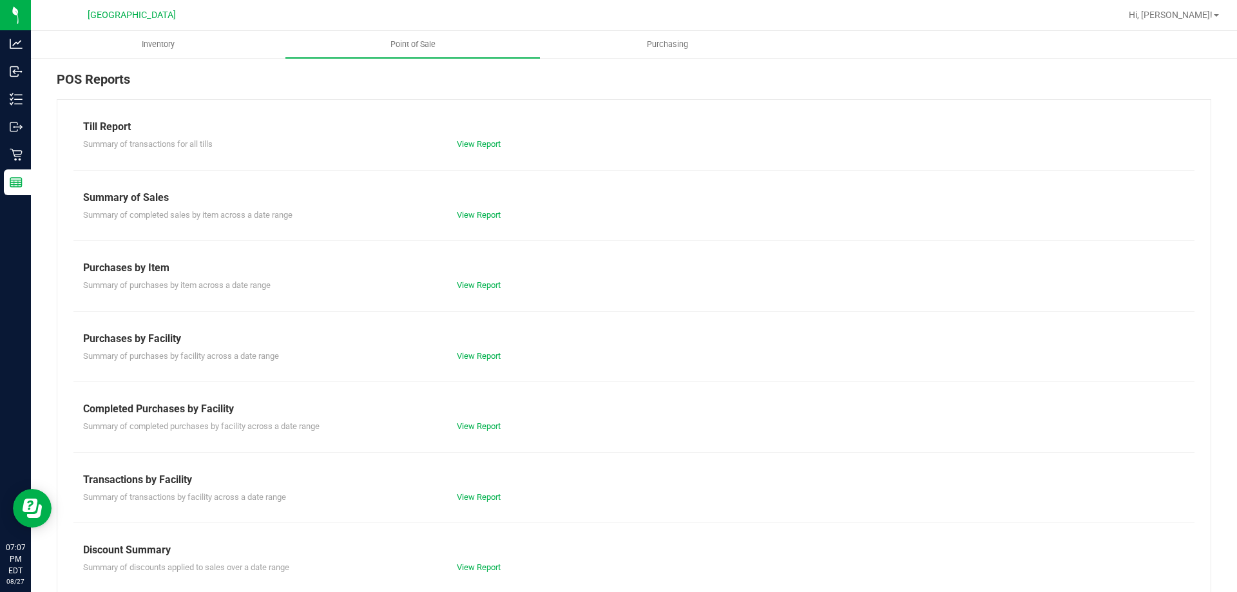
click at [482, 435] on div "Till Report Summary of transactions for all tills View Report Summary of Sales …" at bounding box center [634, 381] width 1154 height 565
click at [482, 419] on div "Summary of completed purchases by facility across a date range View Report" at bounding box center [633, 425] width 1121 height 16
click at [482, 423] on link "View Report" at bounding box center [479, 426] width 44 height 10
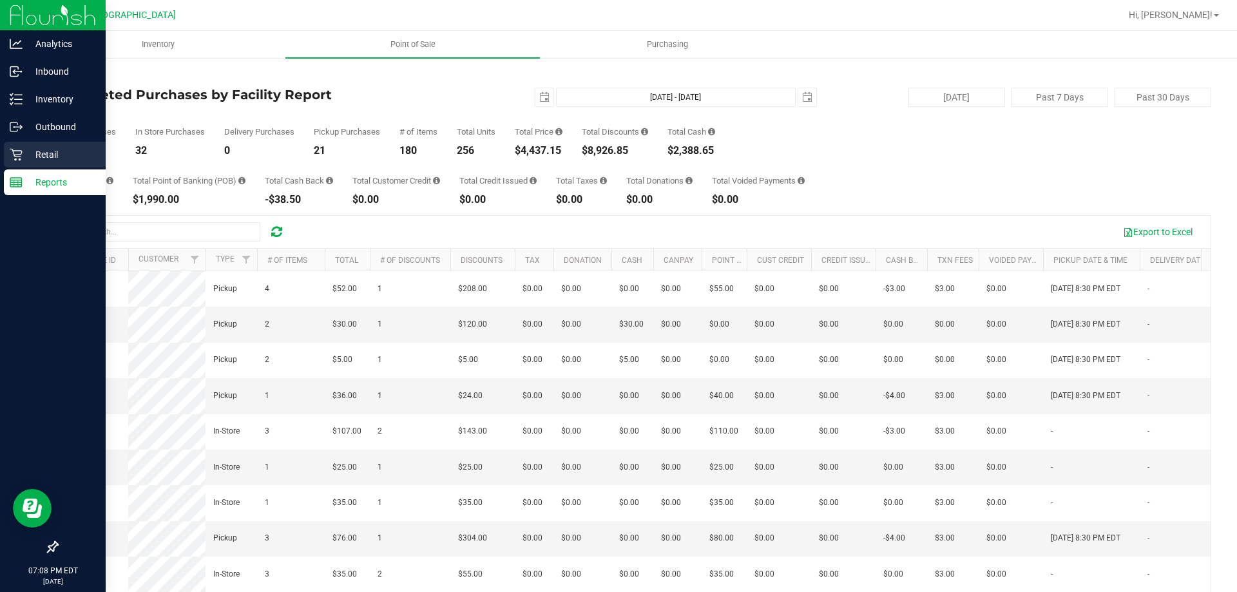
click at [18, 155] on icon at bounding box center [16, 154] width 13 height 13
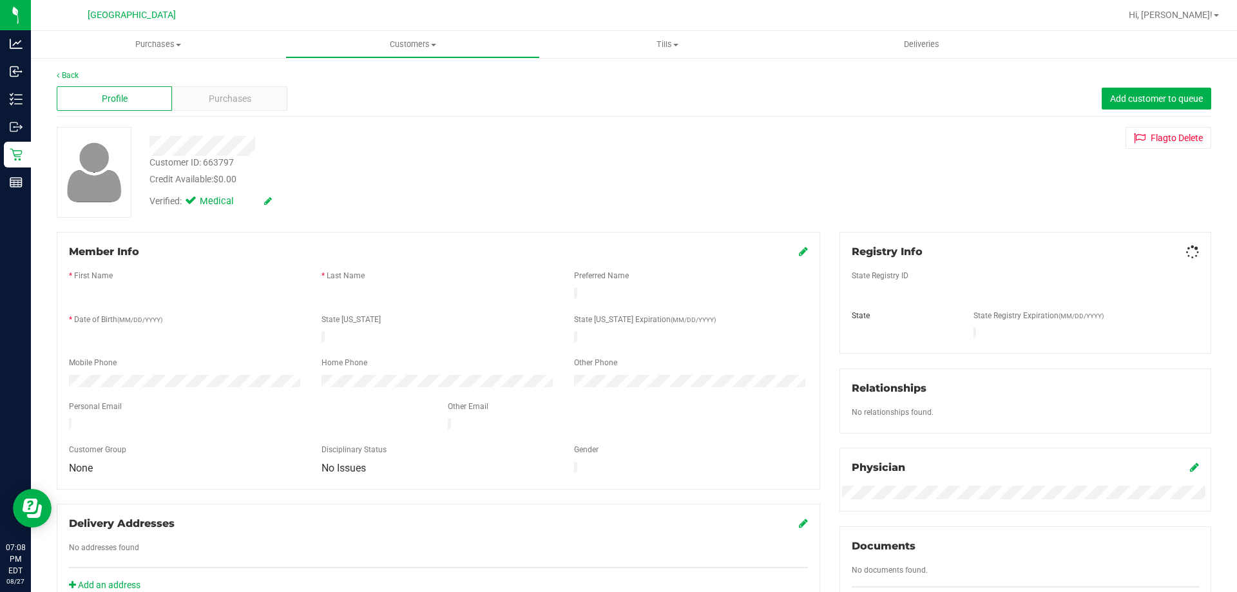
click at [220, 117] on div "Back Profile Purchases Add customer to queue Customer ID: 663797 Credit Availab…" at bounding box center [634, 479] width 1154 height 819
click at [220, 113] on div "Profile Purchases Add customer to queue" at bounding box center [634, 98] width 1154 height 35
click at [220, 101] on span "Purchases" at bounding box center [230, 99] width 43 height 14
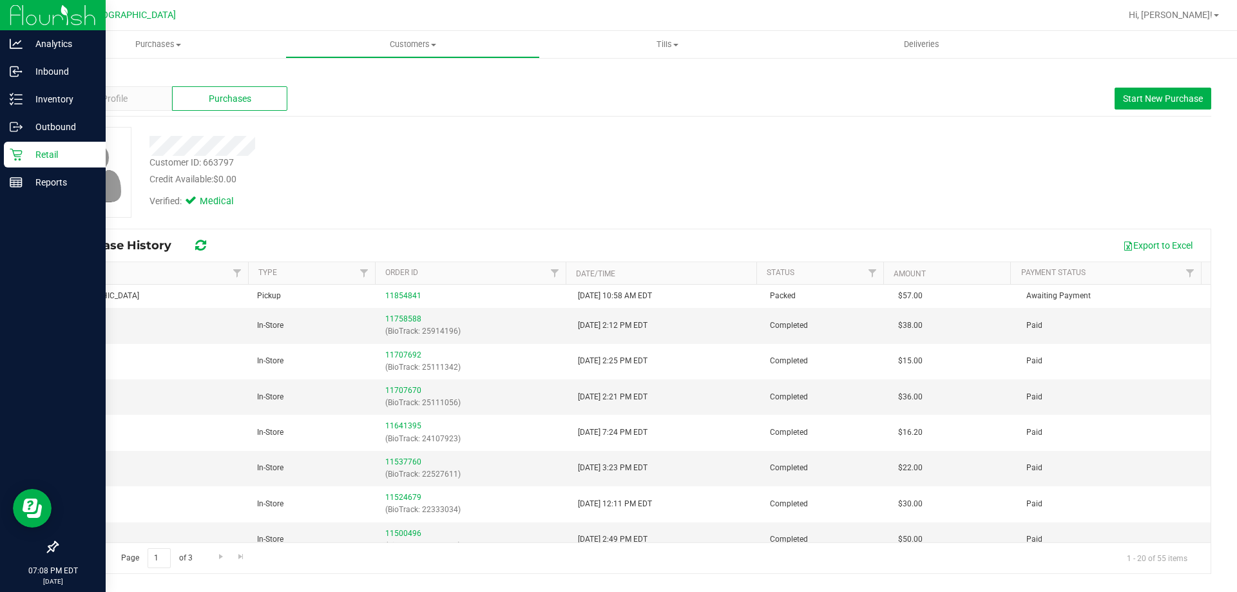
click at [20, 152] on icon at bounding box center [16, 154] width 13 height 13
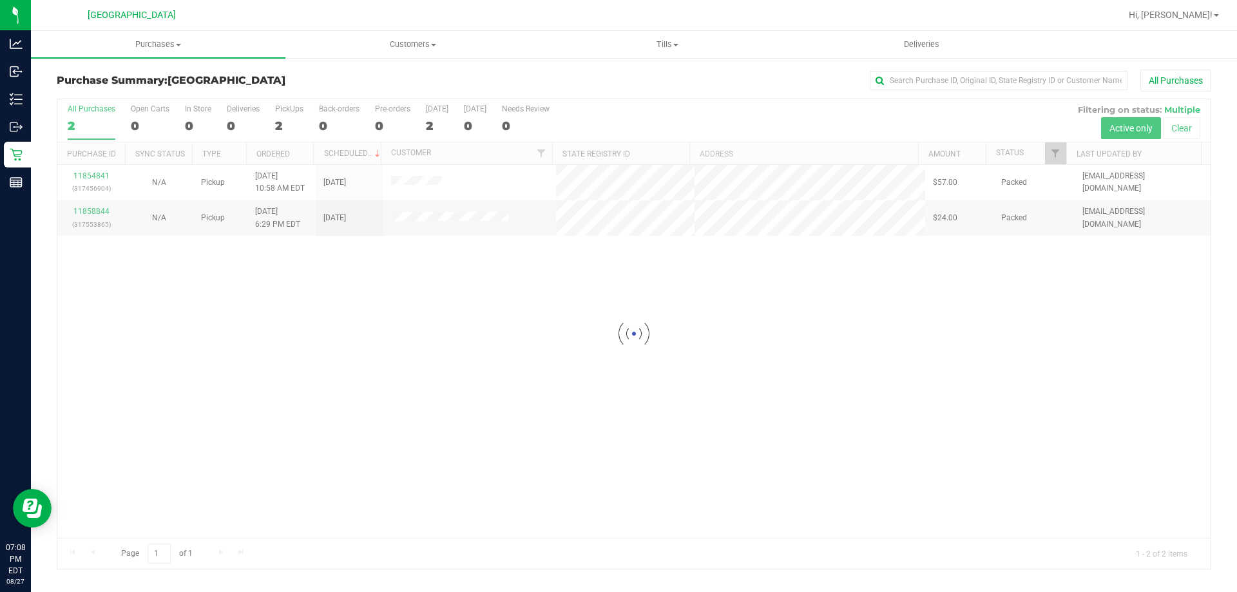
click at [455, 218] on div at bounding box center [633, 334] width 1153 height 470
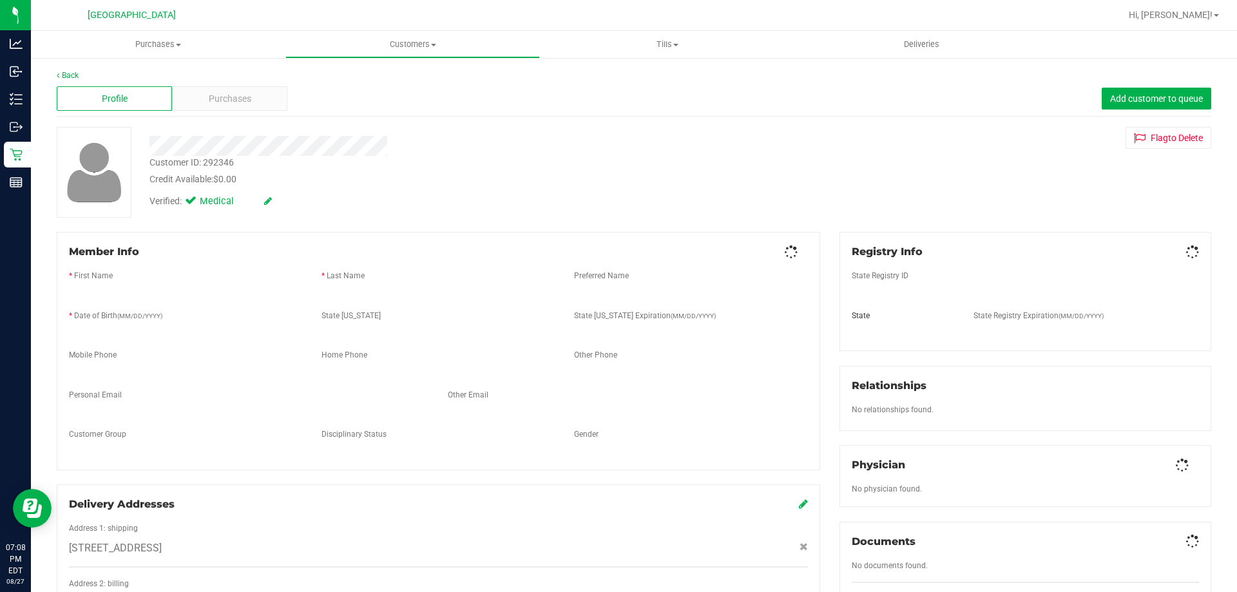
click at [206, 113] on div "Profile Purchases Add customer to queue" at bounding box center [634, 98] width 1154 height 35
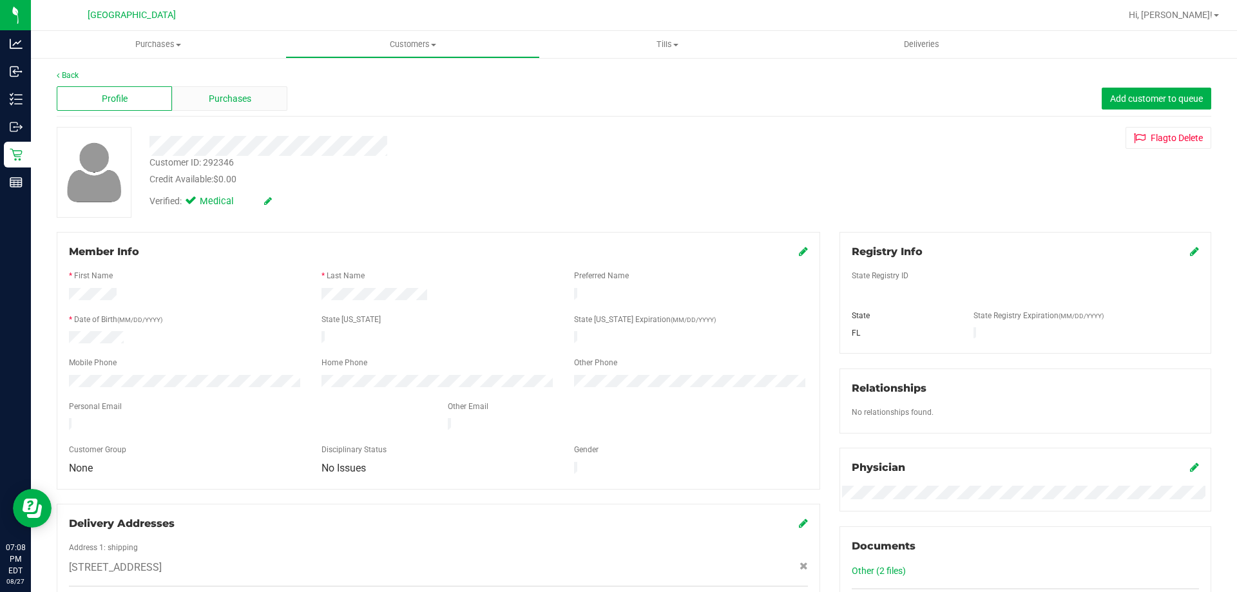
click at [209, 97] on span "Purchases" at bounding box center [230, 99] width 43 height 14
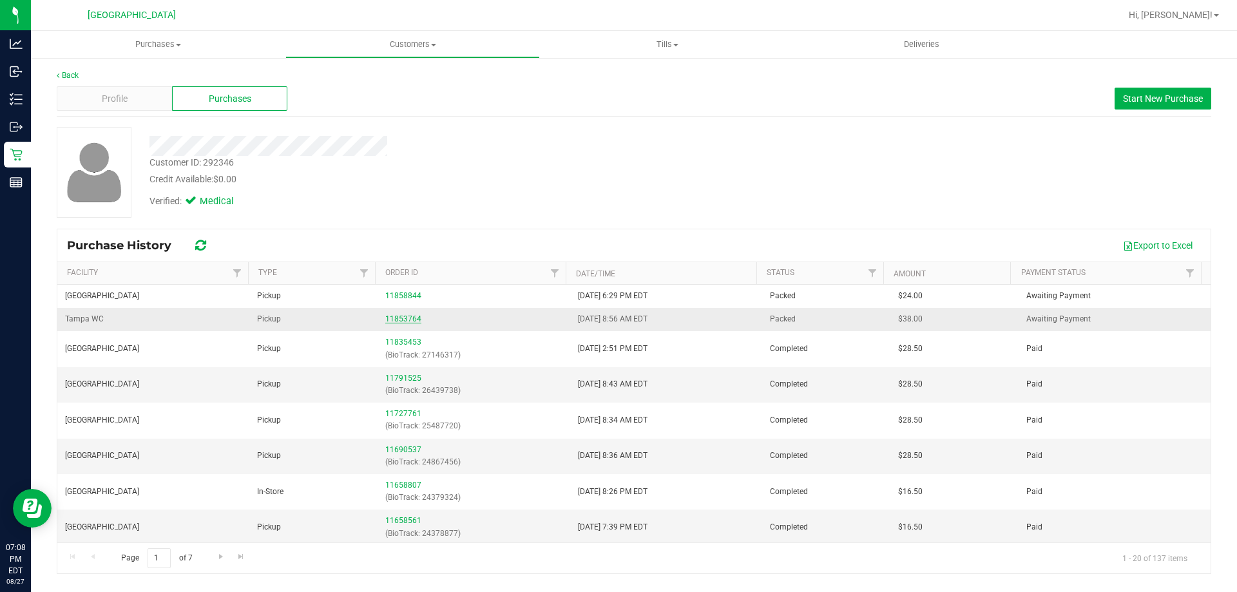
click at [392, 320] on link "11853764" at bounding box center [403, 318] width 36 height 9
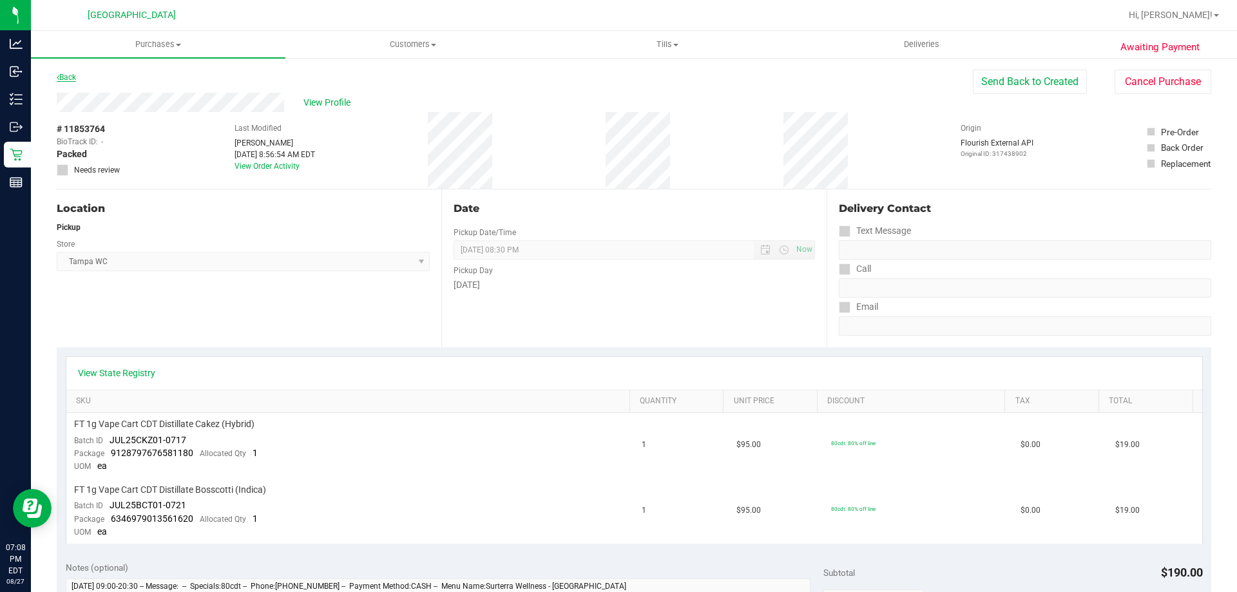
click at [68, 77] on link "Back" at bounding box center [66, 77] width 19 height 9
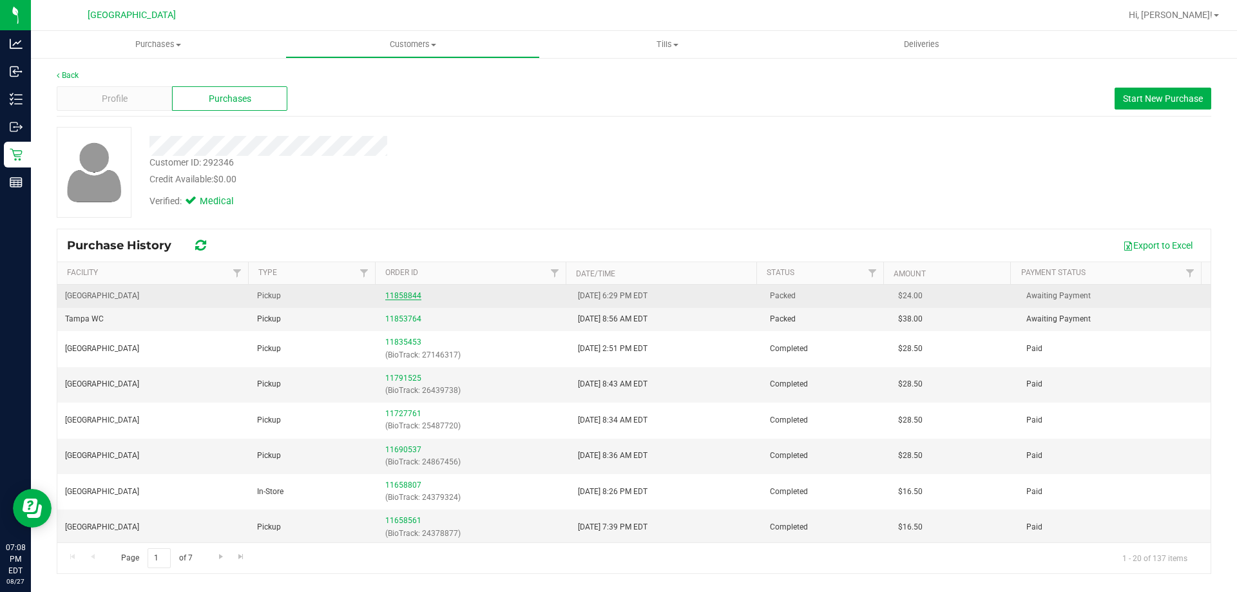
click at [414, 299] on link "11858844" at bounding box center [403, 295] width 36 height 9
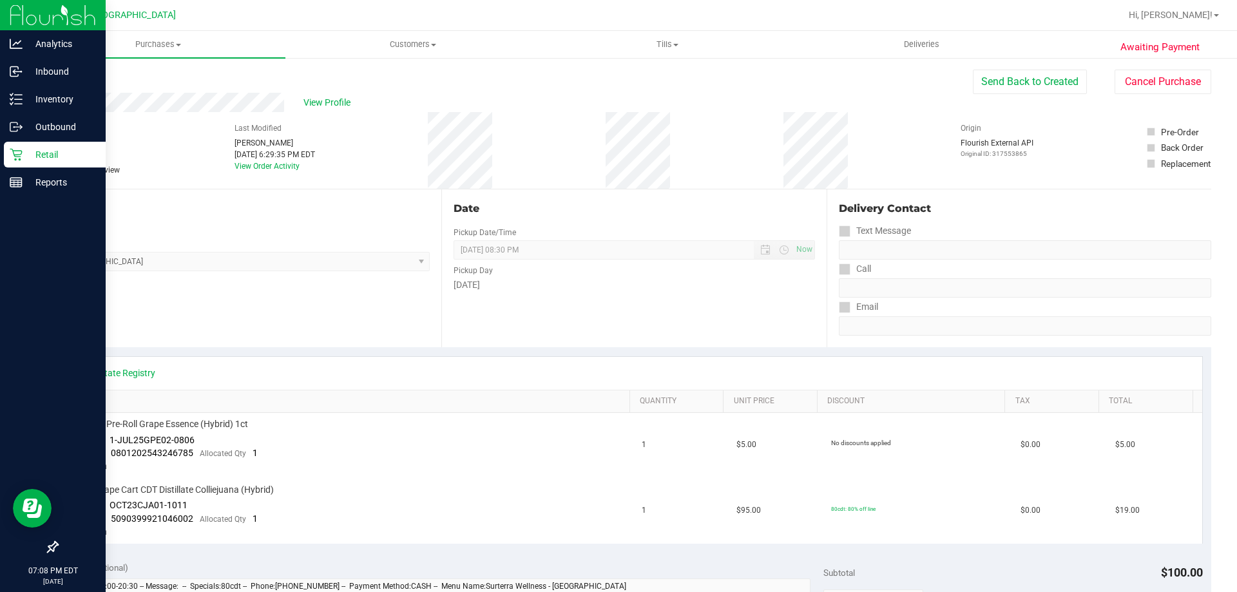
click at [82, 155] on p "Retail" at bounding box center [61, 154] width 77 height 15
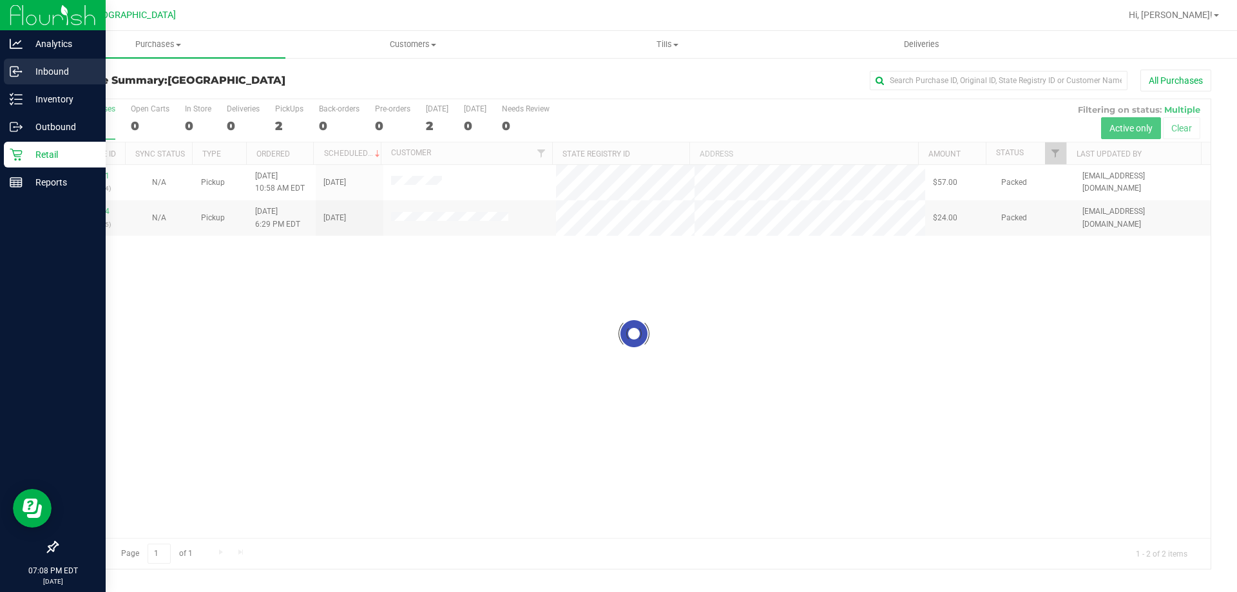
click at [40, 79] on p "Inbound" at bounding box center [61, 71] width 77 height 15
click at [41, 79] on div "Inbound" at bounding box center [55, 72] width 102 height 26
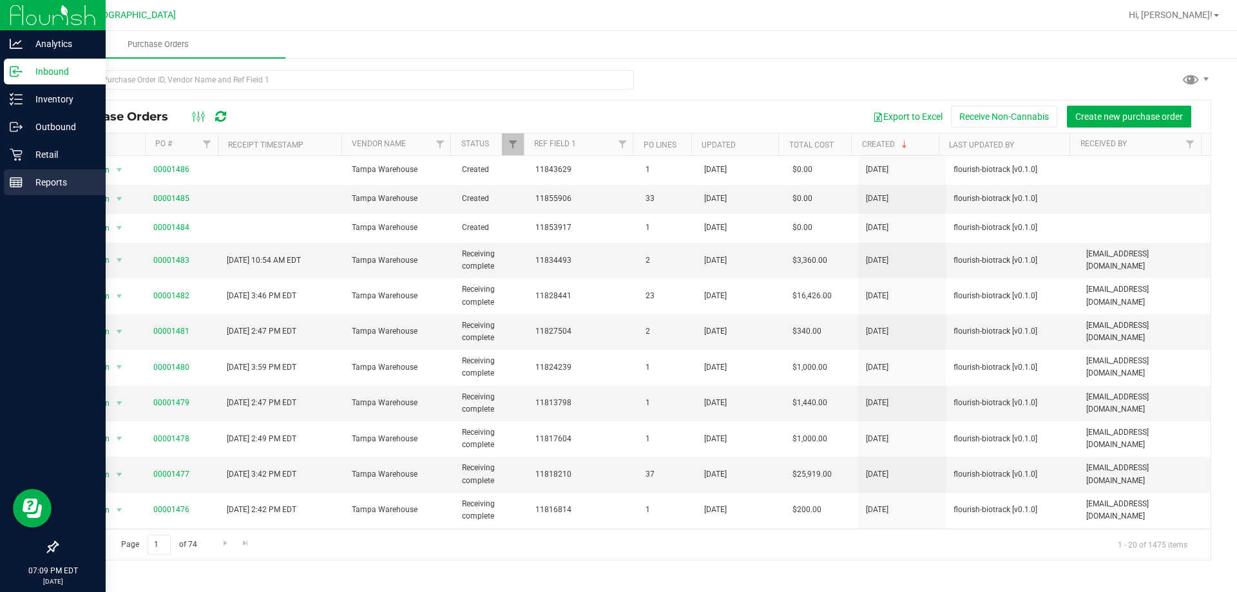
click at [47, 180] on p "Reports" at bounding box center [61, 182] width 77 height 15
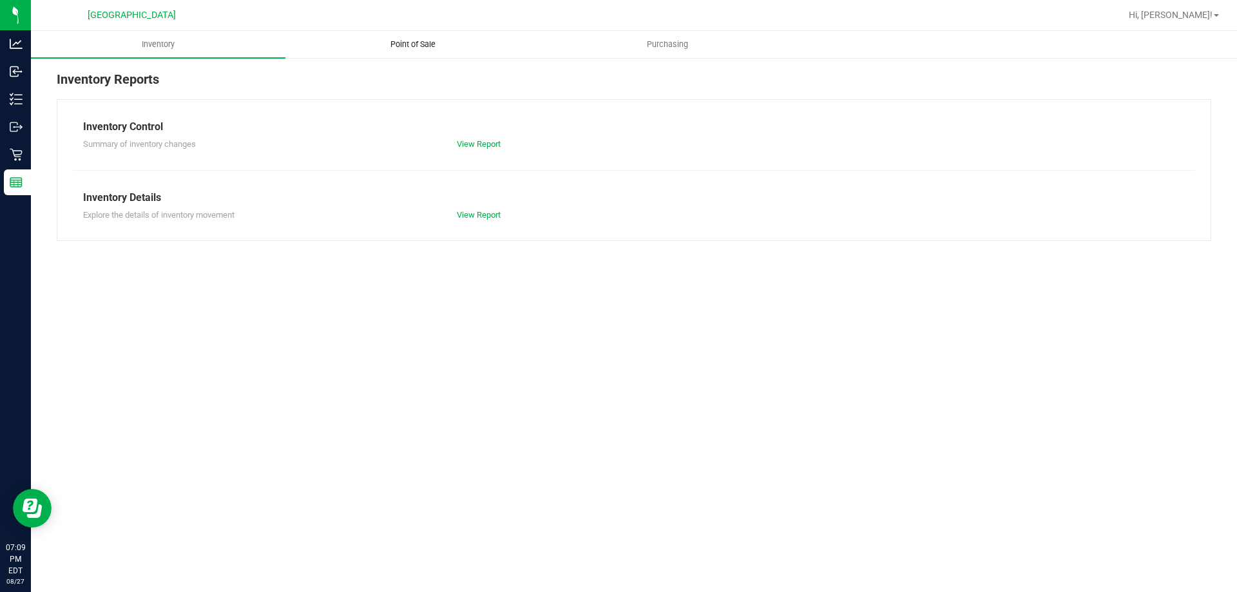
click at [441, 48] on span "Point of Sale" at bounding box center [413, 45] width 80 height 12
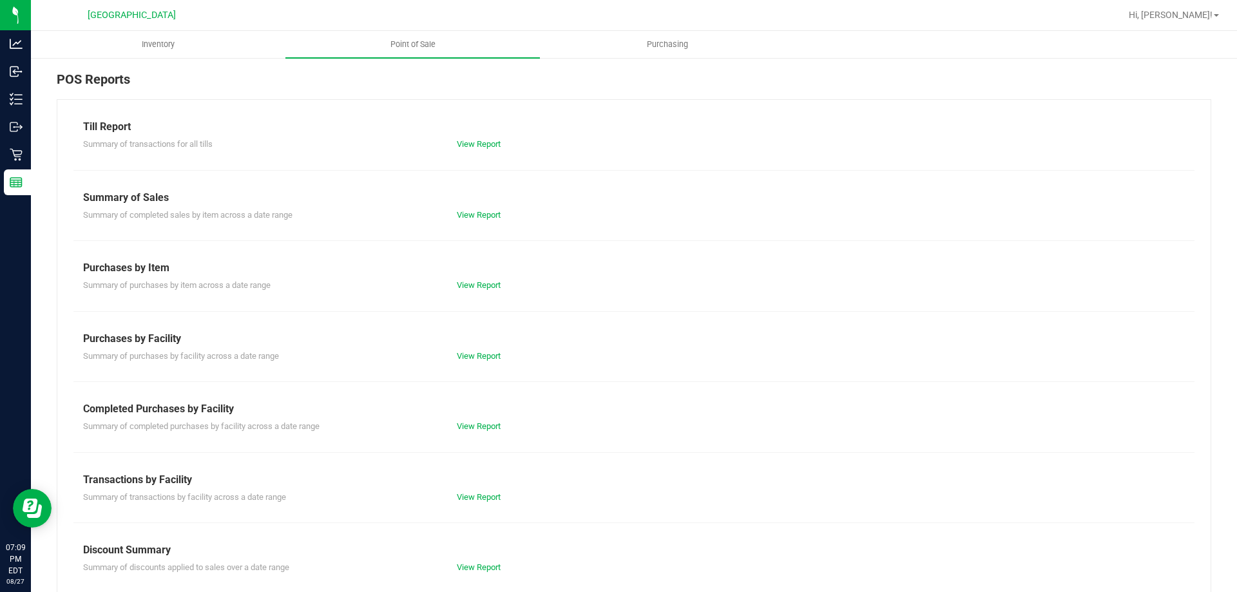
click at [488, 438] on div "Till Report Summary of transactions for all tills View Report Summary of Sales …" at bounding box center [634, 381] width 1154 height 565
click at [490, 427] on link "View Report" at bounding box center [479, 426] width 44 height 10
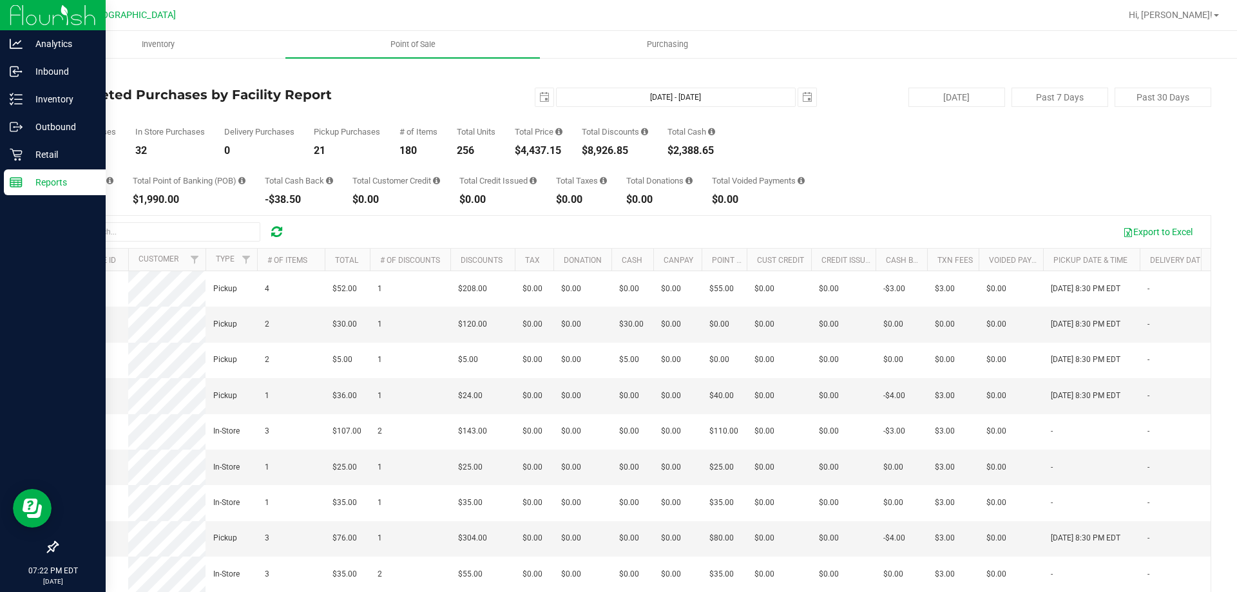
click at [5, 176] on div "Reports" at bounding box center [55, 182] width 102 height 26
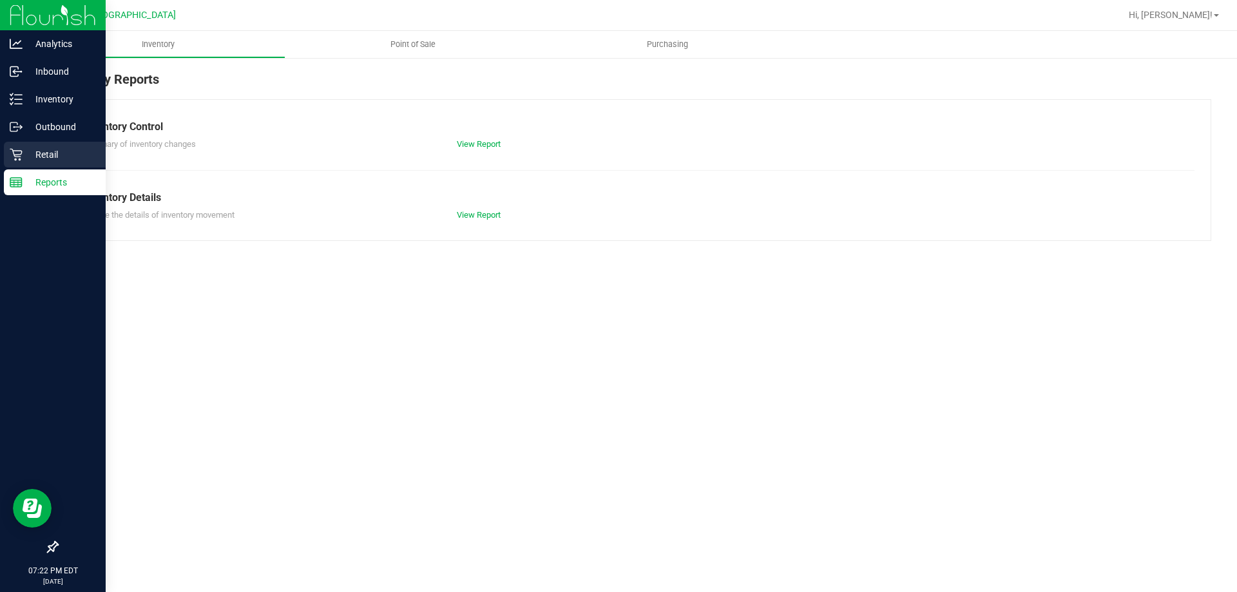
click at [15, 161] on div "Retail" at bounding box center [55, 155] width 102 height 26
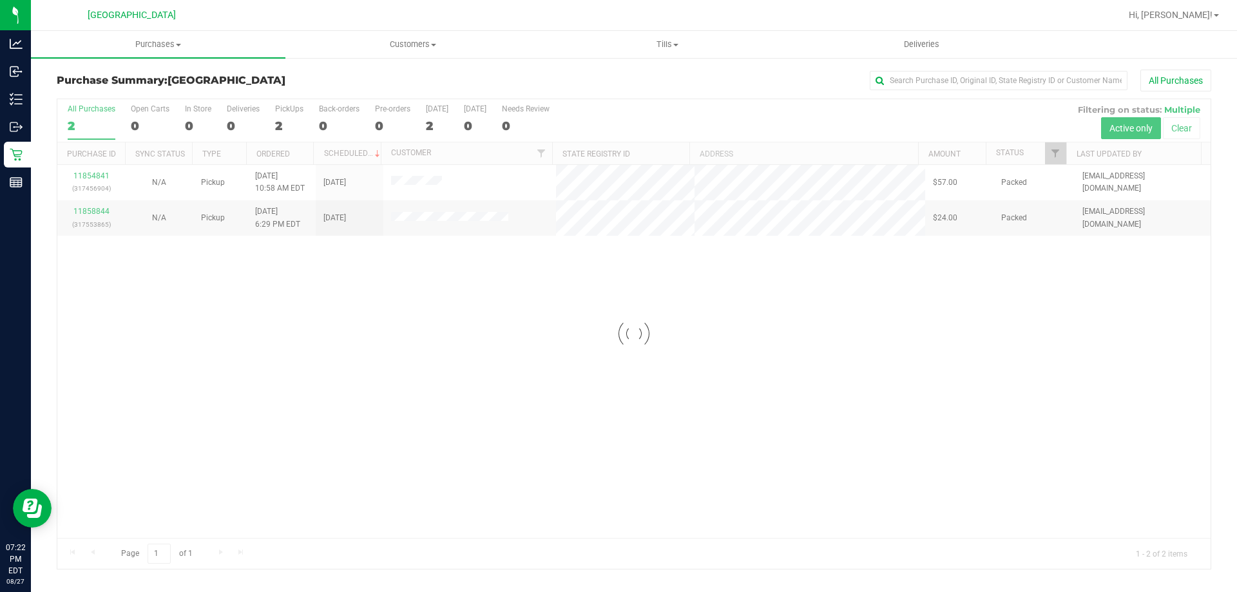
click at [434, 169] on div at bounding box center [633, 334] width 1153 height 470
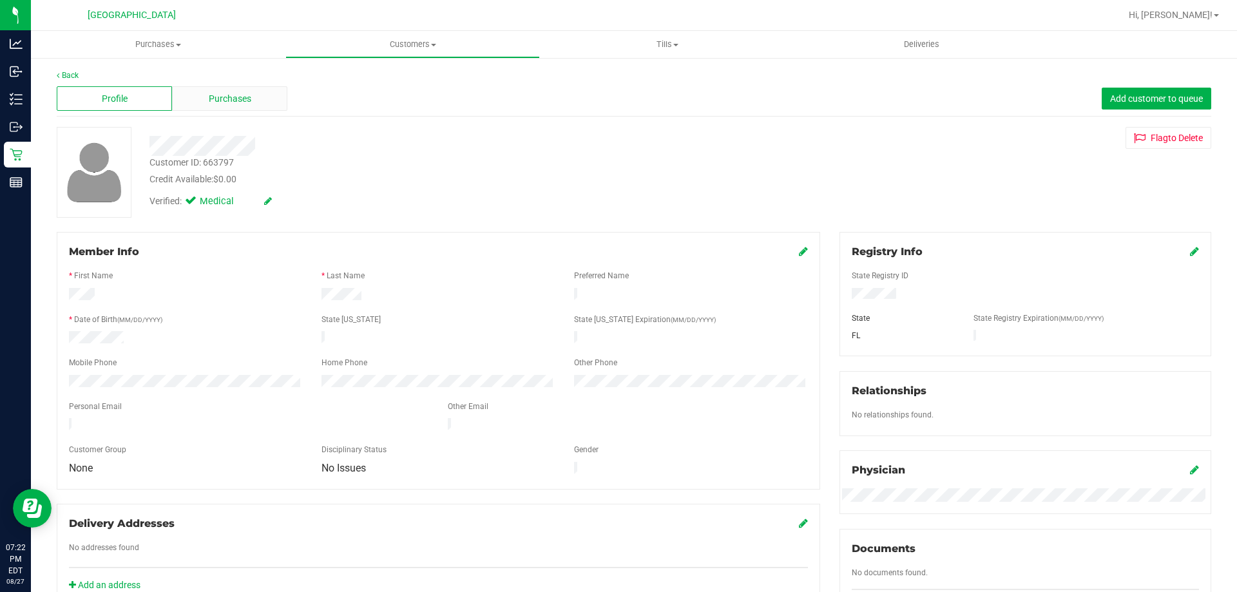
click at [205, 110] on div "Purchases" at bounding box center [229, 98] width 115 height 24
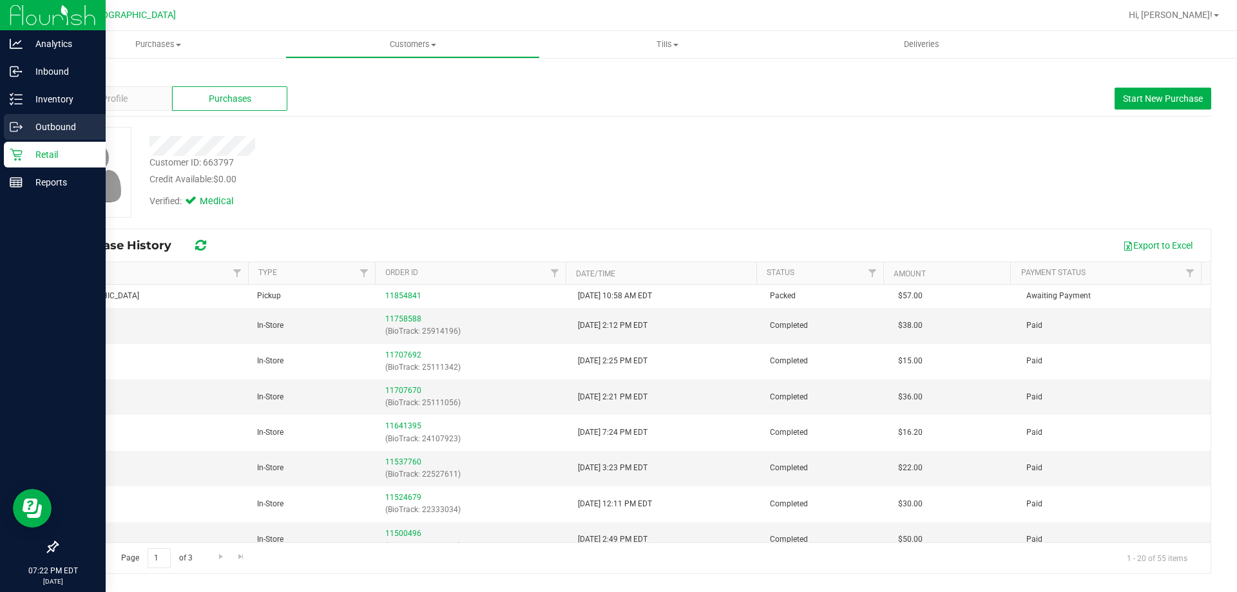
click at [21, 128] on icon at bounding box center [16, 126] width 13 height 13
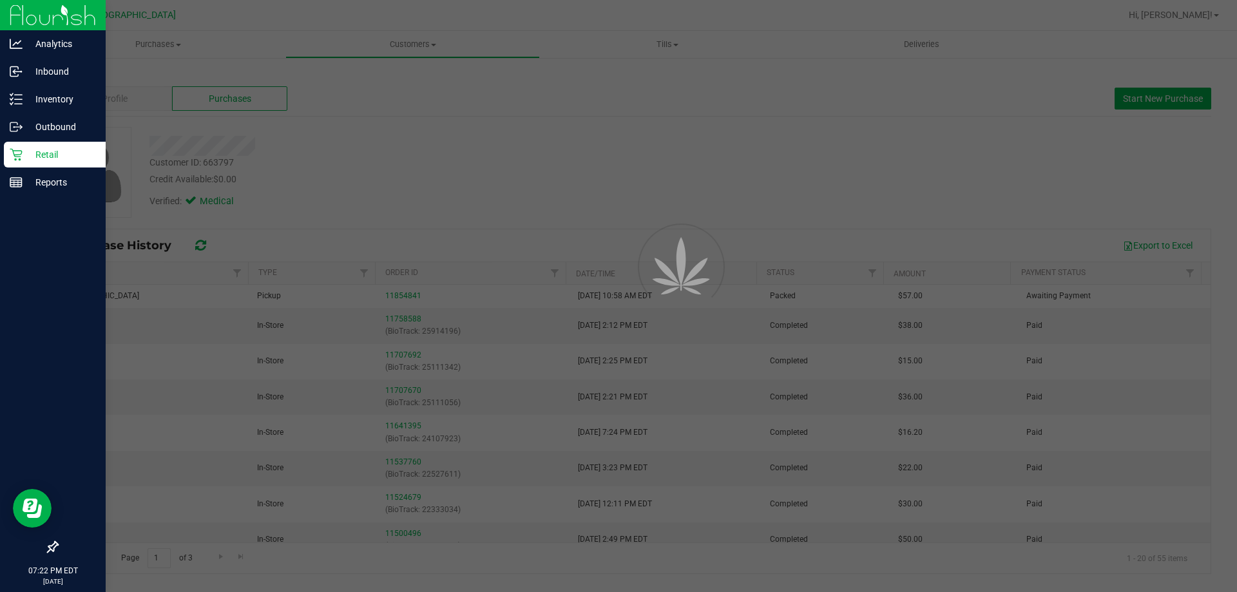
click at [32, 167] on div "Retail" at bounding box center [55, 155] width 102 height 26
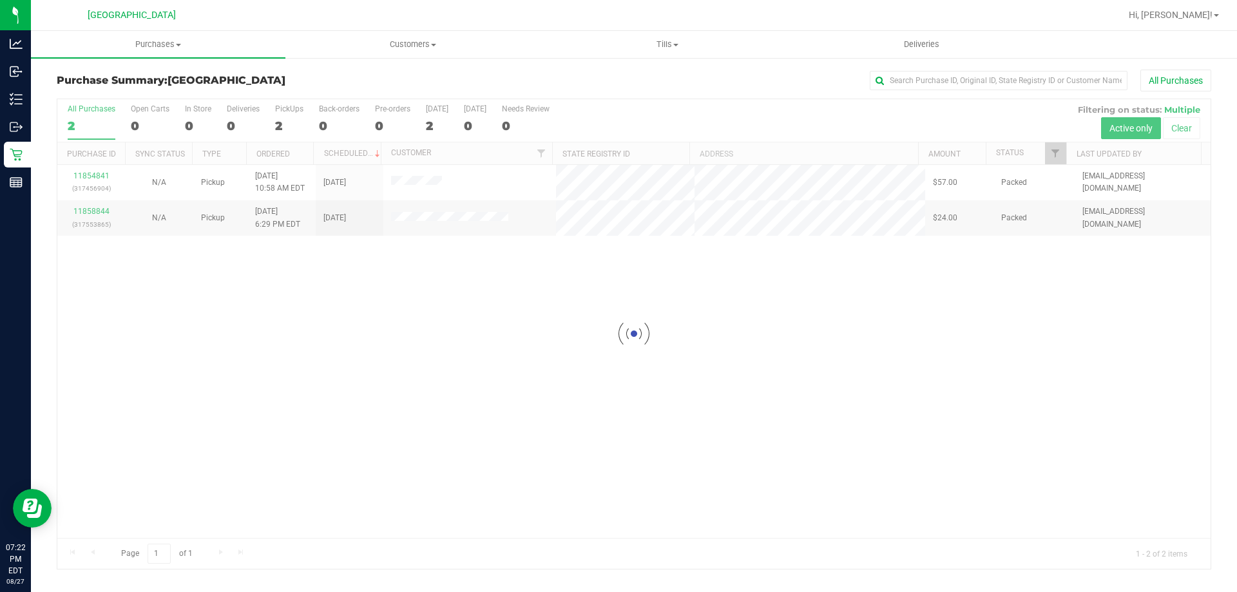
click at [423, 220] on div at bounding box center [633, 334] width 1153 height 470
click at [453, 219] on div at bounding box center [633, 334] width 1153 height 470
click at [457, 230] on div at bounding box center [633, 334] width 1153 height 470
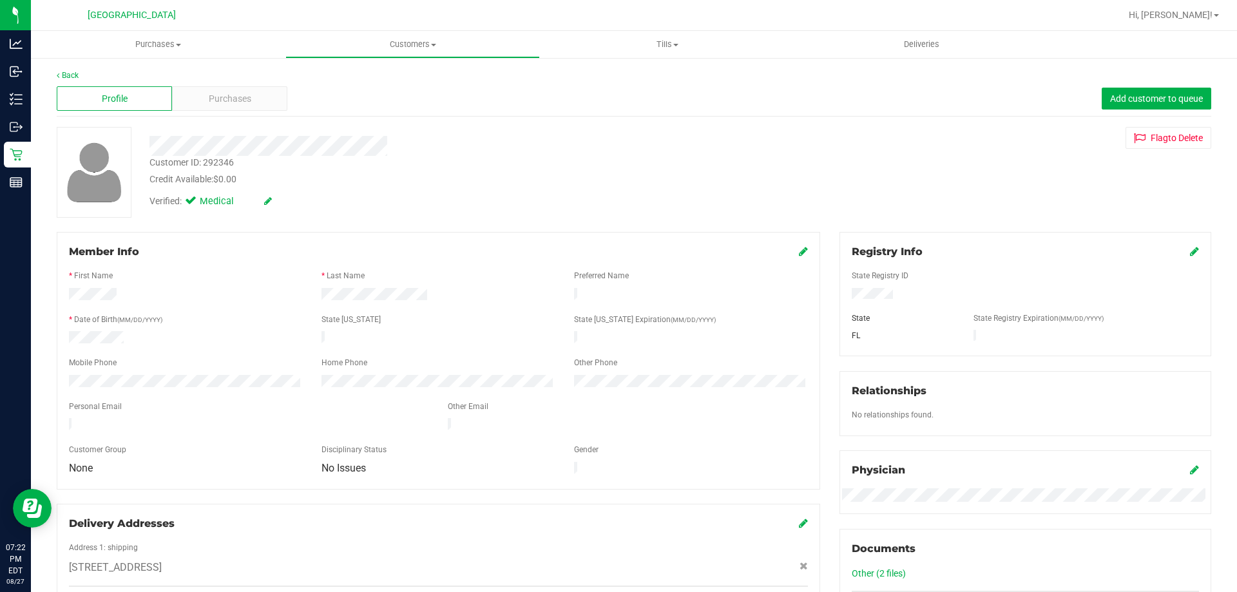
click at [193, 96] on div "Purchases" at bounding box center [229, 98] width 115 height 24
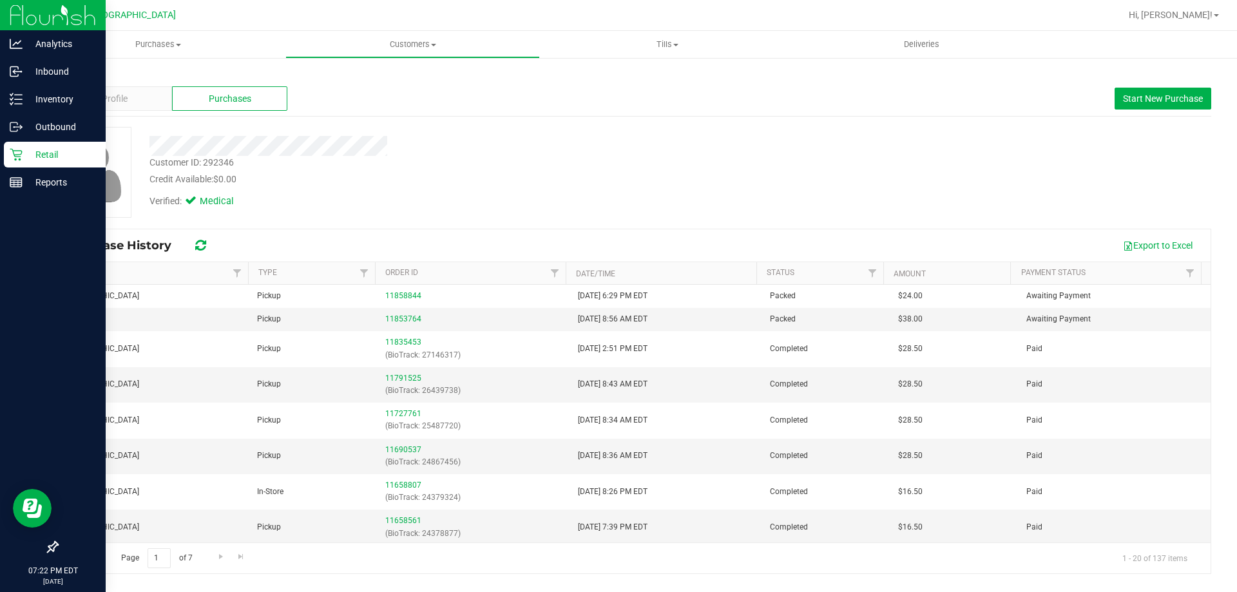
click at [30, 158] on p "Retail" at bounding box center [61, 154] width 77 height 15
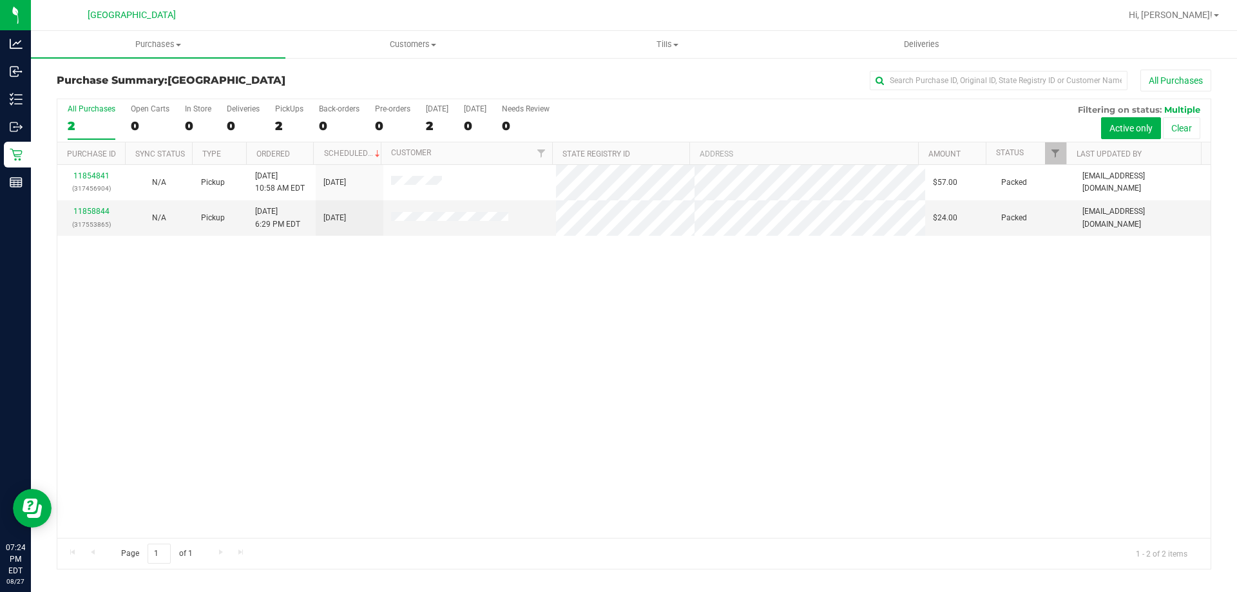
click at [1002, 364] on div "11854841 (317456904) N/A Pickup [DATE] 10:58 AM EDT 8/27/2025 $57.00 Packed [EM…" at bounding box center [633, 351] width 1153 height 373
click at [707, 305] on div "11854841 (317456904) N/A Pickup [DATE] 10:58 AM EDT 8/27/2025 $57.00 Packed [EM…" at bounding box center [633, 351] width 1153 height 373
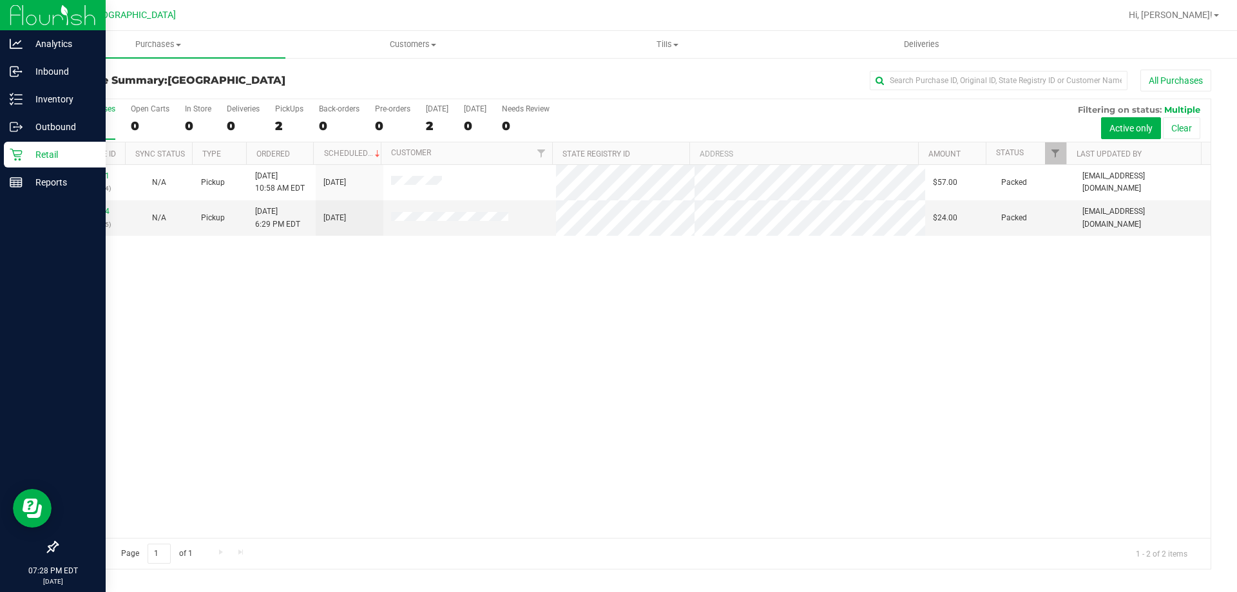
click at [17, 163] on div "Retail" at bounding box center [55, 155] width 102 height 26
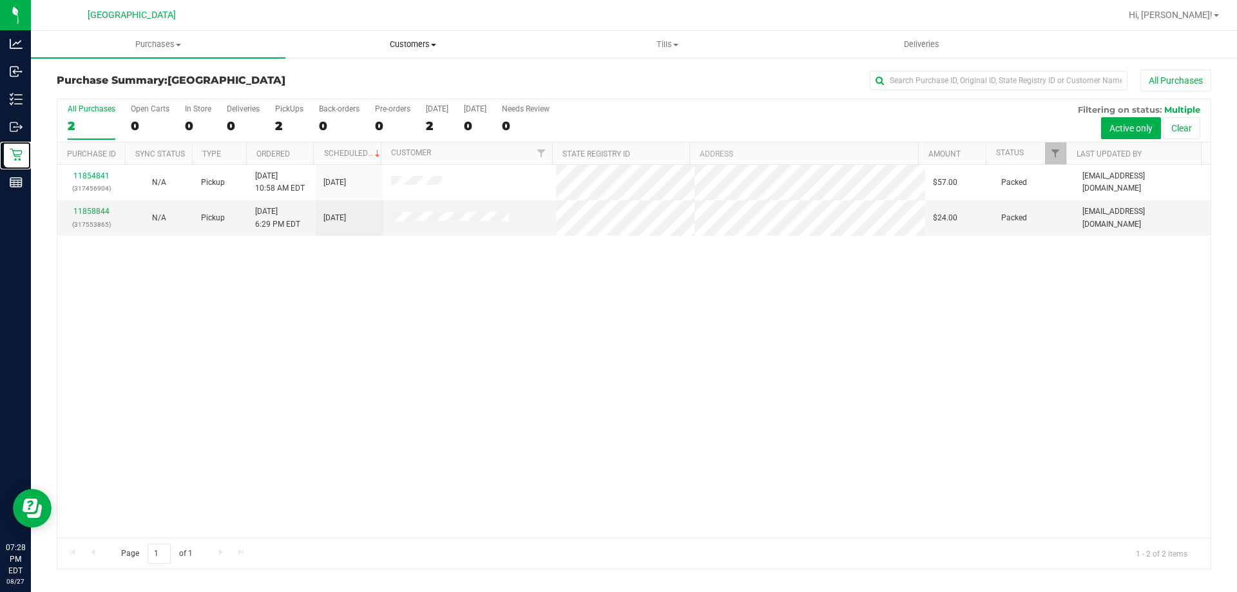
click at [390, 44] on span "Customers" at bounding box center [412, 45] width 253 height 12
click at [787, 339] on div "11854841 (317456904) N/A Pickup [DATE] 10:58 AM EDT 8/27/2025 $57.00 Packed [EM…" at bounding box center [633, 351] width 1153 height 373
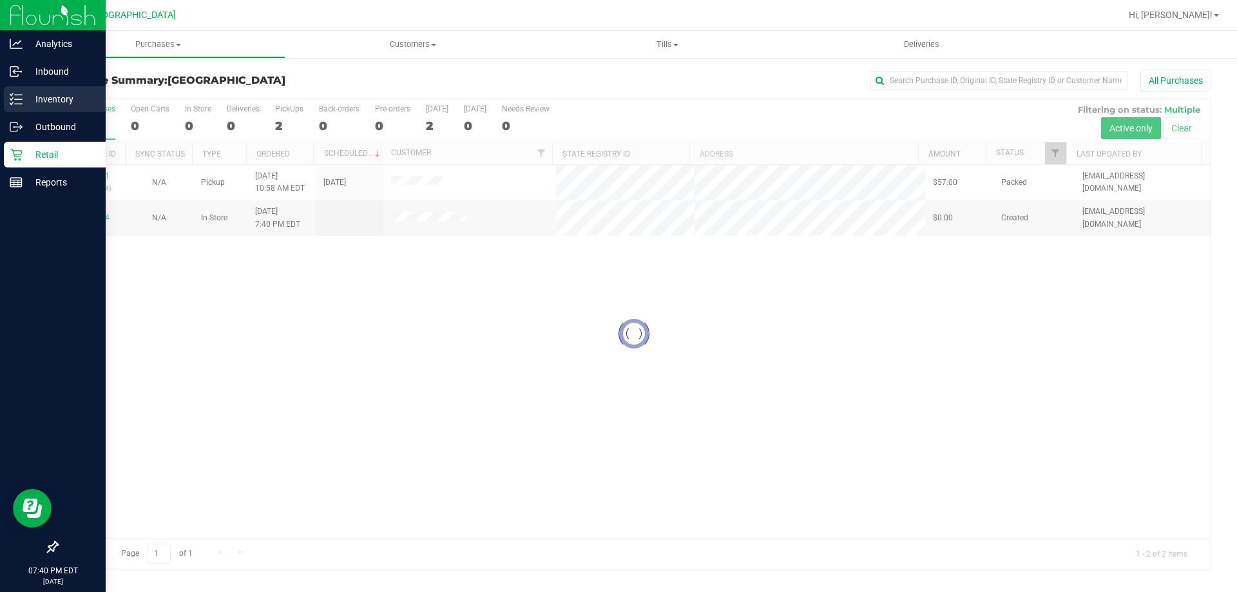
click at [6, 91] on div "Inventory" at bounding box center [55, 99] width 102 height 26
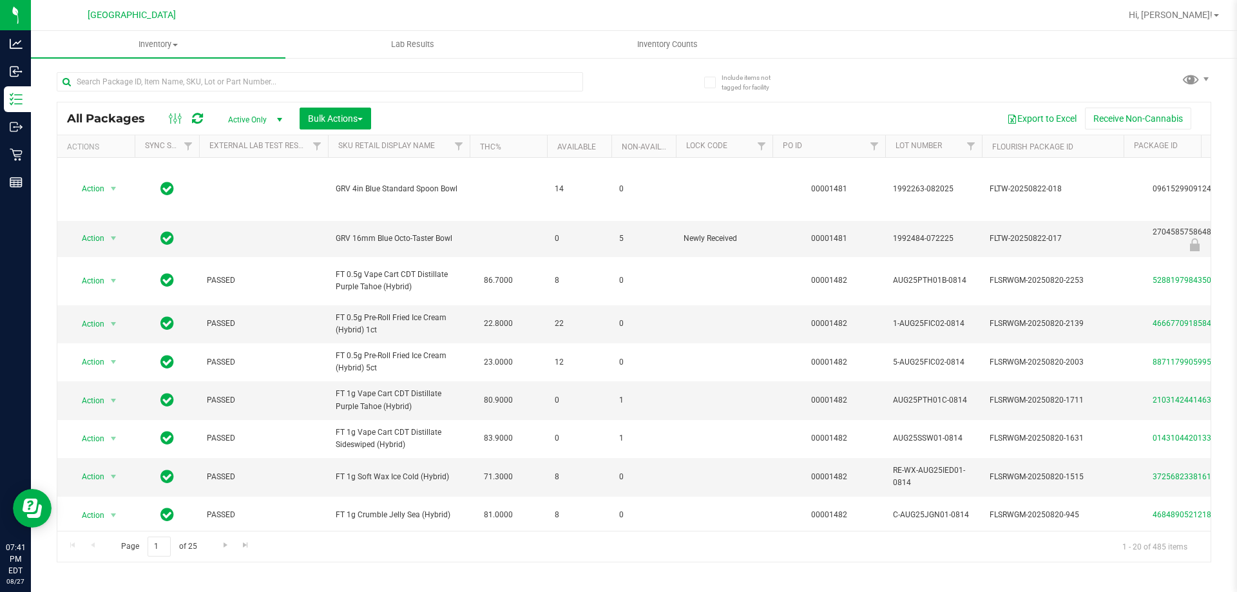
click at [158, 70] on div at bounding box center [345, 81] width 577 height 41
click at [158, 74] on input "text" at bounding box center [320, 81] width 526 height 19
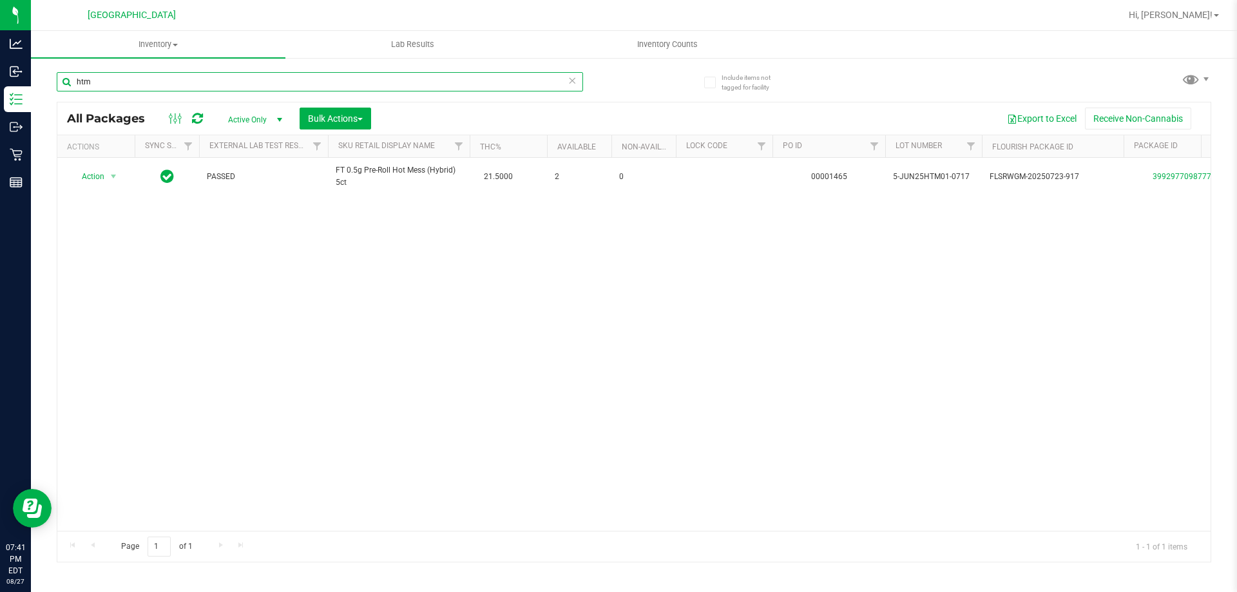
click at [216, 72] on input "htm" at bounding box center [320, 81] width 526 height 19
type input "htm"
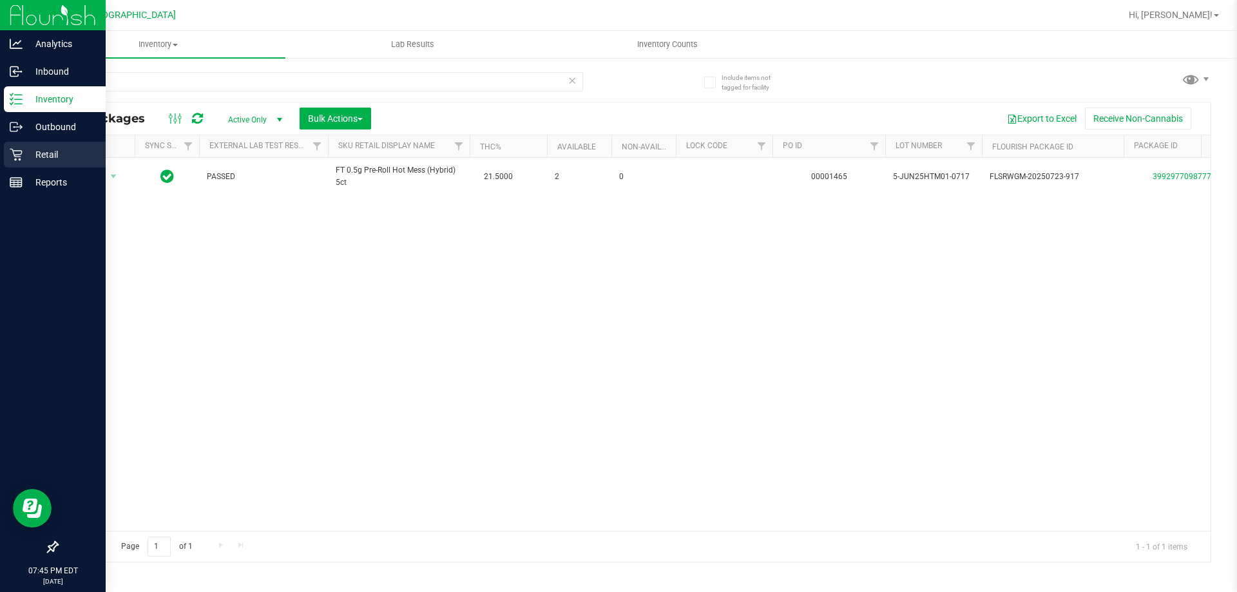
click at [26, 143] on div "Retail" at bounding box center [55, 155] width 102 height 26
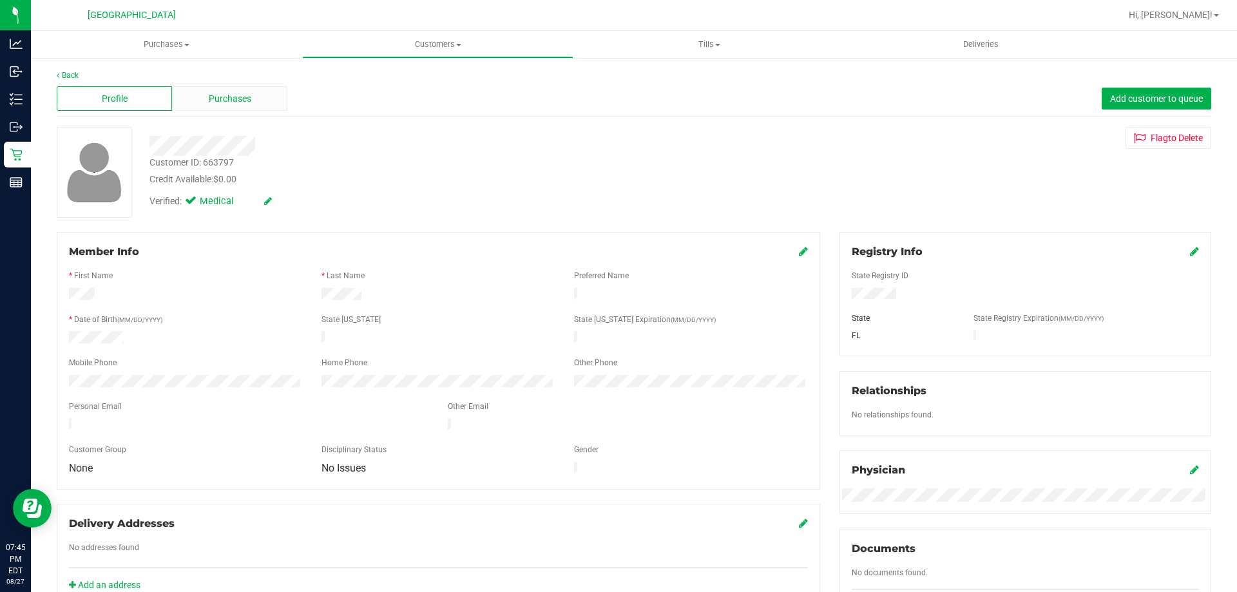
click at [248, 102] on span "Purchases" at bounding box center [230, 99] width 43 height 14
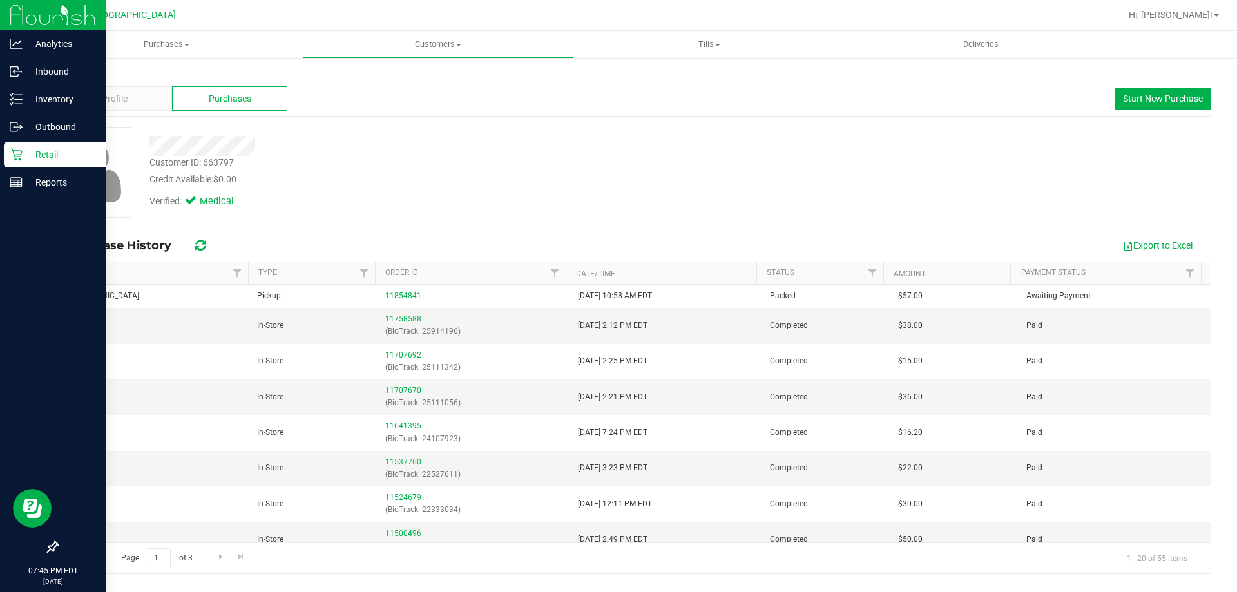
click at [25, 149] on p "Retail" at bounding box center [61, 154] width 77 height 15
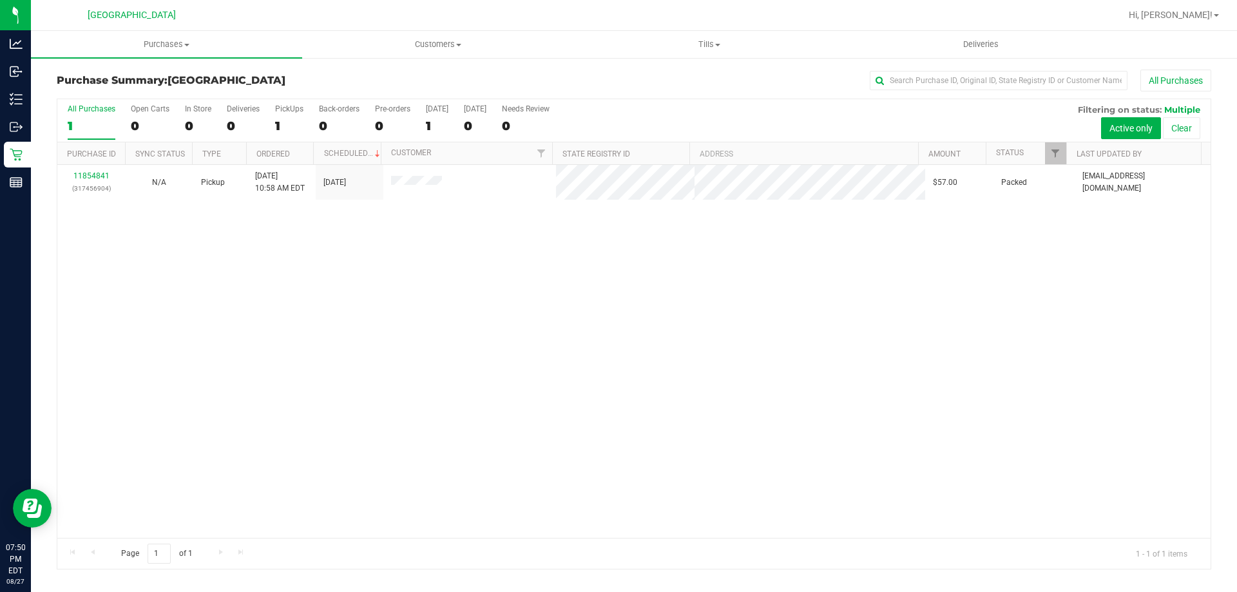
click at [712, 277] on div "11854841 (317456904) N/A Pickup [DATE] 10:58 AM EDT 8/27/2025 $57.00 Packed [EM…" at bounding box center [633, 351] width 1153 height 373
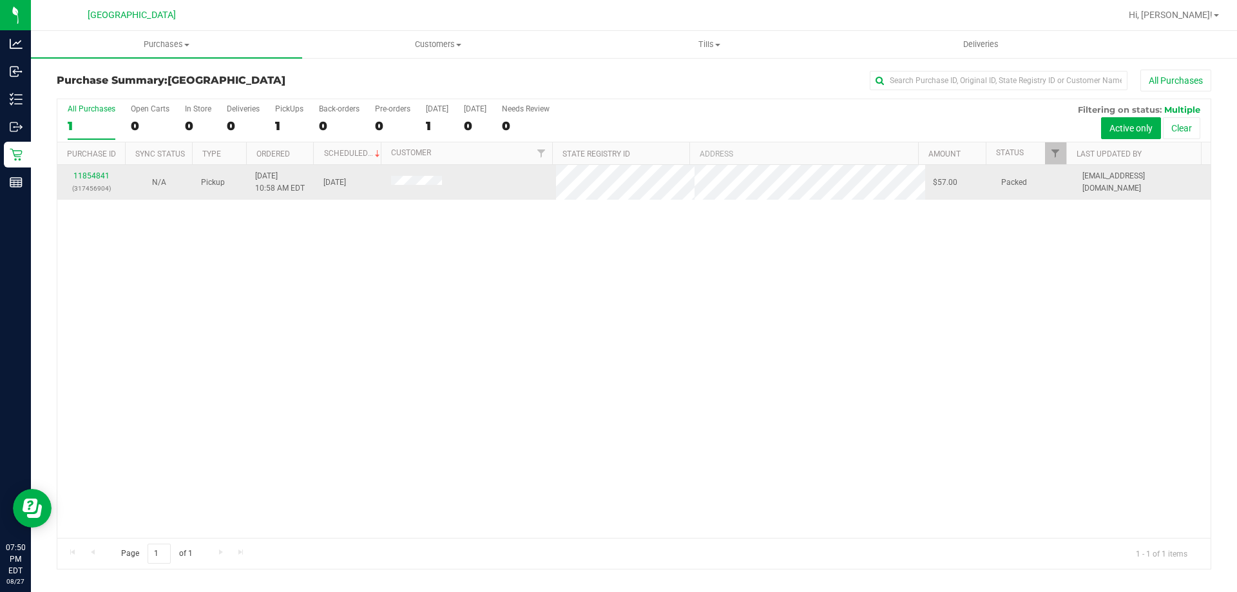
click at [443, 189] on td at bounding box center [469, 182] width 173 height 35
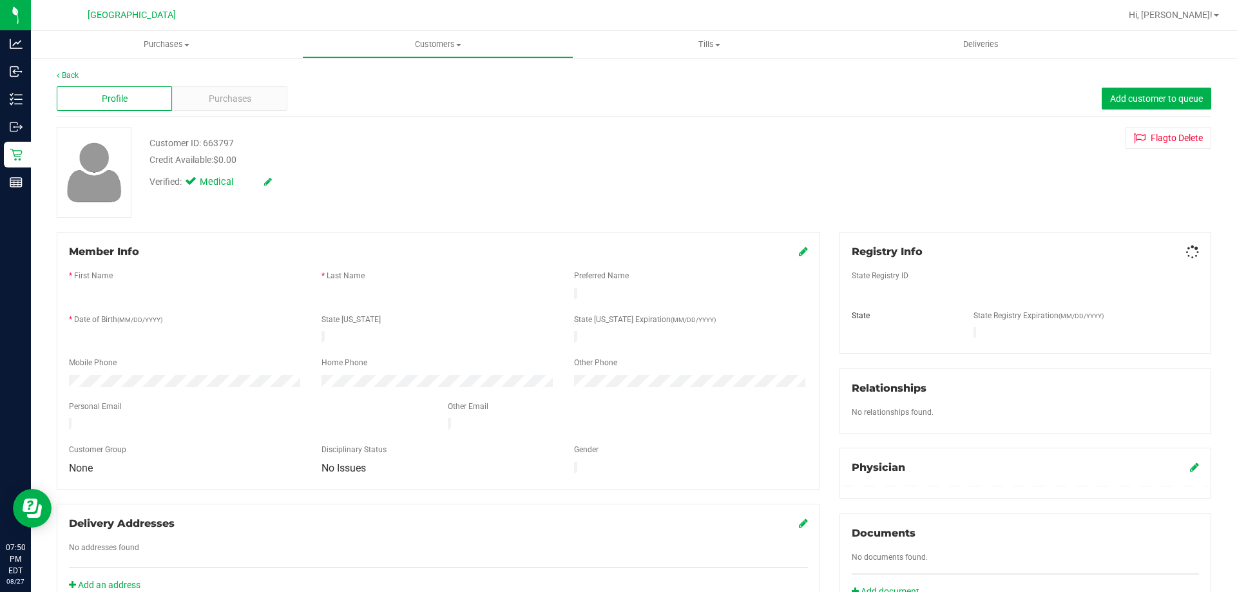
click at [245, 95] on span "Purchases" at bounding box center [230, 99] width 43 height 14
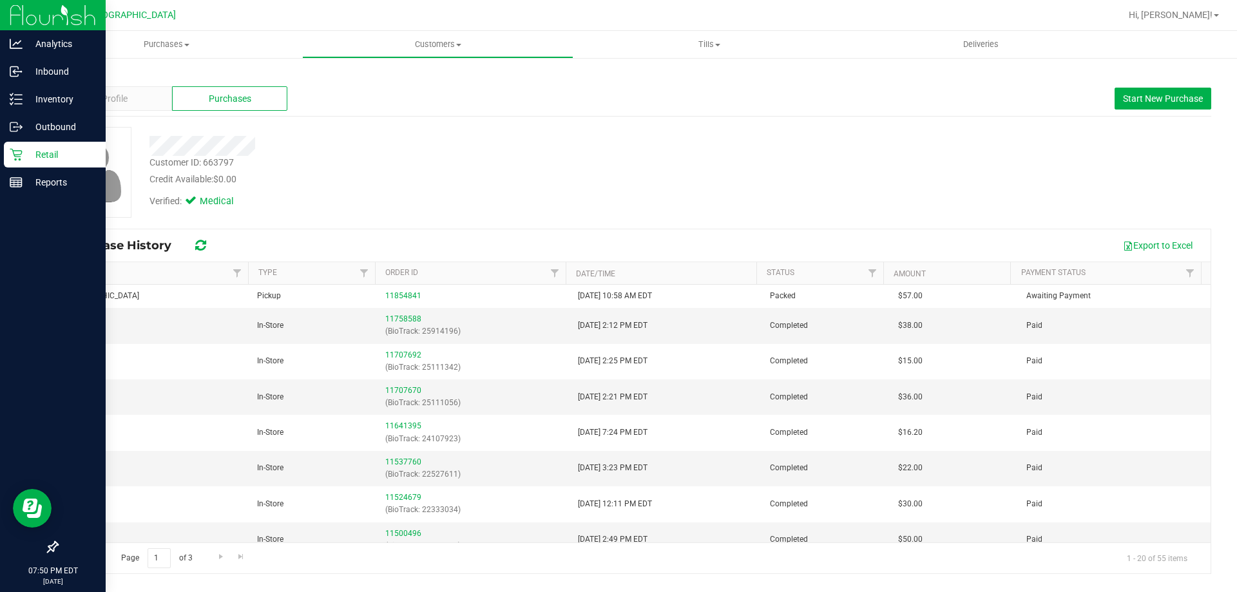
click at [39, 157] on p "Retail" at bounding box center [61, 154] width 77 height 15
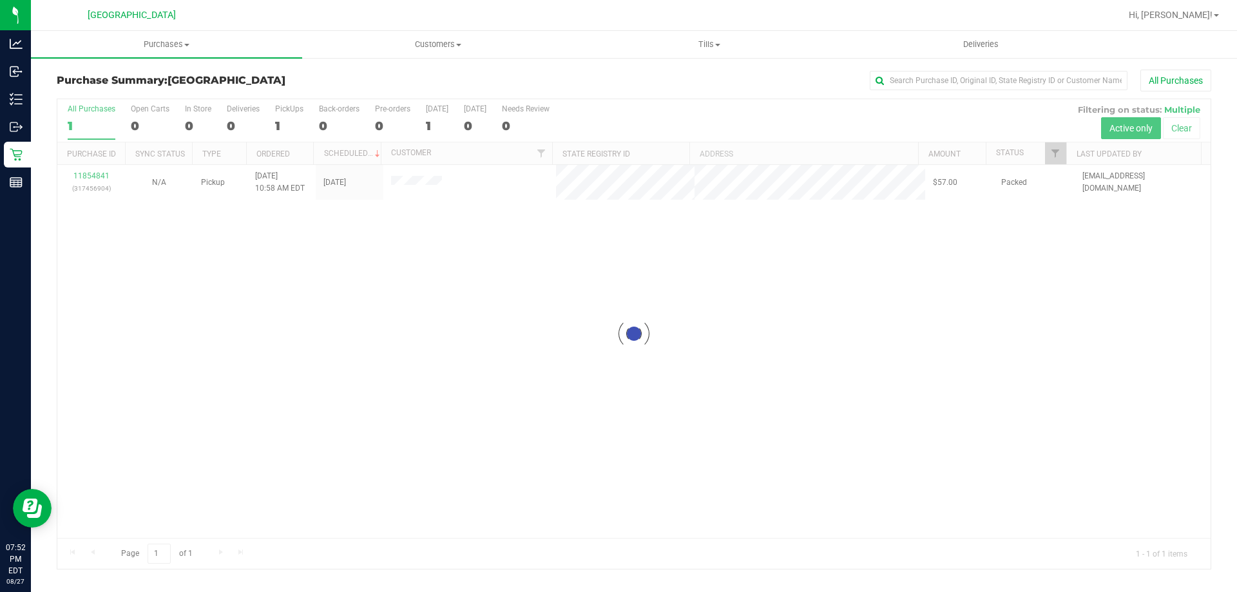
click at [1002, 408] on div at bounding box center [633, 334] width 1153 height 470
click at [740, 39] on span "Tills" at bounding box center [709, 45] width 270 height 12
click at [714, 79] on li "Manage tills" at bounding box center [708, 77] width 271 height 15
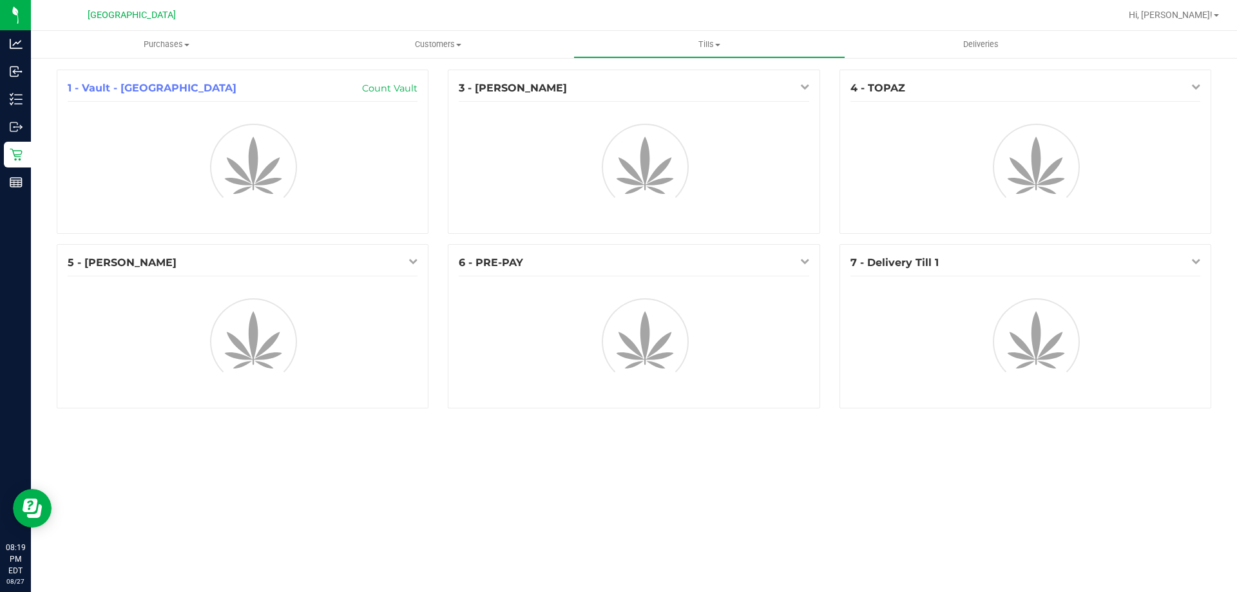
click at [825, 102] on div "3 - [PERSON_NAME]" at bounding box center [633, 157] width 391 height 175
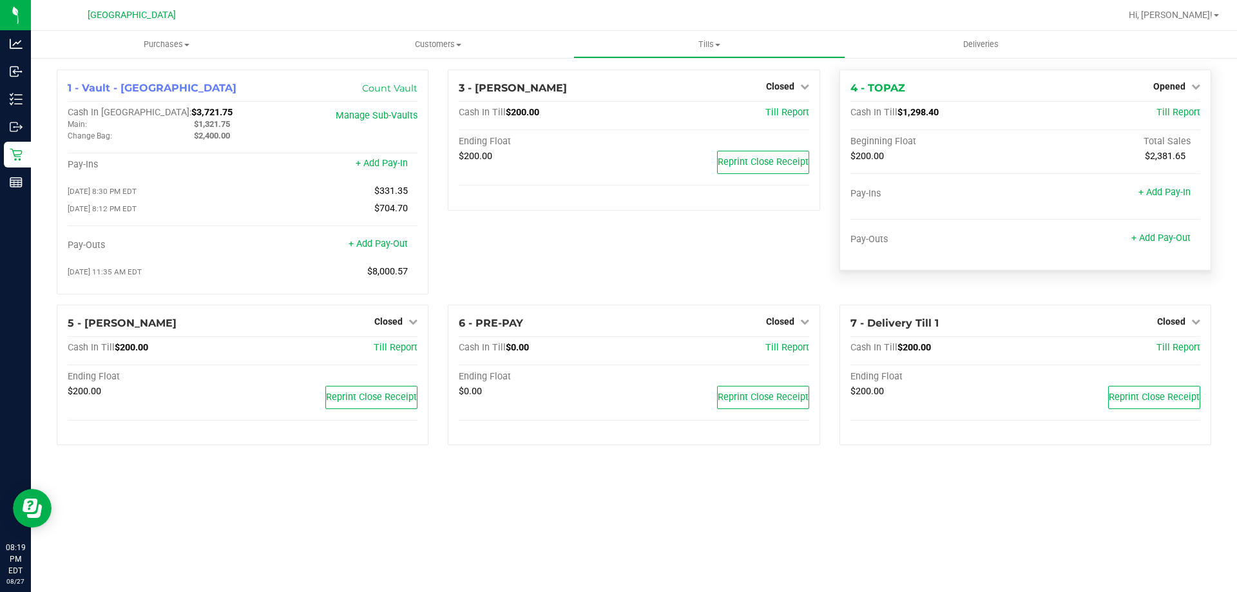
click at [1080, 92] on div "4 - TOPAZ Opened Close Till" at bounding box center [1025, 88] width 350 height 15
click at [1167, 84] on span "Opened" at bounding box center [1169, 86] width 32 height 10
click at [1166, 115] on link "Close Till" at bounding box center [1170, 113] width 35 height 10
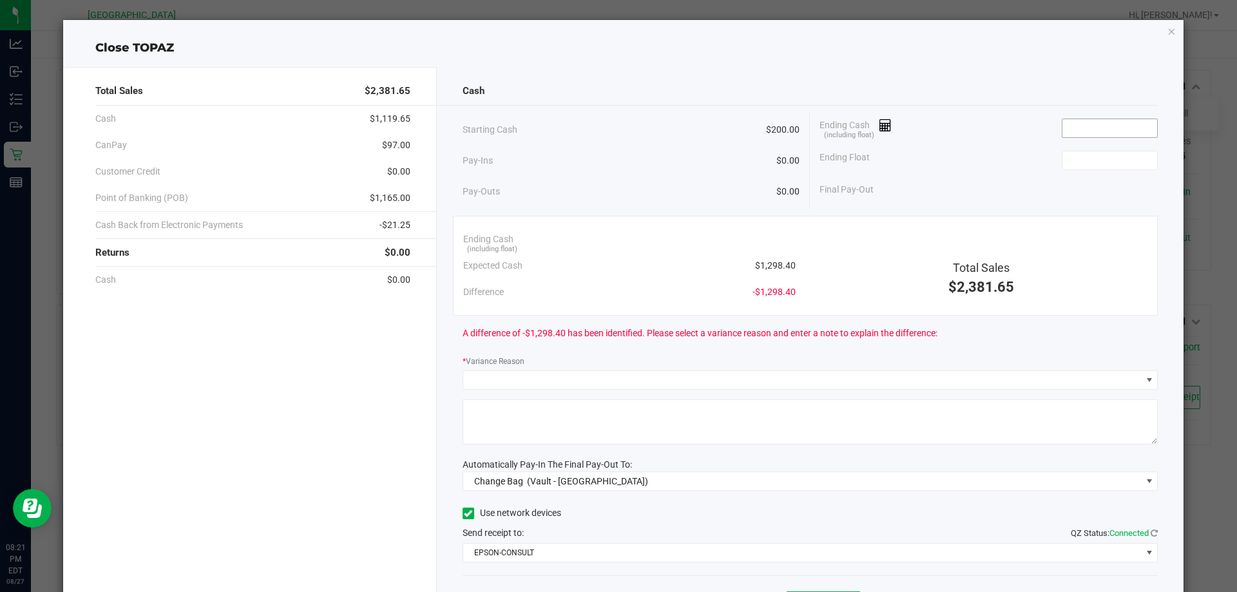
click at [1115, 119] on input at bounding box center [1109, 128] width 95 height 18
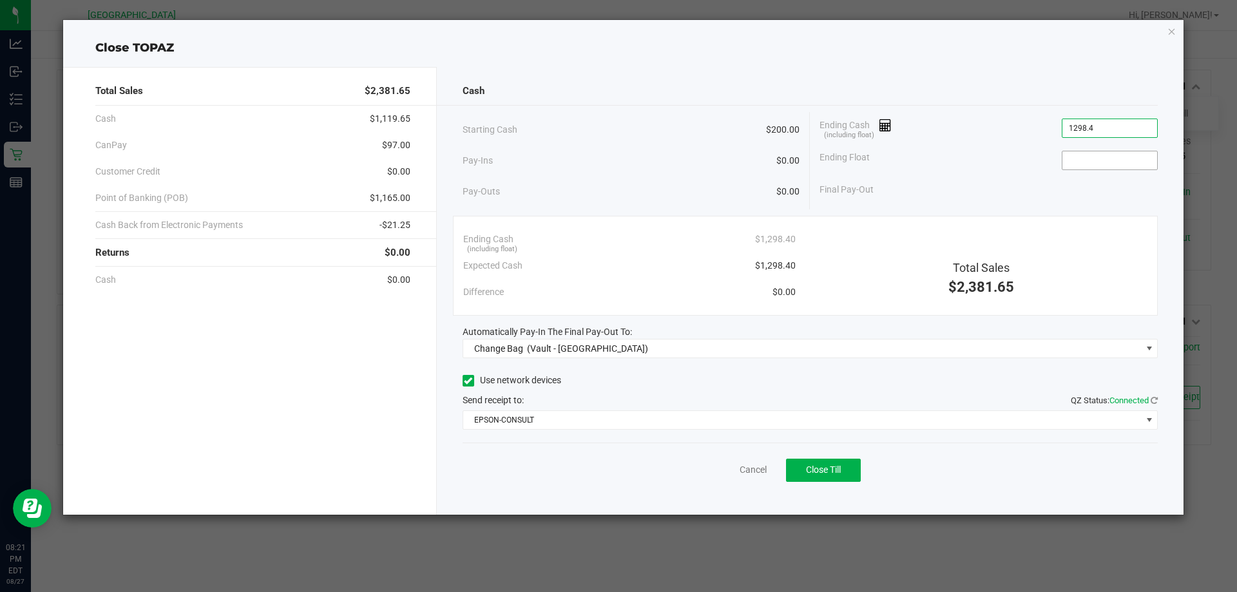
type input "$1,298.40"
click at [1073, 163] on input at bounding box center [1109, 160] width 95 height 18
type input "$200.00"
click at [1006, 164] on div "Ending Float $200.00" at bounding box center [988, 160] width 338 height 32
click at [1167, 33] on icon "button" at bounding box center [1171, 30] width 9 height 15
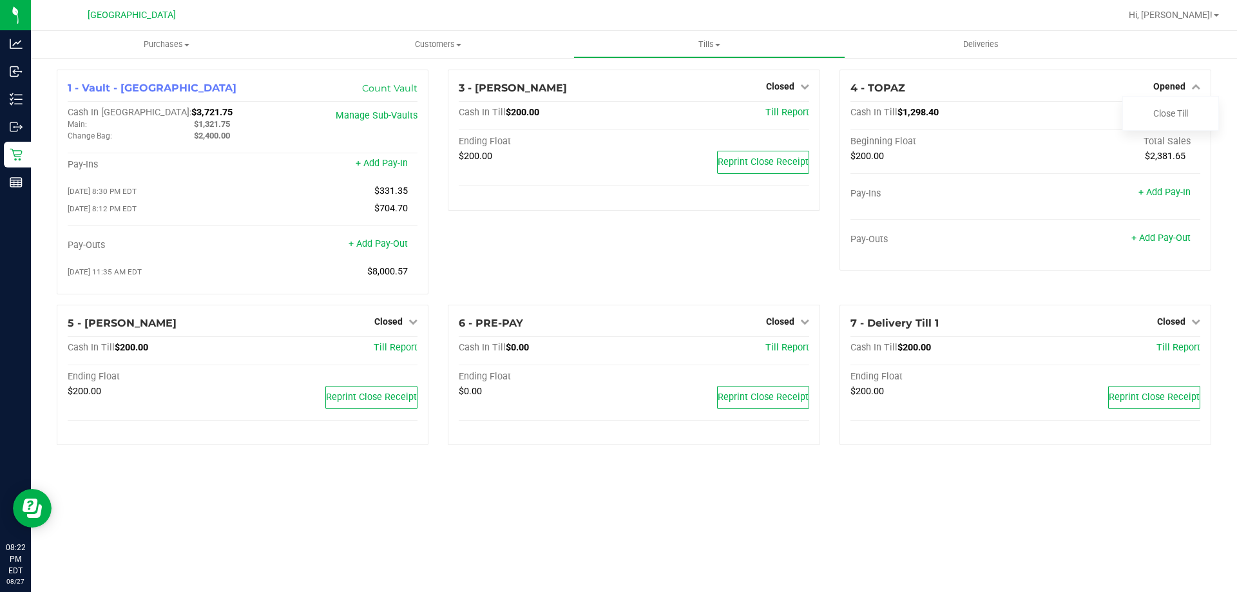
click at [832, 83] on div "4 - TOPAZ Opened Close Till Cash In Till $1,298.40 Till Report Beginning Float …" at bounding box center [1025, 187] width 391 height 235
click at [831, 111] on div "4 - TOPAZ Opened Close Till Cash In Till $1,298.40 Till Report Beginning Float …" at bounding box center [1025, 187] width 391 height 235
click at [1189, 82] on link "Opened" at bounding box center [1176, 86] width 47 height 10
click at [1194, 85] on icon at bounding box center [1195, 86] width 9 height 9
click at [1116, 65] on div "1 - Vault - [GEOGRAPHIC_DATA] WC Count Vault Cash In Vault: $3,721.75 Main: $1,…" at bounding box center [634, 263] width 1206 height 412
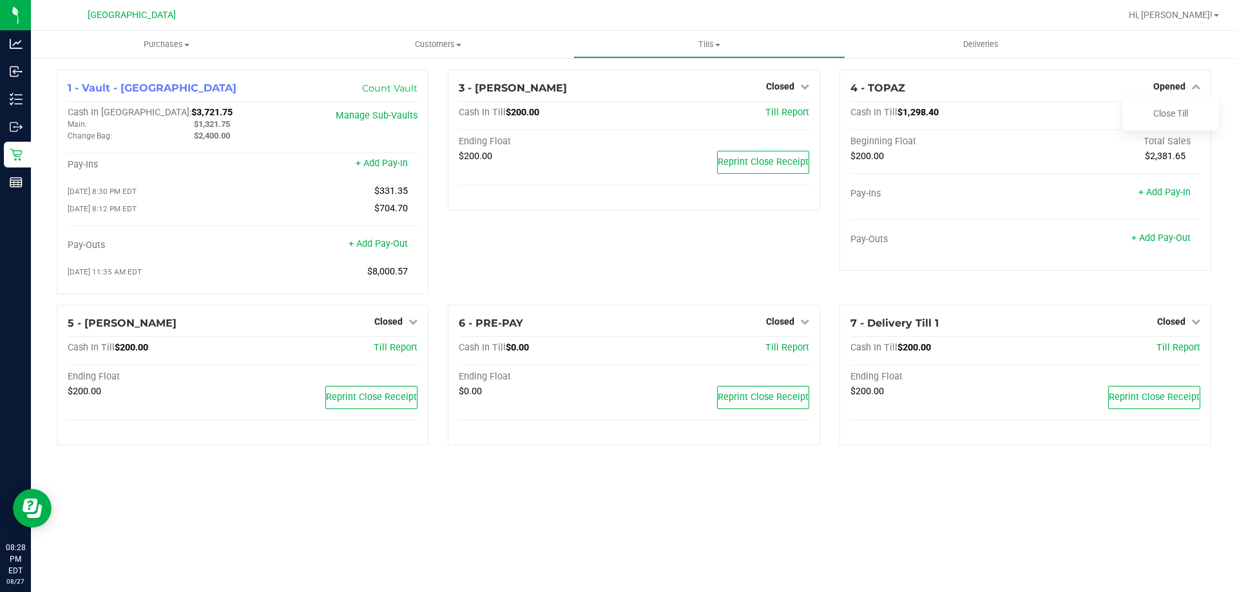
click at [602, 516] on div "Purchases Summary of purchases Fulfillment All purchases Customers All customer…" at bounding box center [634, 311] width 1206 height 561
click at [1182, 18] on span "Hi, [PERSON_NAME]!" at bounding box center [1171, 15] width 84 height 10
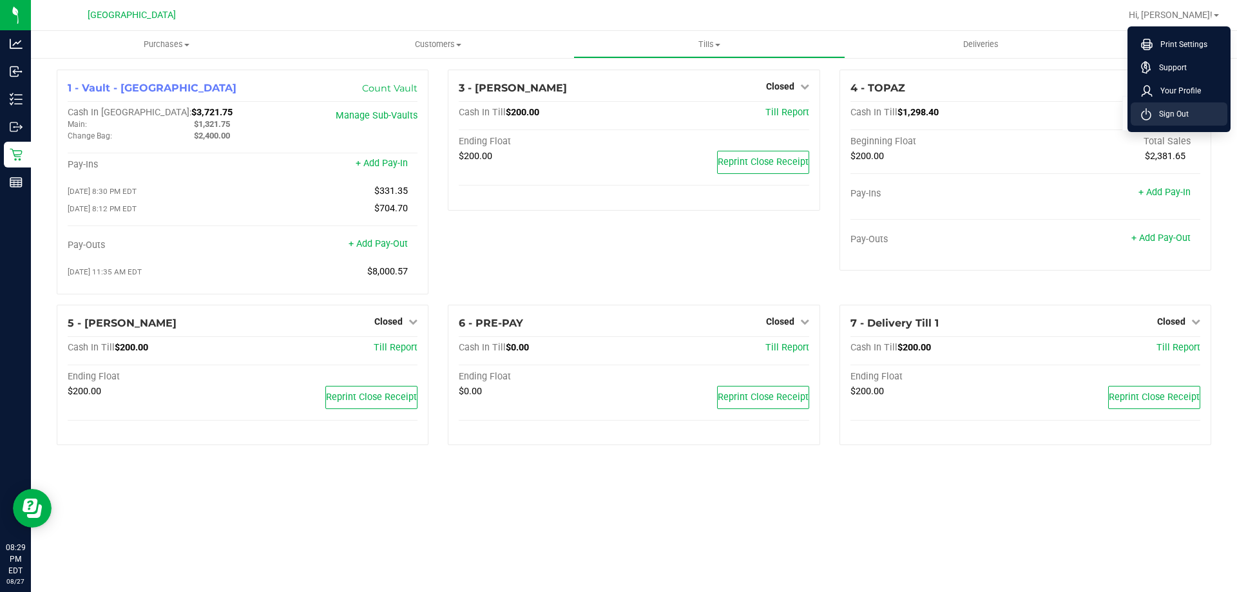
click at [1176, 115] on span "Sign Out" at bounding box center [1169, 114] width 37 height 13
